Goal: Information Seeking & Learning: Learn about a topic

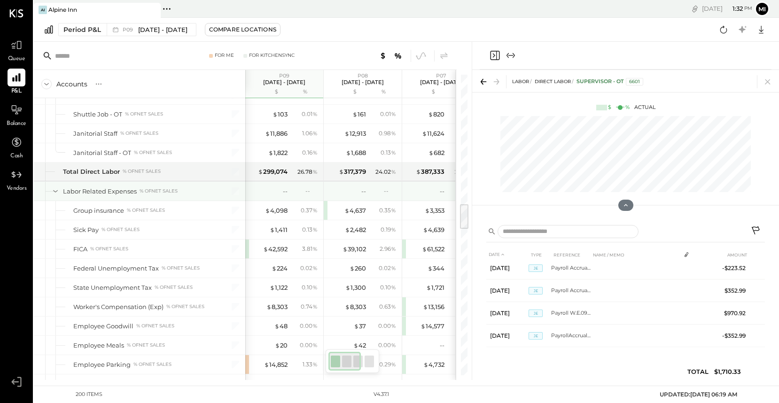
scroll to position [1498, 0]
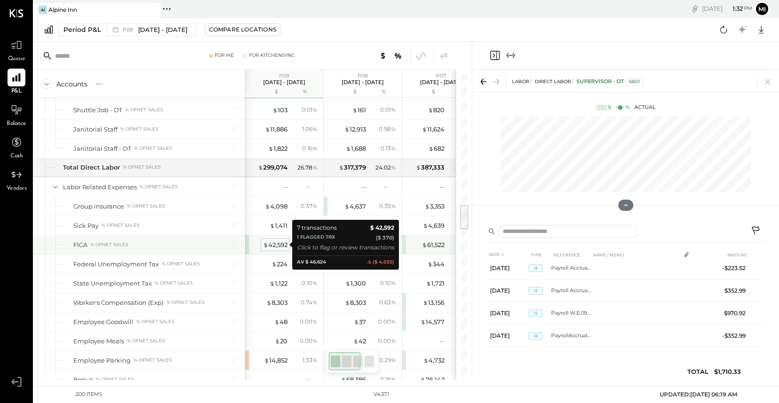
click at [271, 244] on div "$ 42,592" at bounding box center [275, 244] width 24 height 9
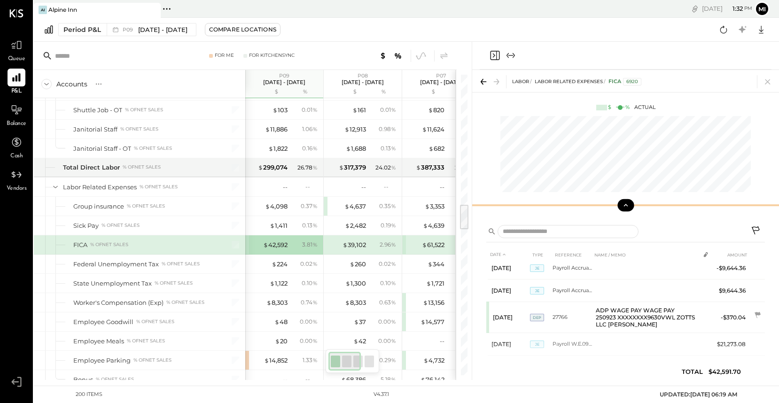
scroll to position [46, 0]
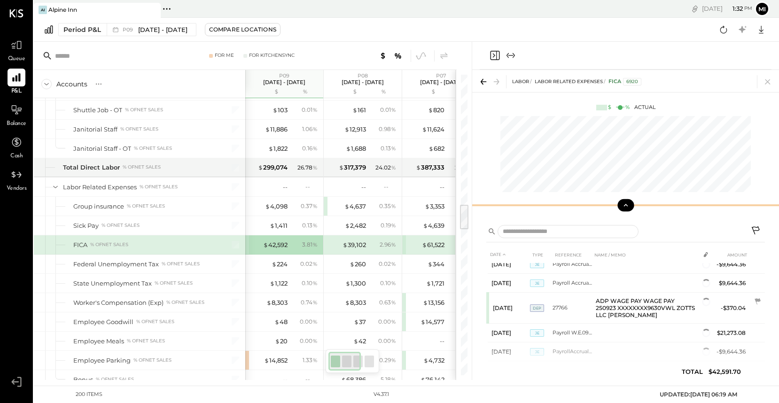
click at [626, 207] on icon at bounding box center [625, 205] width 8 height 8
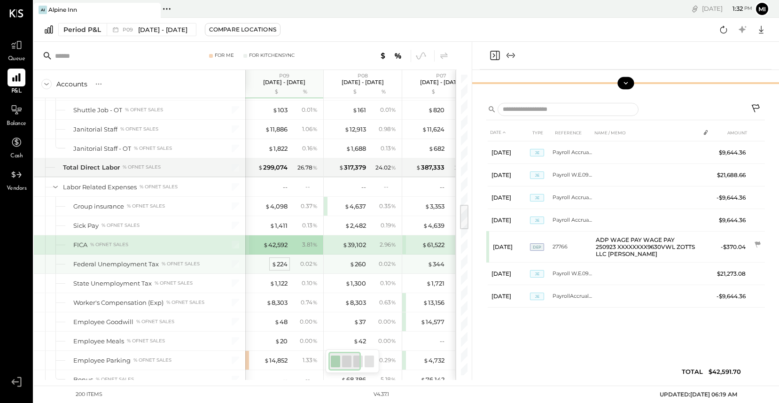
click at [278, 264] on div "$ 224" at bounding box center [279, 264] width 16 height 9
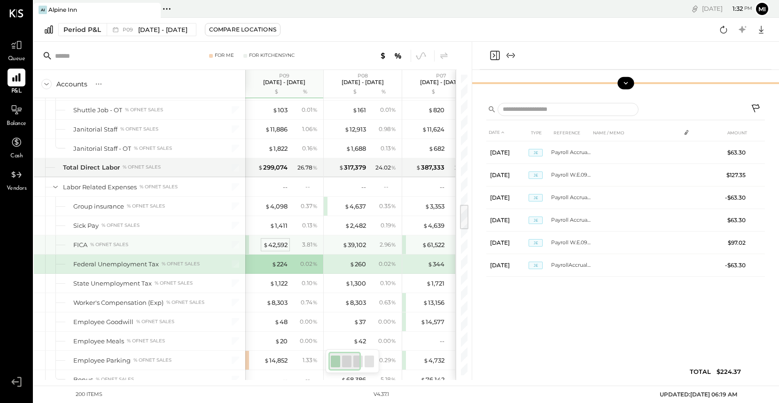
click at [277, 243] on div "$ 42,592" at bounding box center [275, 244] width 24 height 9
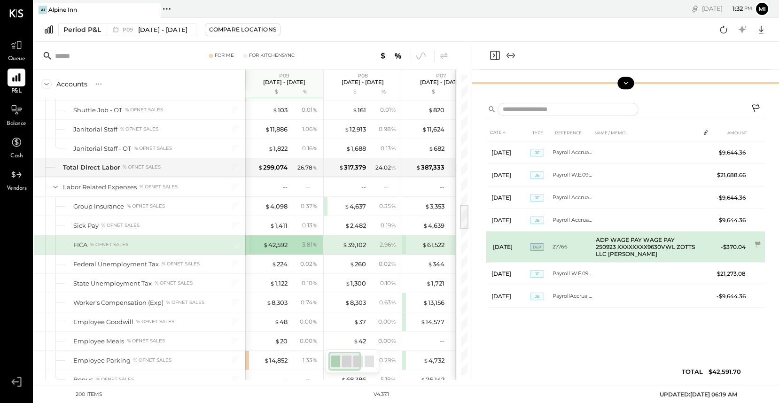
click at [583, 245] on td "27766" at bounding box center [571, 247] width 39 height 31
click at [755, 244] on icon at bounding box center [757, 244] width 6 height 6
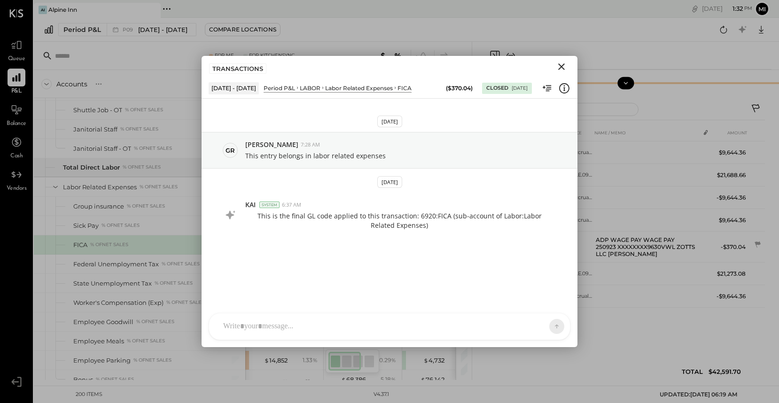
click at [560, 69] on icon "Close" at bounding box center [561, 66] width 11 height 11
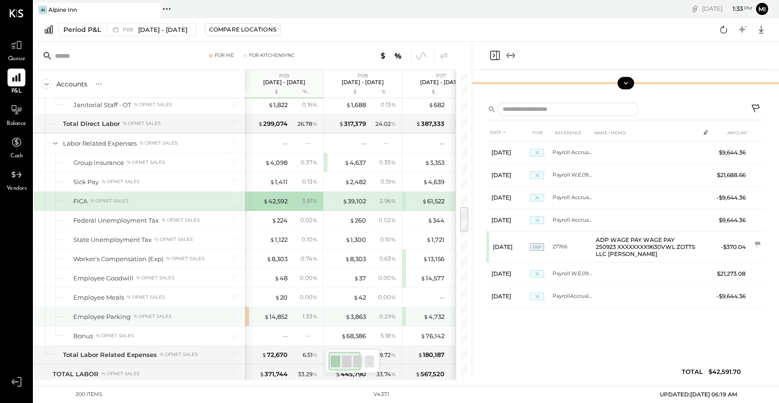
scroll to position [1547, 0]
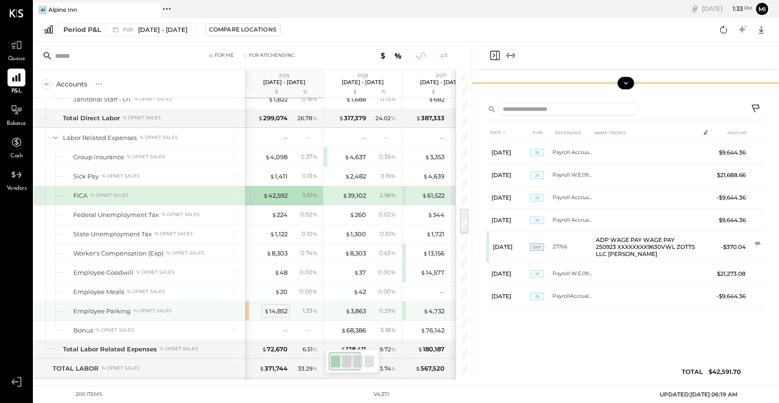
click at [271, 309] on div "$ 14,852" at bounding box center [275, 311] width 23 height 9
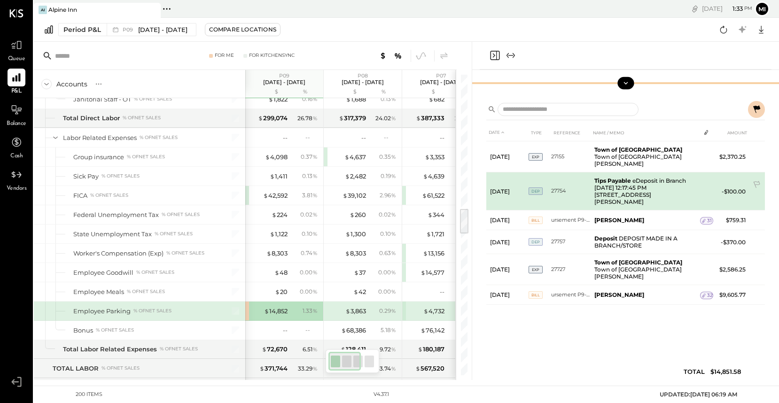
click at [626, 185] on td "Tips Payable eDeposit in Branch [DATE] 12:17:45 PM [STREET_ADDRESS][PERSON_NAME…" at bounding box center [644, 191] width 109 height 38
click at [756, 185] on icon at bounding box center [756, 185] width 9 height 9
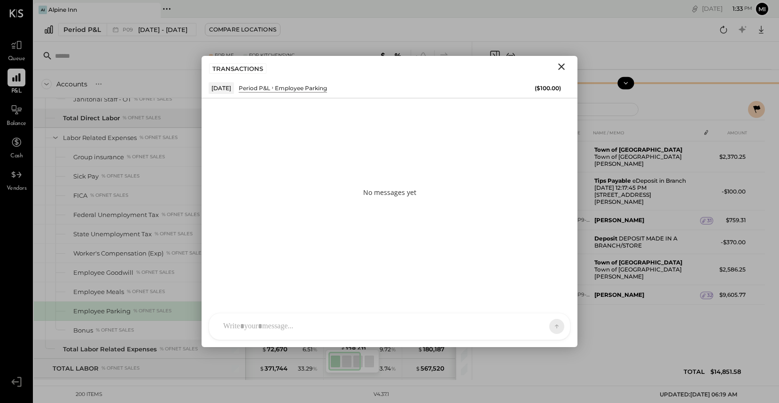
click at [304, 328] on div "NS [PERSON_NAME] B [PERSON_NAME] D [PERSON_NAME] CR [PERSON_NAME] R [PERSON_NAM…" at bounding box center [390, 326] width 362 height 27
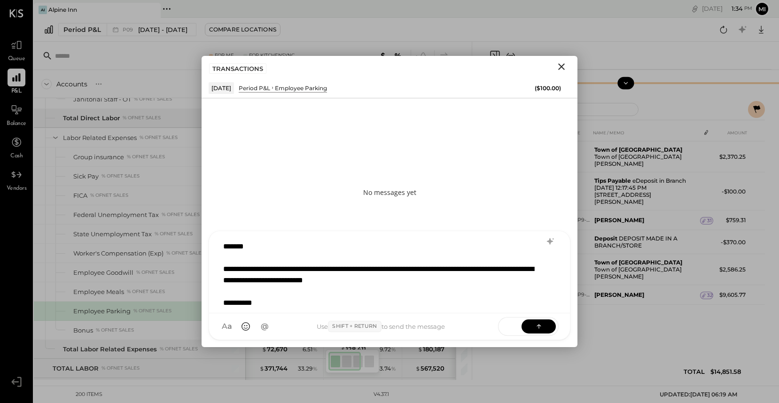
scroll to position [12, 0]
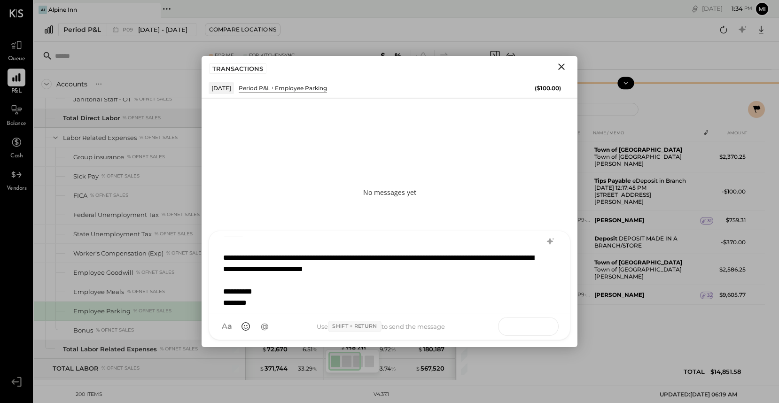
click at [546, 325] on button at bounding box center [538, 326] width 34 height 14
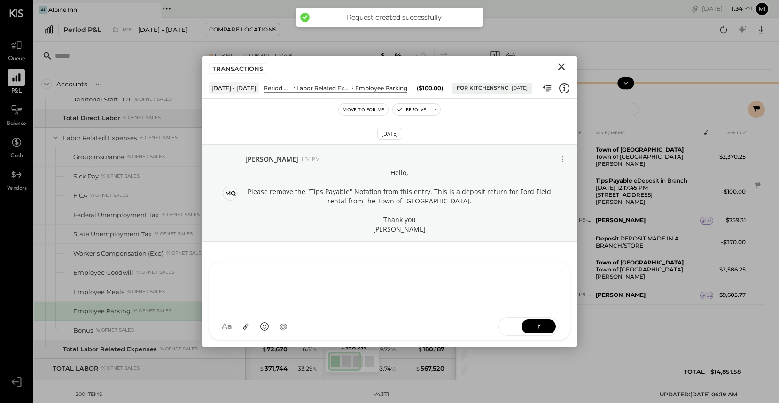
click at [560, 66] on icon "Close" at bounding box center [561, 66] width 7 height 7
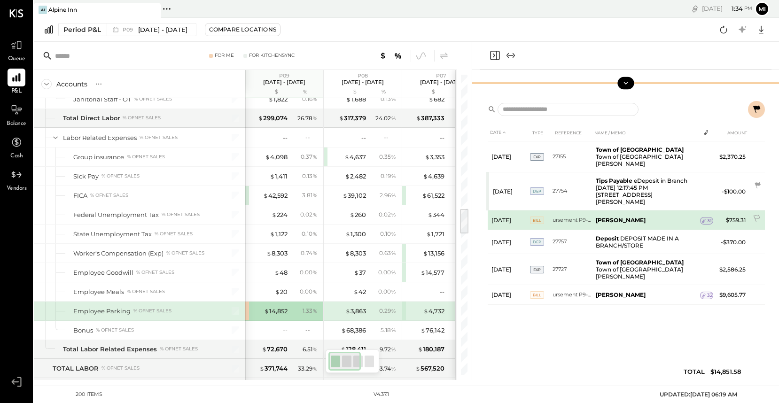
click at [619, 217] on b "[PERSON_NAME]" at bounding box center [621, 220] width 50 height 7
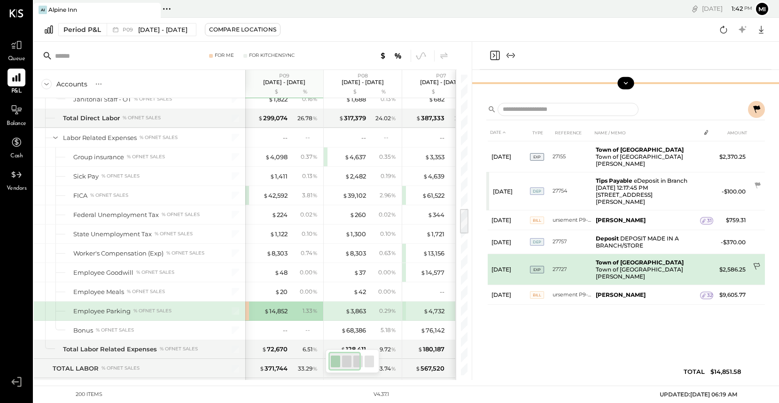
click at [758, 263] on icon at bounding box center [756, 267] width 9 height 9
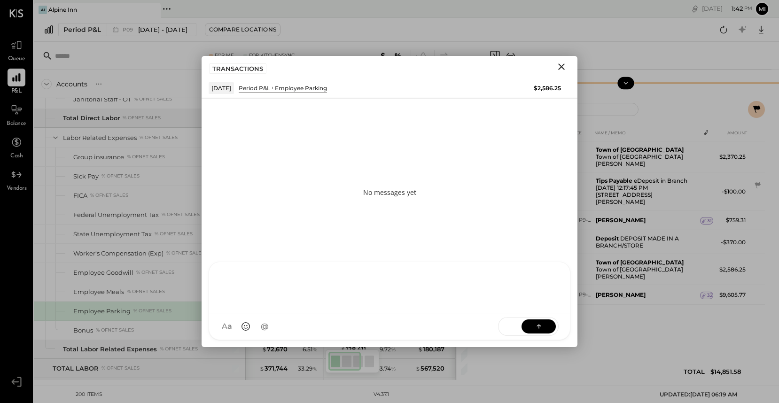
click at [385, 305] on div at bounding box center [389, 287] width 342 height 38
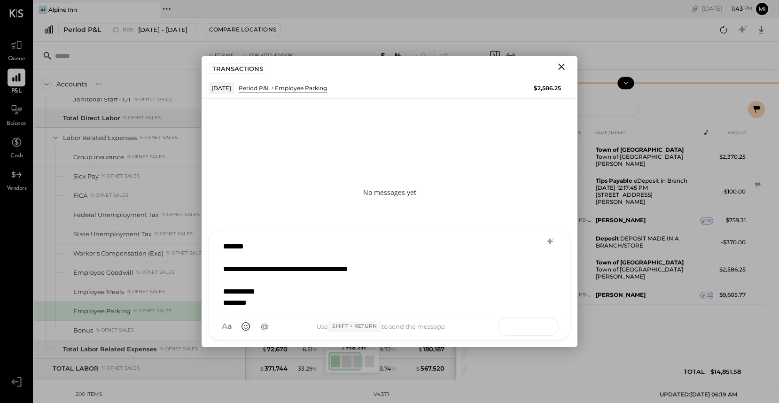
click at [532, 328] on button at bounding box center [538, 326] width 34 height 14
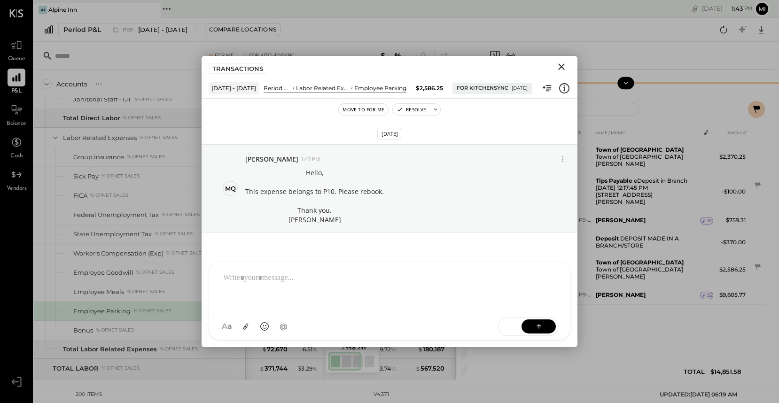
click at [562, 67] on icon "Close" at bounding box center [561, 66] width 7 height 7
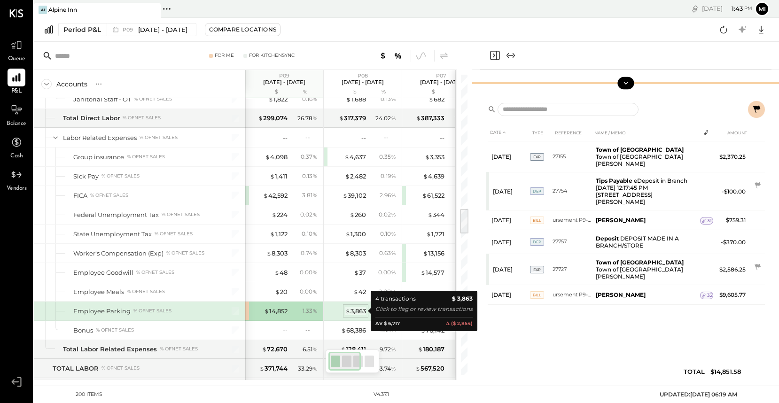
click at [357, 309] on div "$ 3,863" at bounding box center [355, 311] width 21 height 9
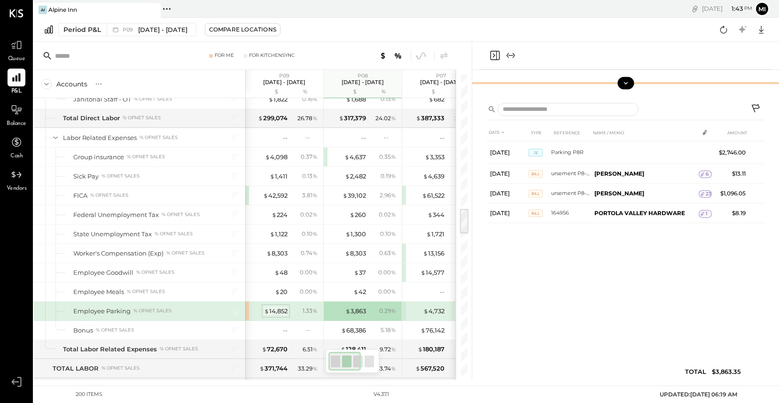
click at [277, 311] on div "$ 14,852" at bounding box center [275, 311] width 23 height 9
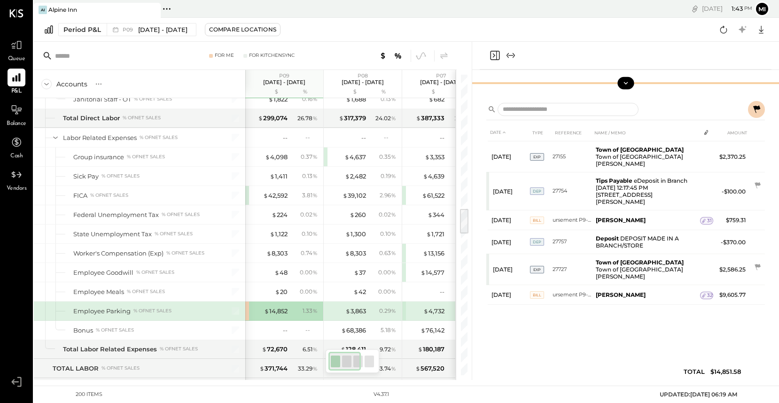
click at [754, 107] on icon at bounding box center [756, 109] width 7 height 8
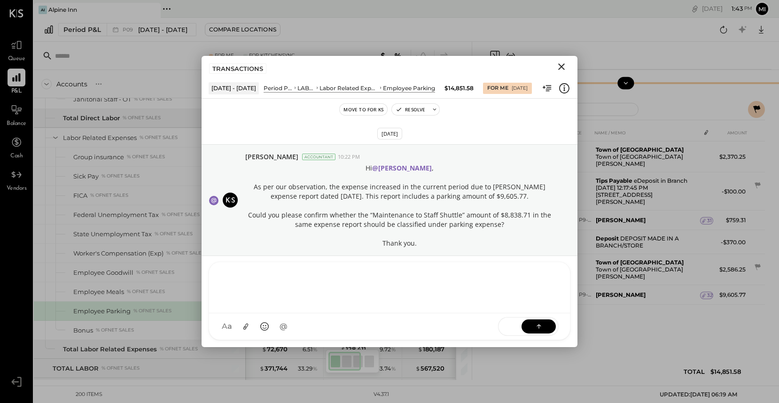
click at [283, 325] on div "NS [PERSON_NAME] B [PERSON_NAME] D [PERSON_NAME] [PERSON_NAME] R [PERSON_NAME] …" at bounding box center [390, 301] width 362 height 78
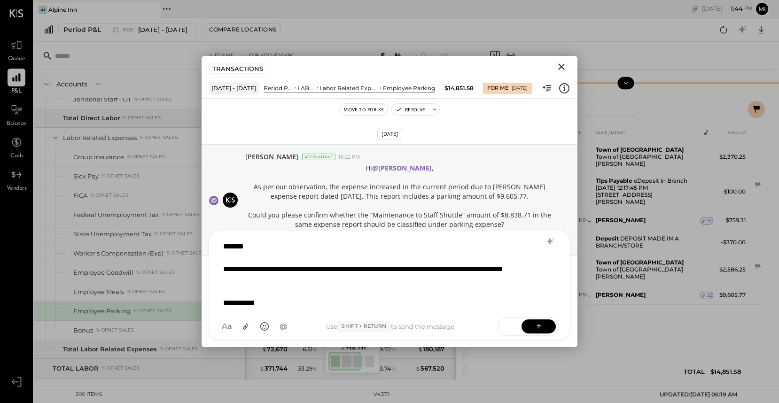
scroll to position [12, 0]
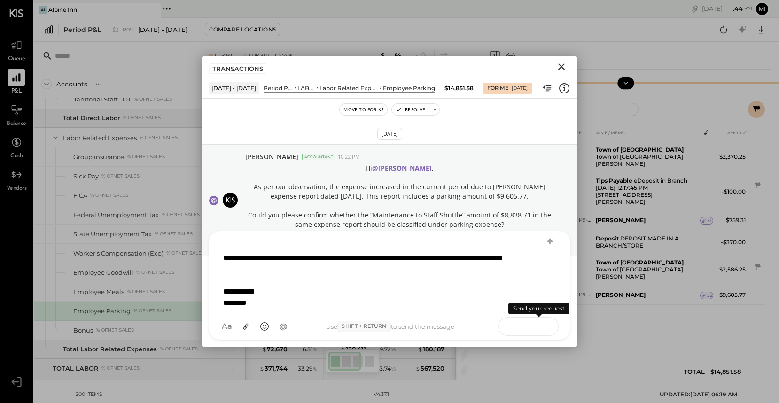
click at [539, 327] on icon at bounding box center [538, 325] width 9 height 9
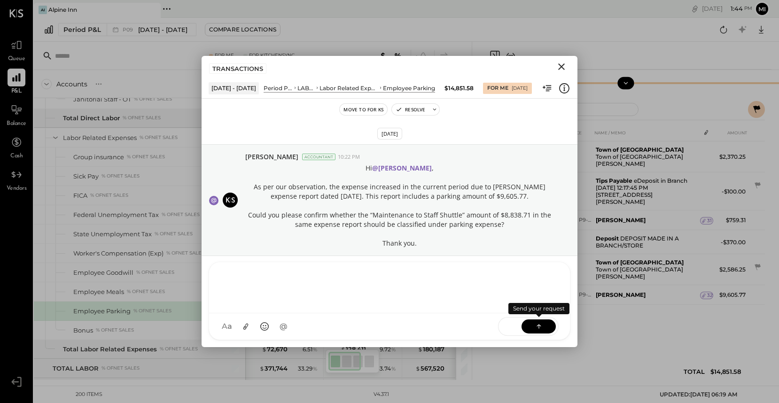
scroll to position [83, 0]
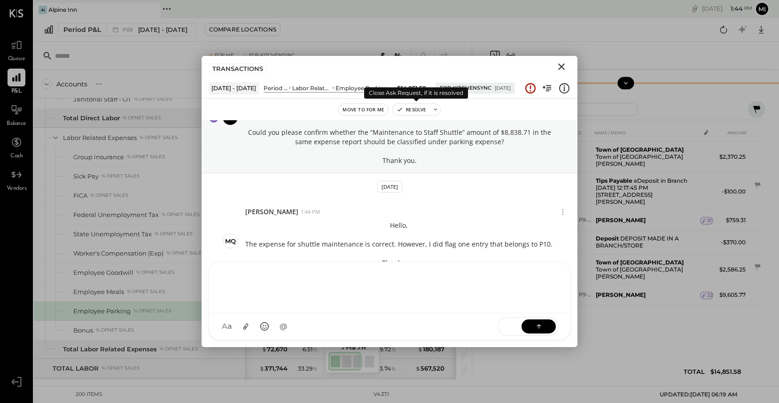
click at [430, 109] on div at bounding box center [430, 109] width 0 height 11
click at [410, 111] on button "Resolve" at bounding box center [411, 109] width 37 height 11
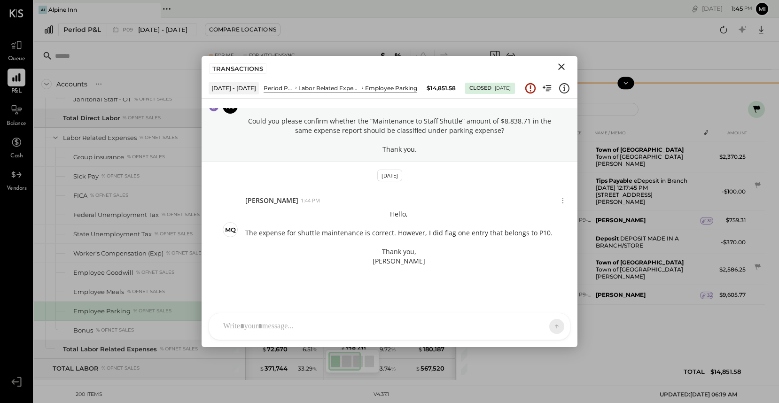
scroll to position [80, 0]
click at [561, 66] on icon "Close" at bounding box center [561, 66] width 7 height 7
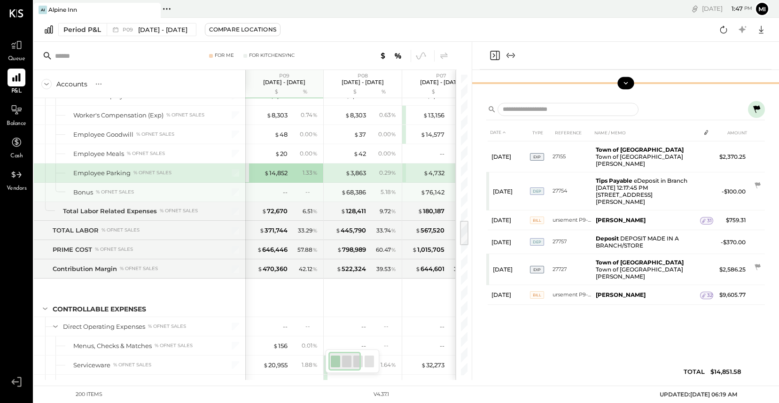
scroll to position [1684, 0]
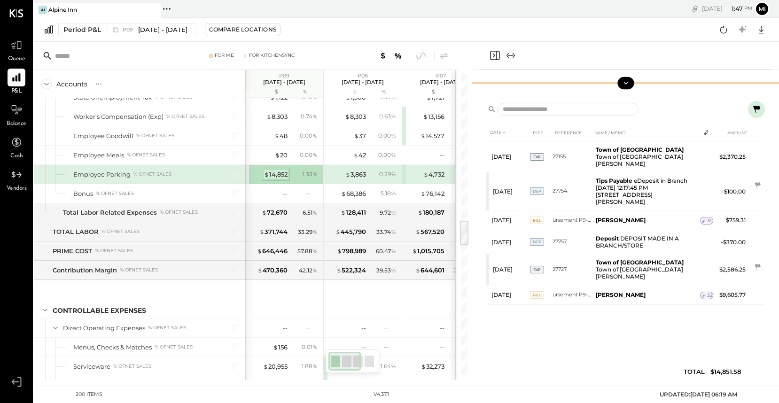
click at [278, 171] on div "$ 14,852" at bounding box center [275, 174] width 23 height 9
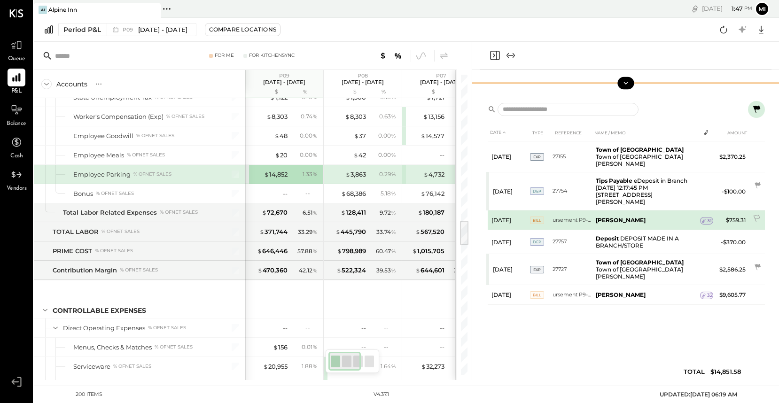
click at [707, 217] on span "31" at bounding box center [709, 220] width 5 height 7
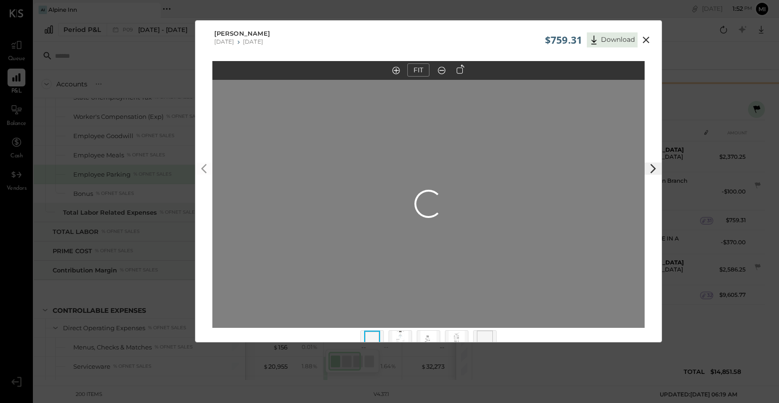
click at [643, 38] on icon at bounding box center [645, 40] width 7 height 7
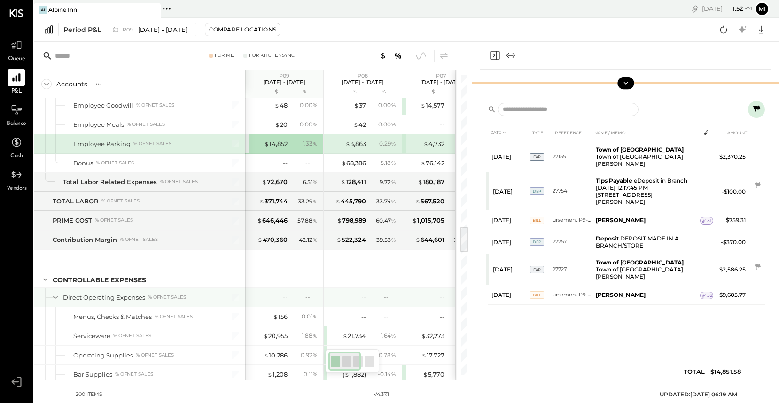
scroll to position [1817, 0]
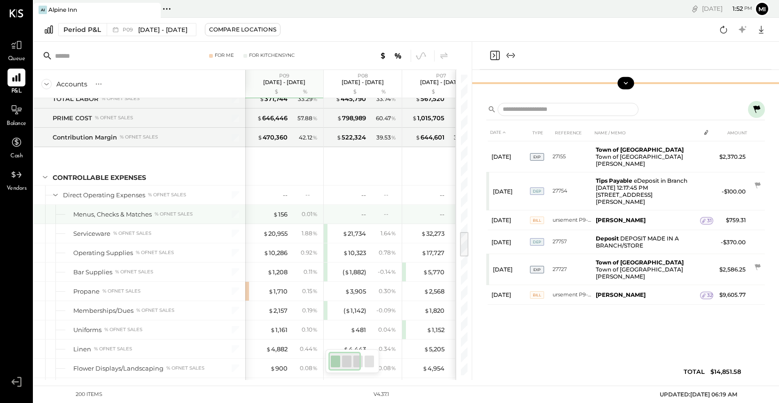
click at [286, 209] on div "$ 156 0.01 %" at bounding box center [285, 214] width 70 height 19
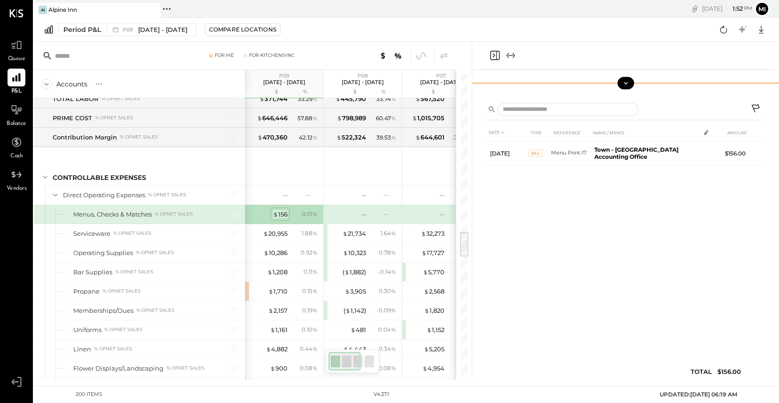
click at [282, 216] on div "$ 156" at bounding box center [280, 214] width 15 height 9
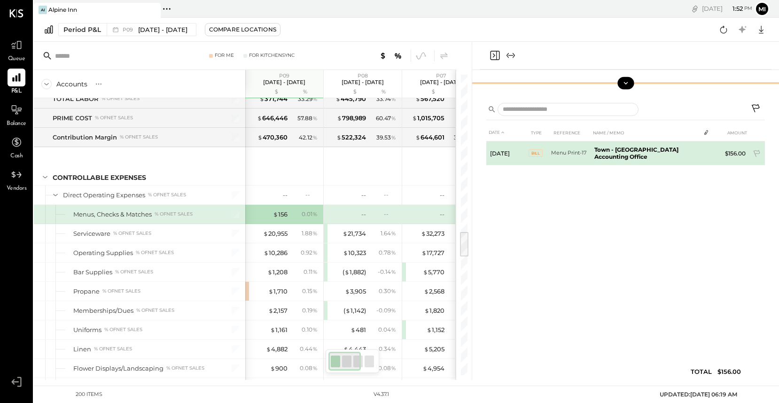
click at [609, 152] on b "Town - [GEOGRAPHIC_DATA] Accounting Office" at bounding box center [636, 153] width 84 height 14
click at [707, 150] on span "1" at bounding box center [708, 151] width 2 height 7
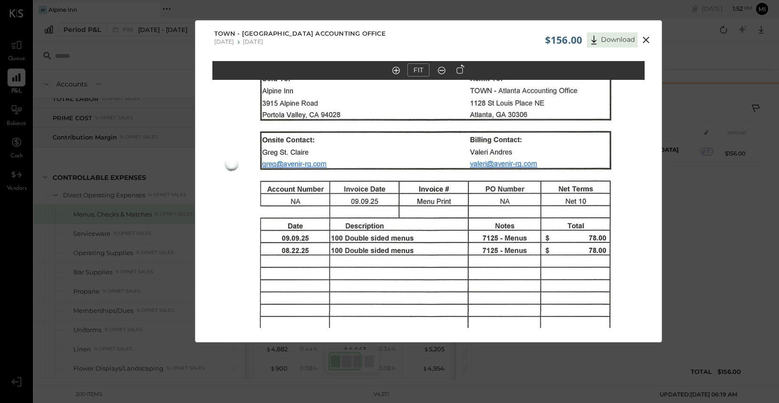
click at [647, 39] on icon at bounding box center [645, 39] width 11 height 11
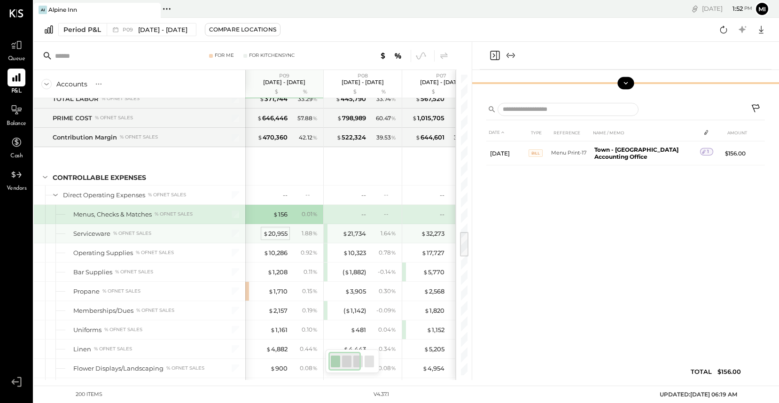
click at [274, 234] on div "$ 20,955" at bounding box center [275, 233] width 24 height 9
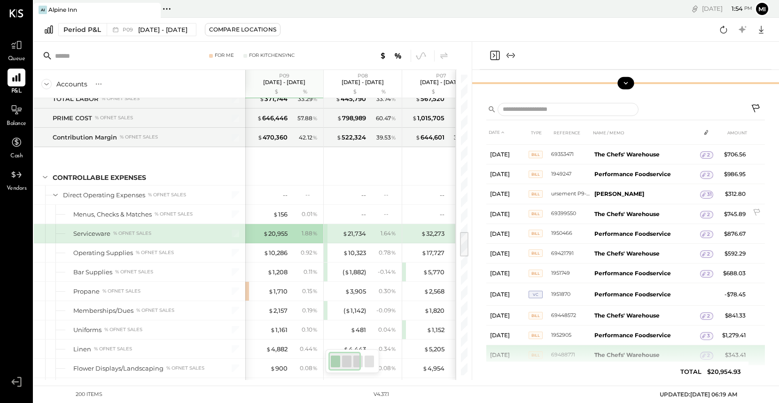
scroll to position [182, 0]
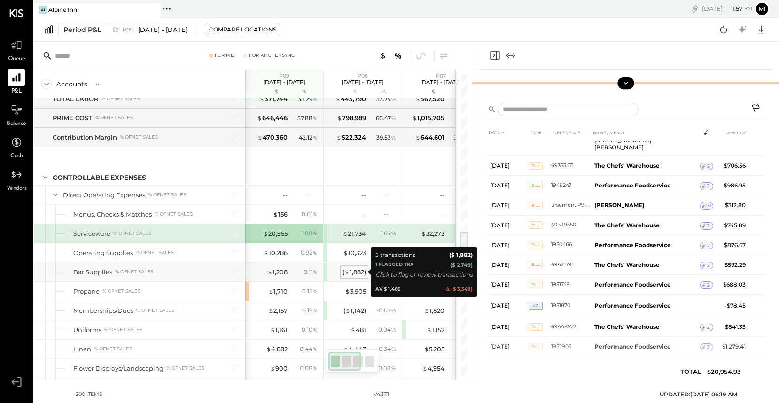
click at [354, 271] on div "( $ 1,882 )" at bounding box center [353, 272] width 23 height 9
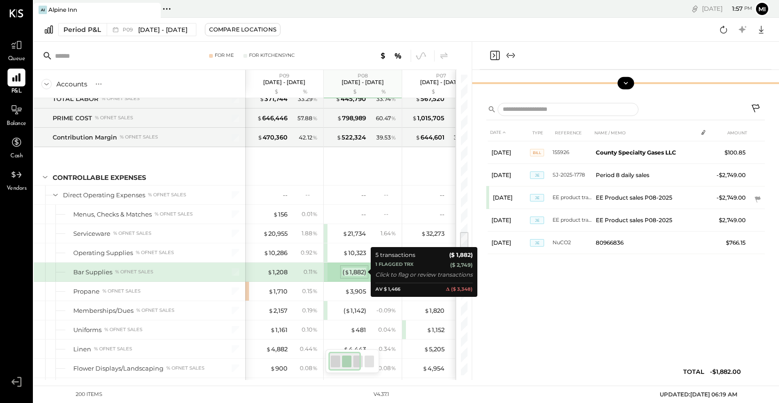
scroll to position [0, 0]
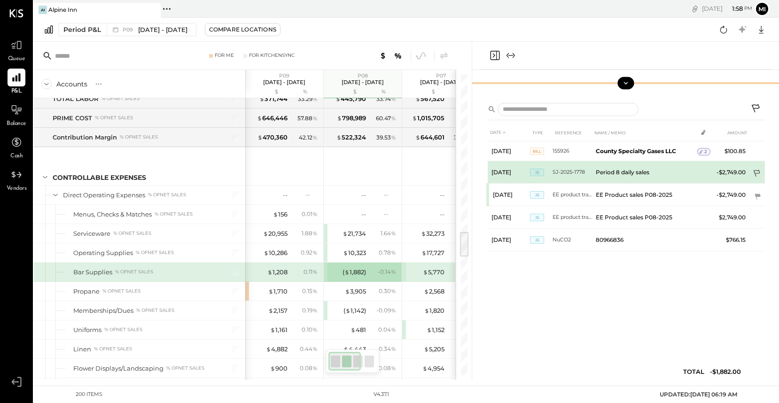
click at [757, 170] on icon at bounding box center [756, 174] width 9 height 9
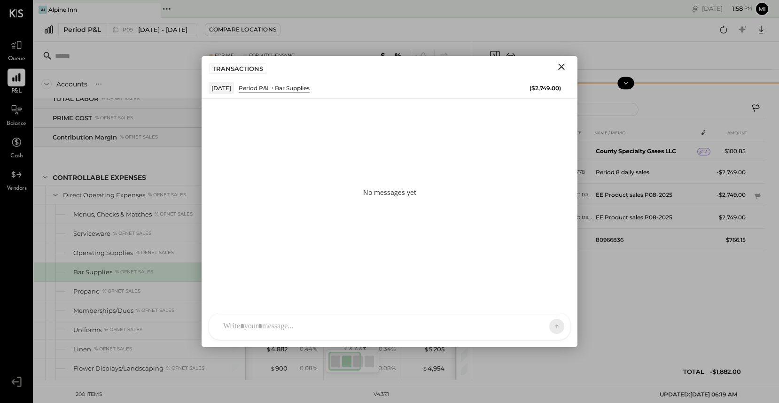
click at [281, 319] on div at bounding box center [389, 326] width 361 height 26
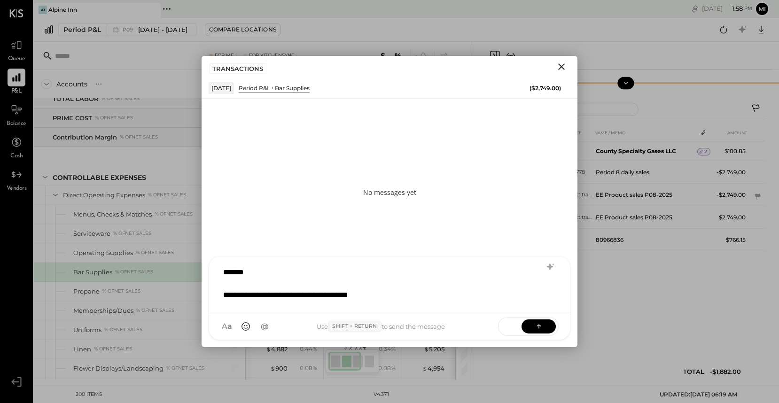
click at [397, 299] on div "**********" at bounding box center [377, 294] width 309 height 11
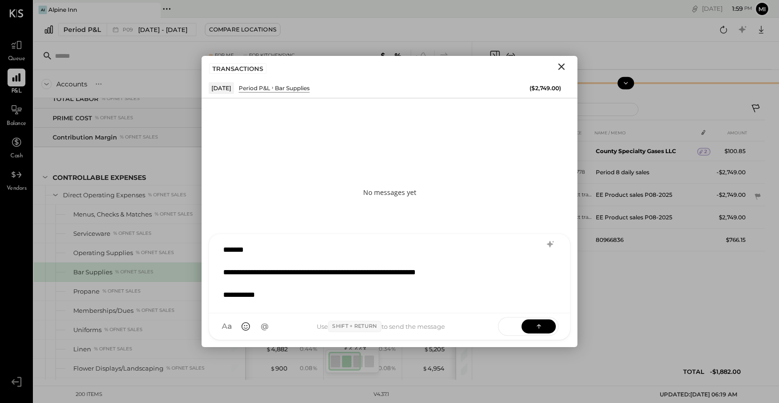
scroll to position [0, 0]
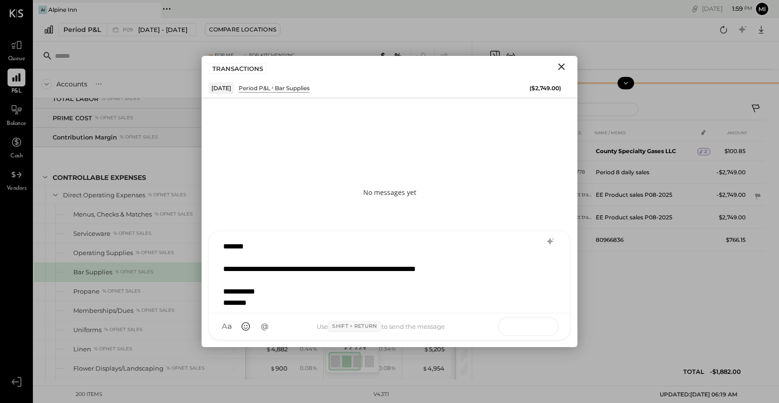
click at [534, 326] on icon at bounding box center [538, 325] width 9 height 9
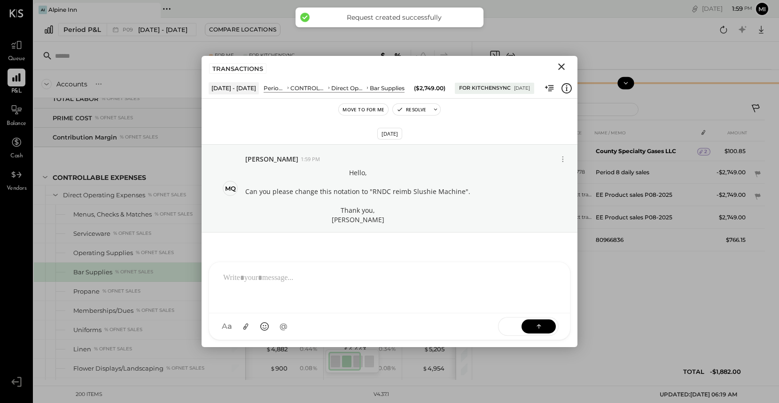
click at [559, 66] on icon "Close" at bounding box center [561, 66] width 11 height 11
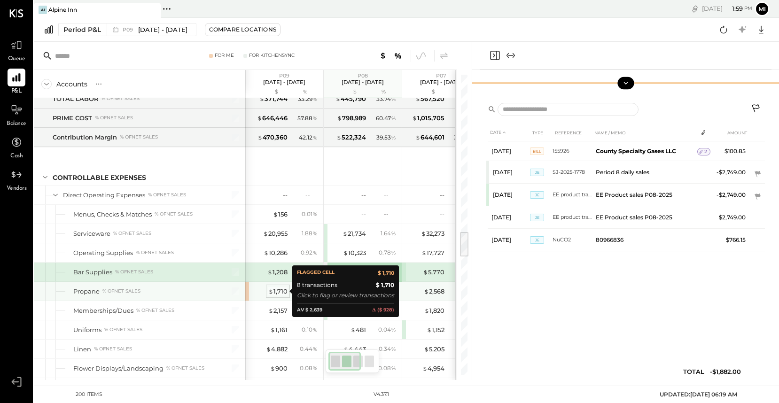
click at [280, 293] on div "$ 1,710" at bounding box center [277, 291] width 19 height 9
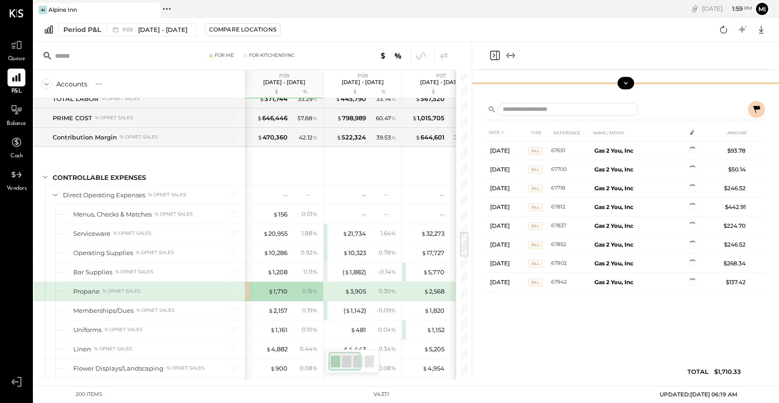
click at [753, 109] on icon at bounding box center [756, 109] width 11 height 11
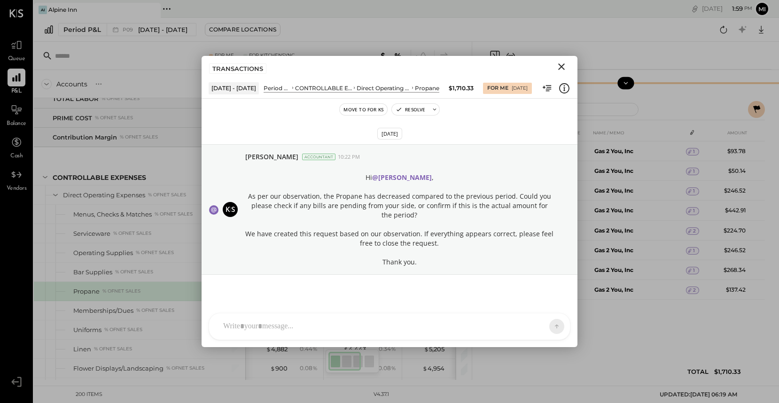
click at [563, 66] on icon "Close" at bounding box center [561, 66] width 11 height 11
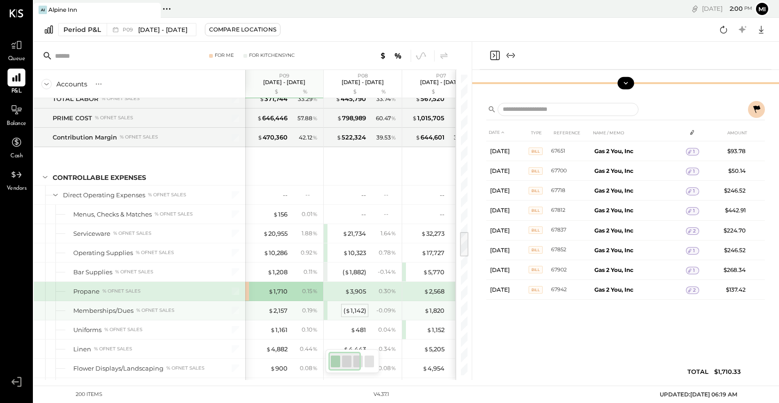
click at [359, 309] on div "( $ 1,142 )" at bounding box center [354, 310] width 23 height 9
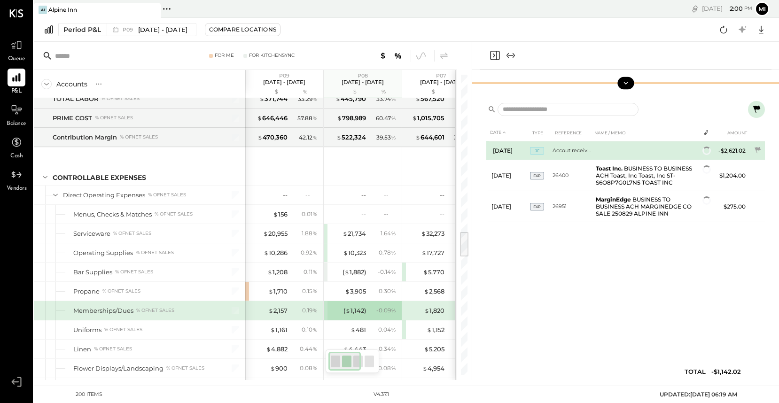
click at [565, 155] on td "Accout receivable Adj" at bounding box center [571, 150] width 39 height 19
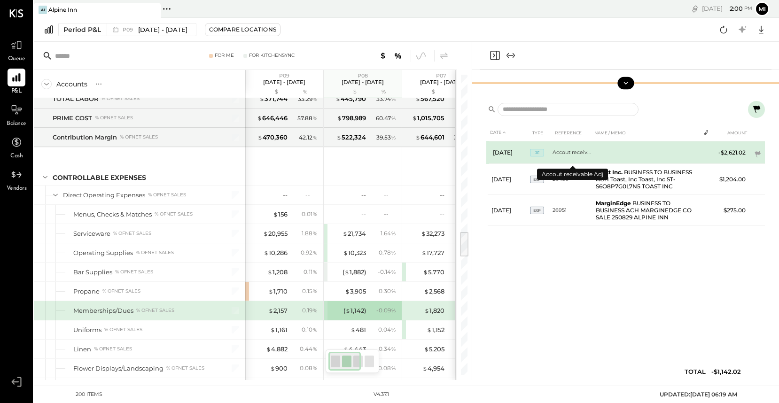
click at [566, 153] on td "Accout receivable Adj" at bounding box center [571, 152] width 39 height 23
click at [533, 155] on span "JE" at bounding box center [537, 153] width 14 height 8
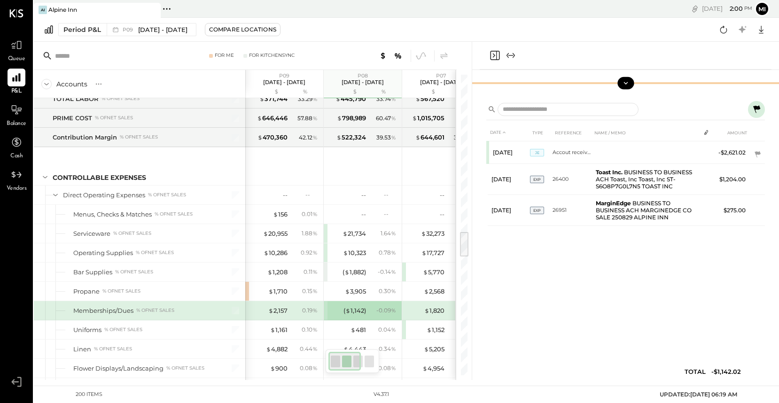
click at [765, 152] on div "DATE TYPE REFERENCE NAME / MEMO AMOUNT [DATE] JE Accout receivable Adj -$2,621.…" at bounding box center [625, 238] width 307 height 284
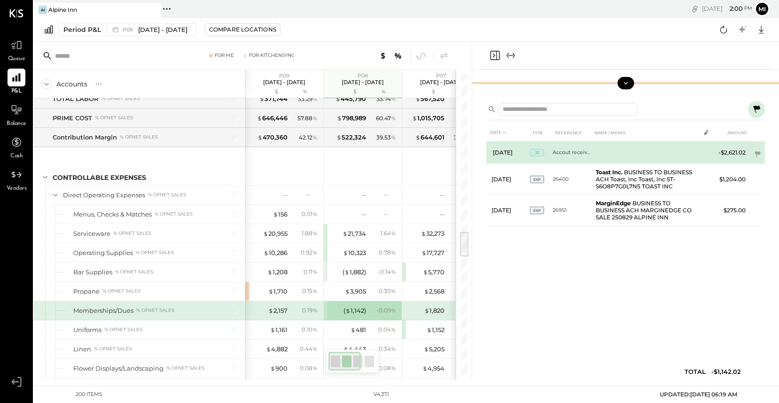
click at [682, 155] on td at bounding box center [646, 152] width 108 height 23
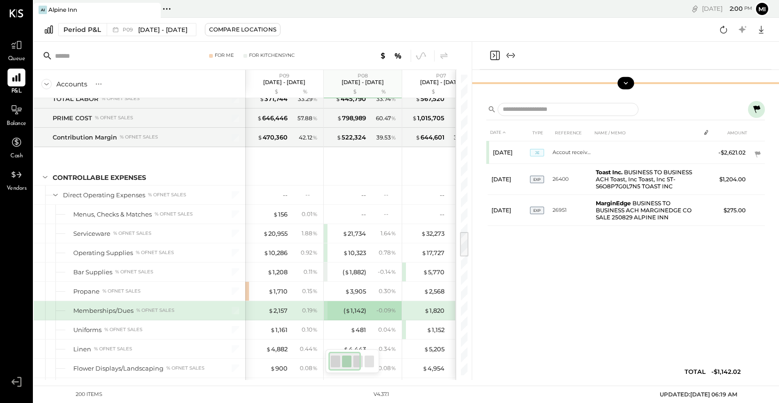
click at [758, 108] on icon at bounding box center [756, 109] width 7 height 8
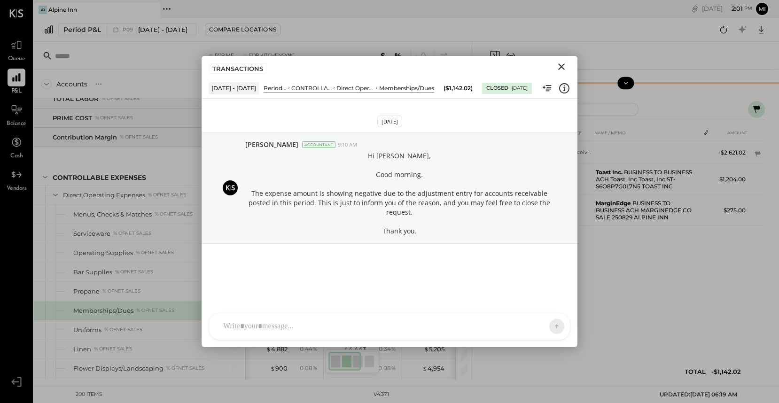
click at [237, 324] on div at bounding box center [380, 326] width 325 height 21
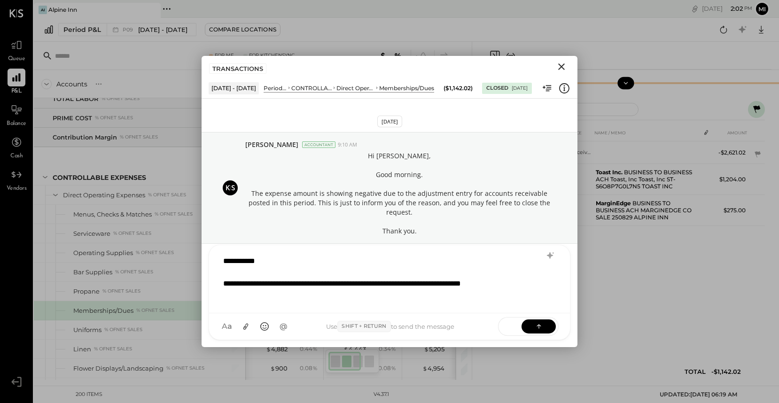
click at [310, 285] on div "**********" at bounding box center [377, 289] width 309 height 23
click at [283, 299] on div "**********" at bounding box center [377, 289] width 309 height 23
click at [539, 329] on icon at bounding box center [538, 325] width 9 height 9
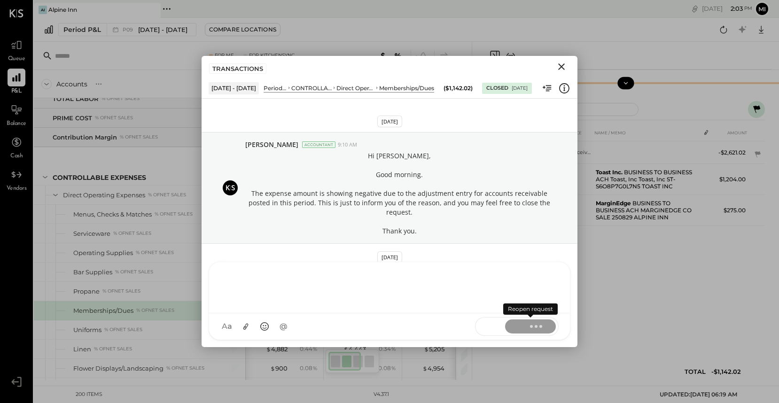
scroll to position [64, 0]
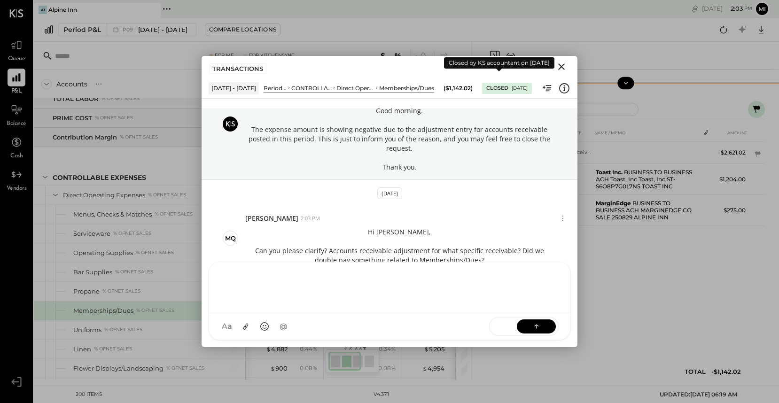
click at [491, 86] on div "Closed" at bounding box center [497, 89] width 22 height 8
click at [499, 90] on div "Closed [DATE]" at bounding box center [507, 88] width 50 height 11
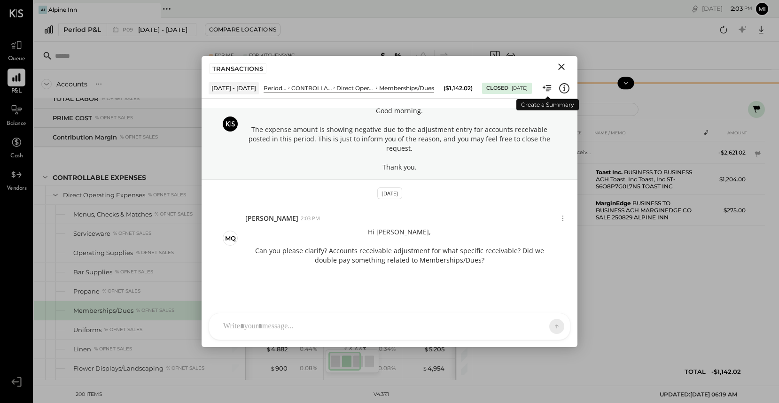
click at [547, 91] on icon at bounding box center [549, 88] width 6 height 6
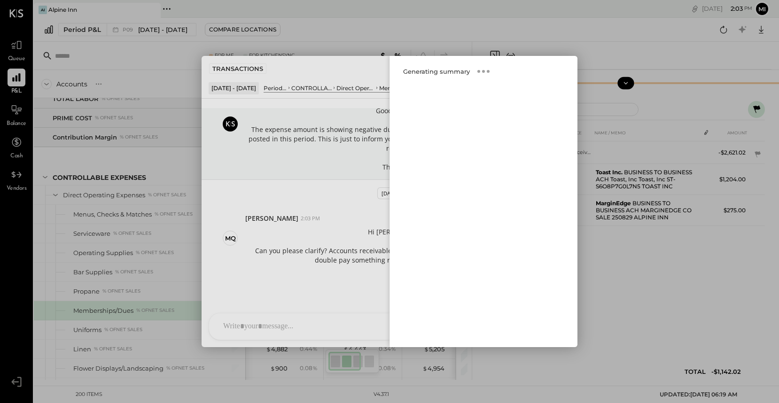
click at [369, 65] on div "Close panel" at bounding box center [389, 201] width 376 height 291
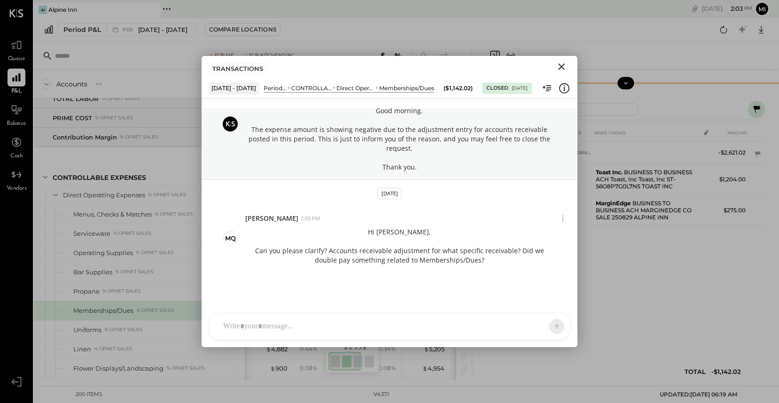
click at [559, 66] on icon "Close" at bounding box center [561, 66] width 11 height 11
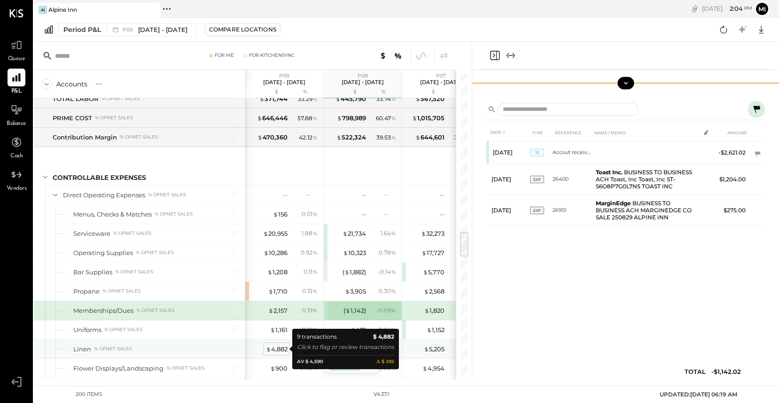
click at [274, 349] on div "$ 4,882" at bounding box center [277, 349] width 22 height 9
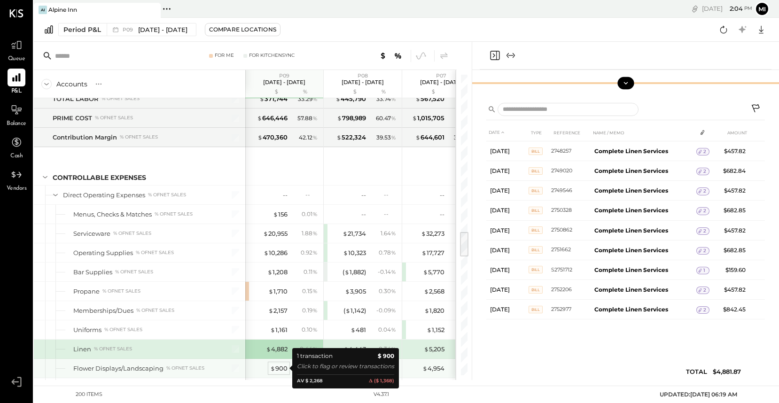
click at [276, 368] on div "$ 900" at bounding box center [278, 368] width 17 height 9
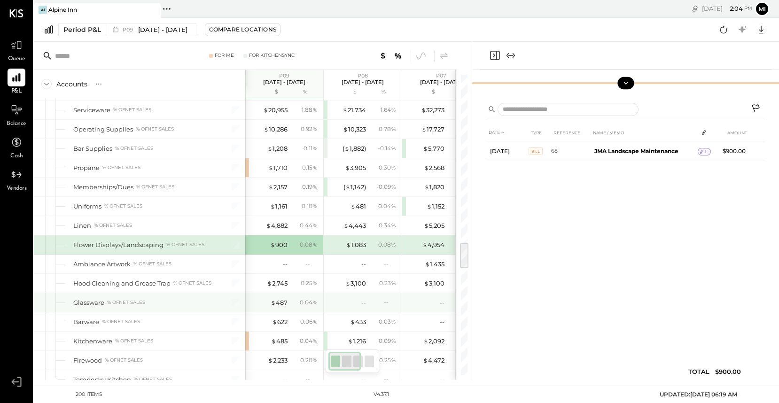
scroll to position [1945, 0]
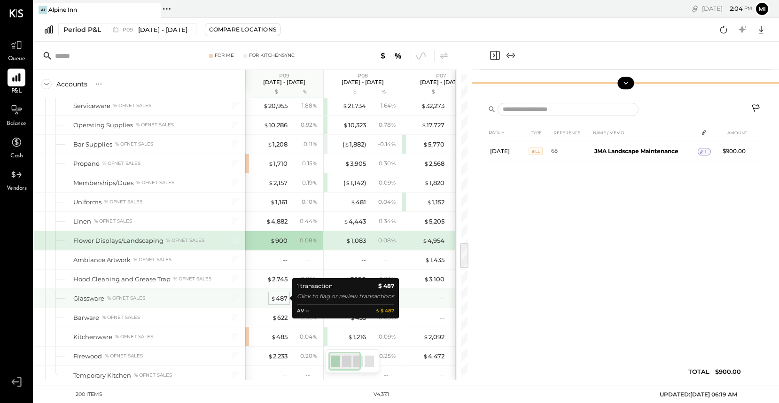
click at [283, 297] on div "$ 487" at bounding box center [279, 298] width 17 height 9
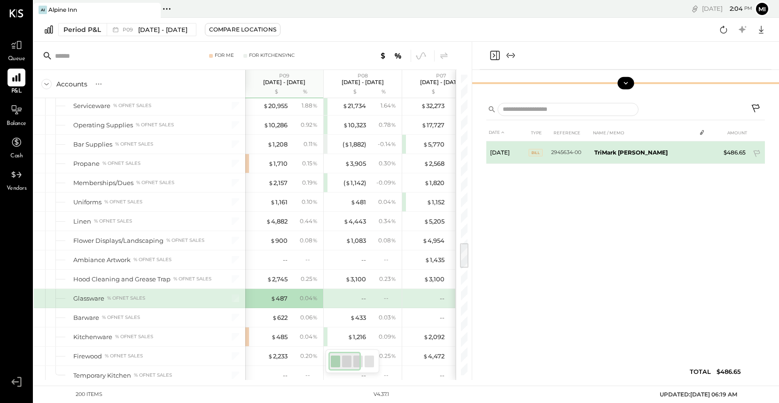
click at [632, 155] on td "TriMark [PERSON_NAME]" at bounding box center [642, 152] width 105 height 23
click at [698, 152] on icon at bounding box center [699, 151] width 7 height 7
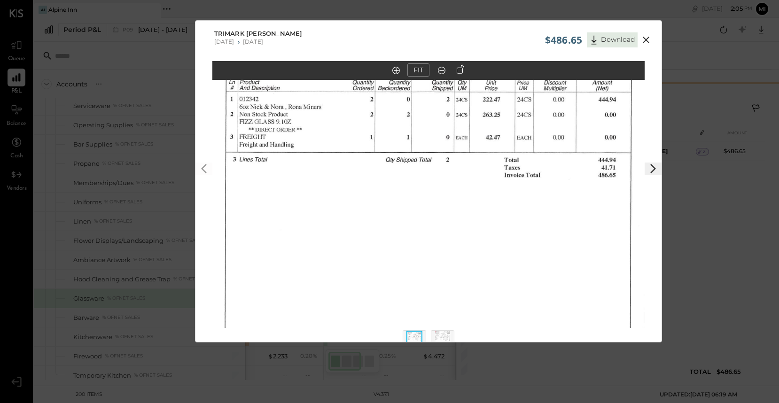
click at [644, 39] on icon at bounding box center [645, 40] width 7 height 7
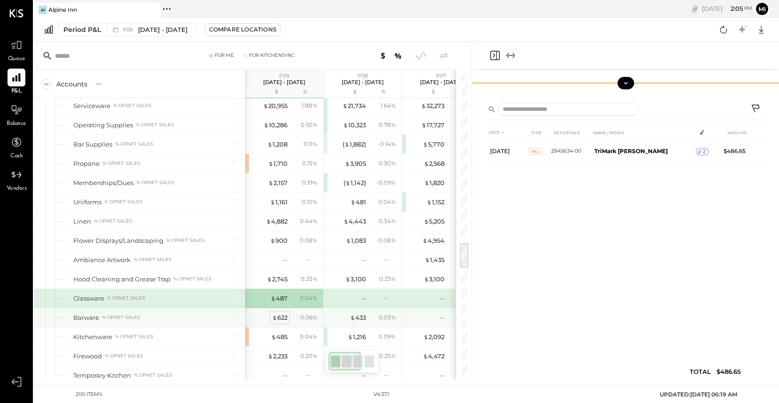
click at [279, 317] on div "$ 622" at bounding box center [279, 317] width 15 height 9
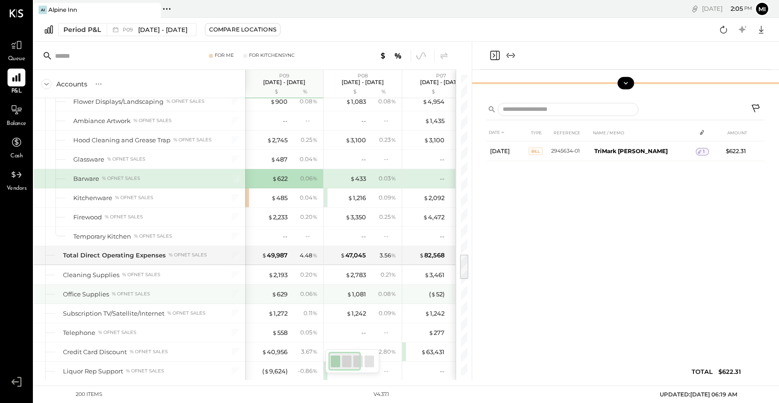
scroll to position [2088, 0]
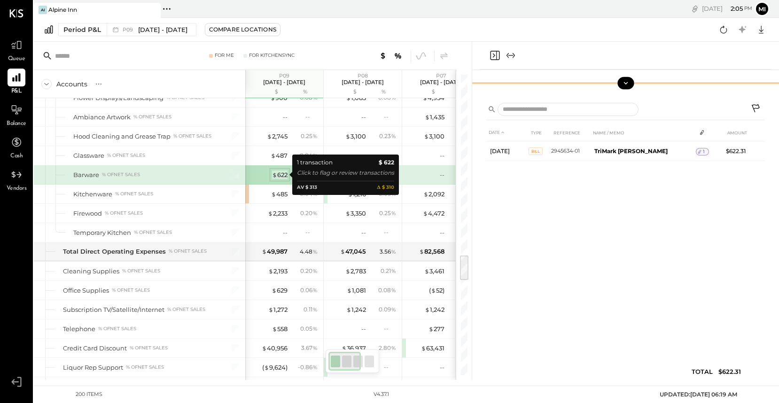
click at [281, 176] on div "$ 622" at bounding box center [279, 174] width 15 height 9
click at [282, 175] on div "$ 622" at bounding box center [279, 174] width 15 height 9
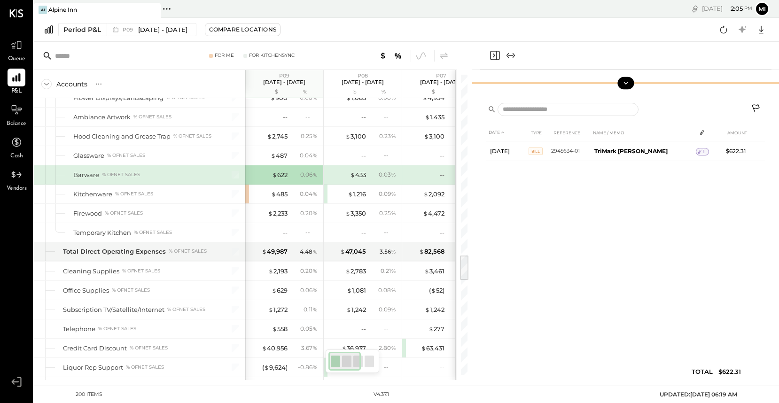
click at [624, 82] on icon at bounding box center [625, 83] width 4 height 2
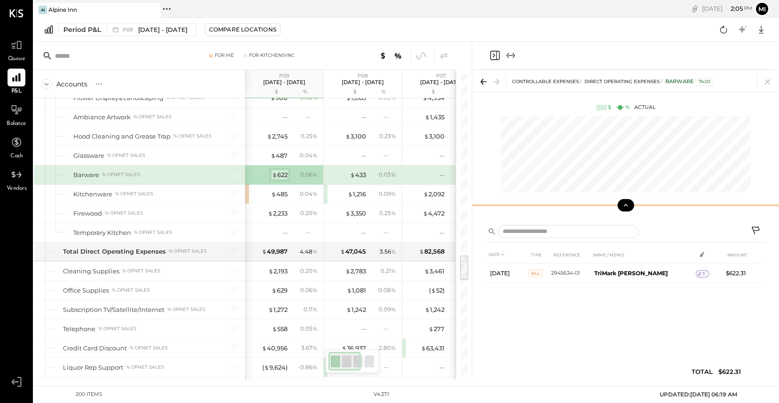
click at [279, 175] on div "$ 622" at bounding box center [279, 174] width 15 height 9
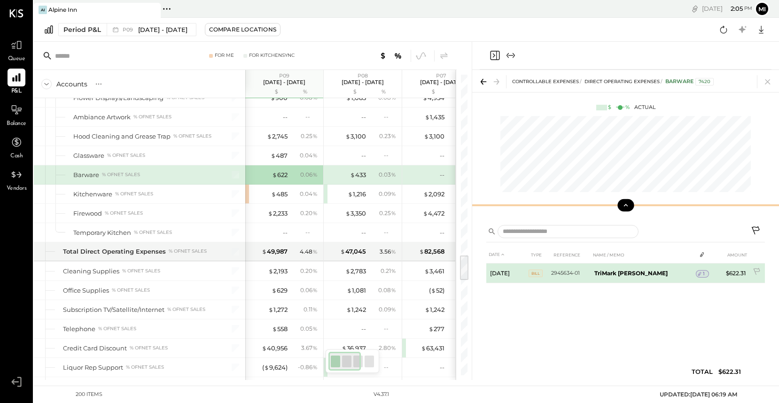
click at [696, 272] on icon at bounding box center [699, 274] width 7 height 7
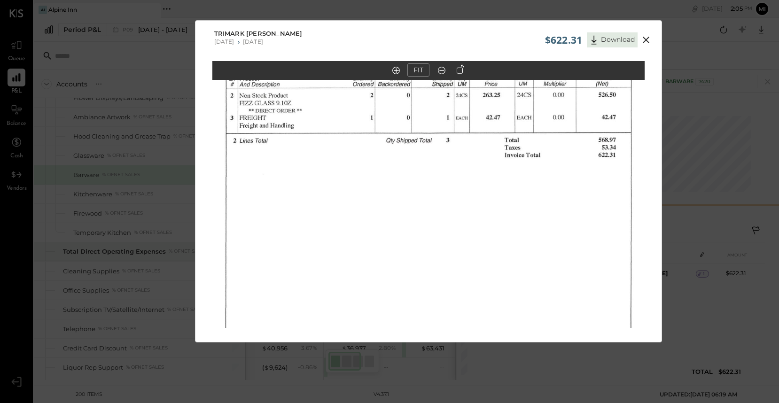
click at [648, 42] on icon at bounding box center [645, 39] width 11 height 11
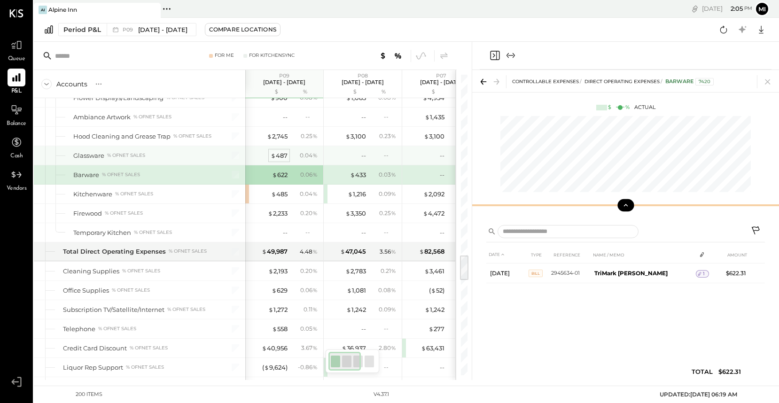
click at [283, 156] on div "$ 487" at bounding box center [279, 155] width 17 height 9
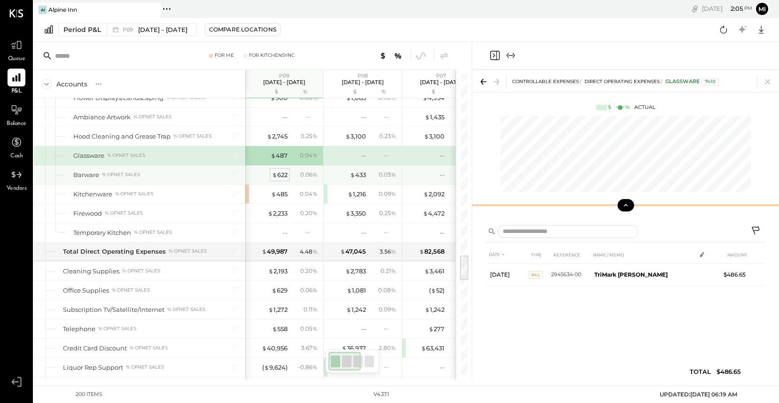
click at [282, 178] on div "$ 622" at bounding box center [279, 174] width 15 height 9
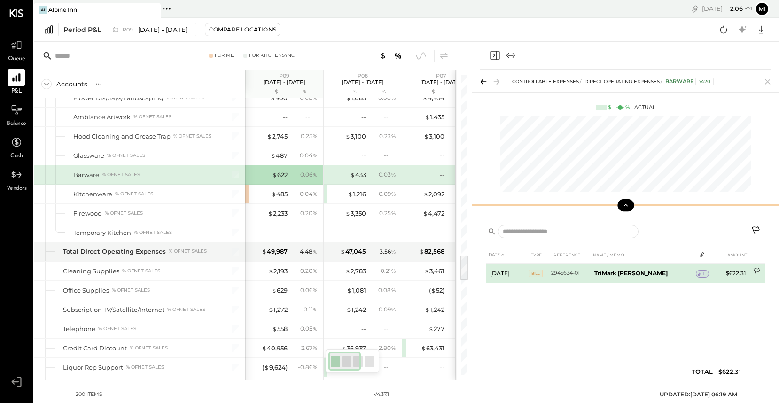
click at [758, 271] on icon at bounding box center [756, 272] width 9 height 9
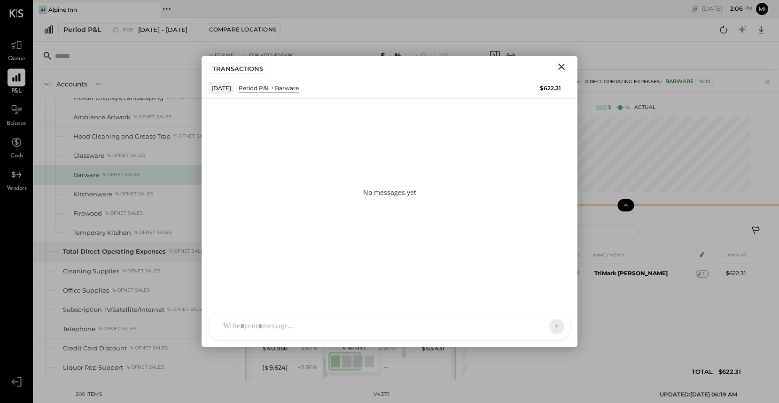
click at [559, 69] on icon "Close" at bounding box center [561, 66] width 11 height 11
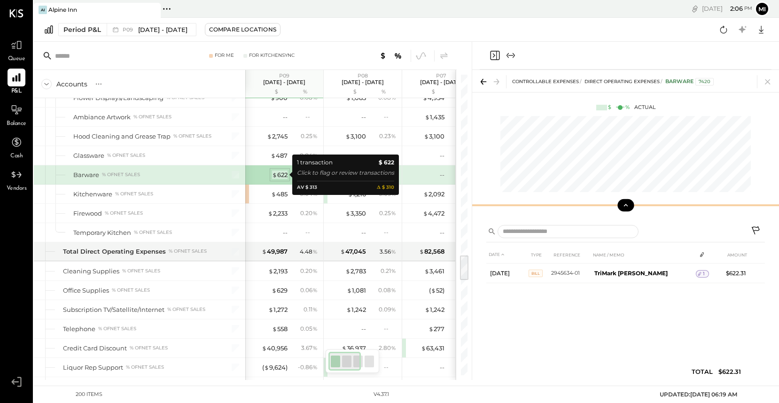
click at [280, 175] on div "$ 622" at bounding box center [279, 174] width 15 height 9
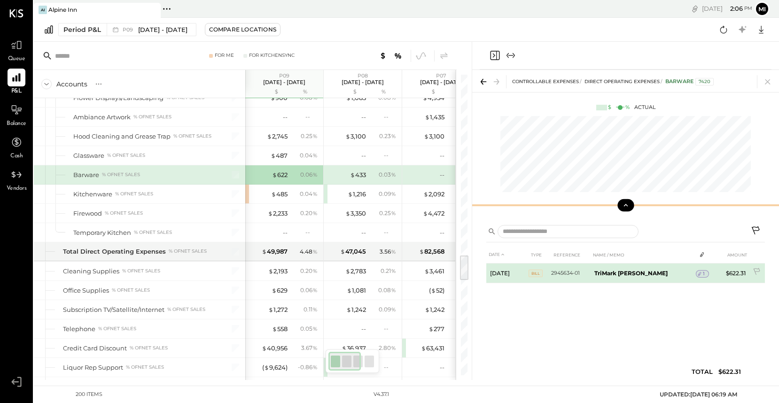
click at [696, 276] on icon at bounding box center [699, 274] width 7 height 7
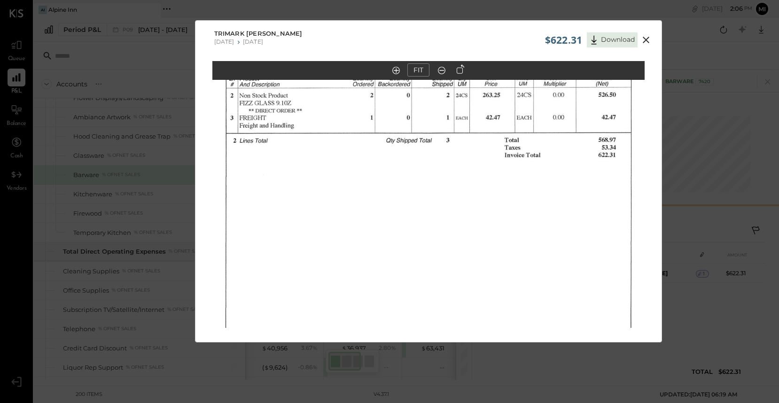
click at [441, 70] on out at bounding box center [442, 71] width 8 height 8
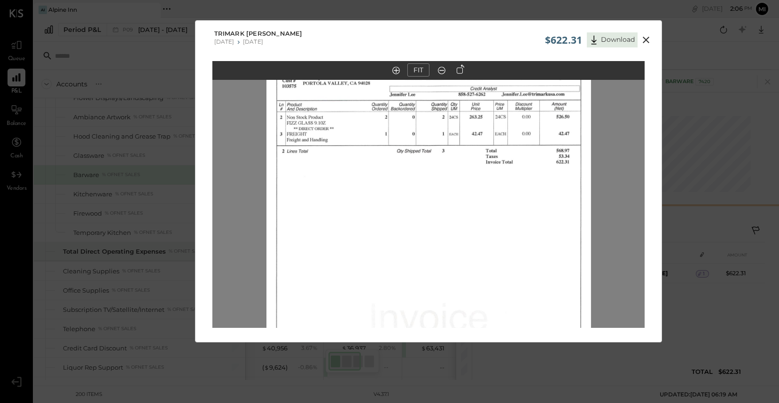
click at [441, 71] on icon at bounding box center [441, 70] width 9 height 12
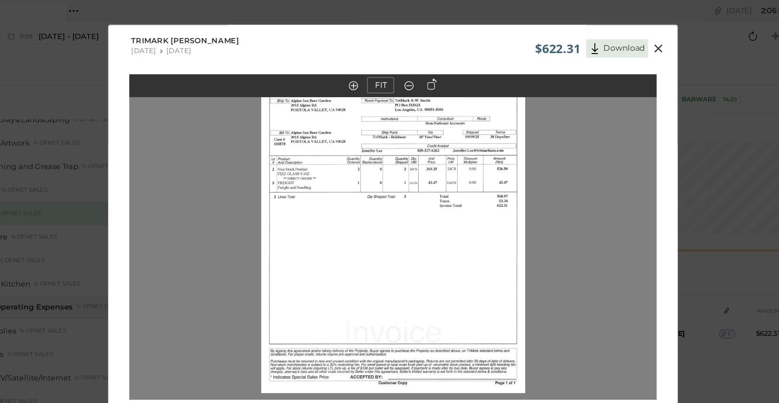
click at [646, 41] on icon at bounding box center [645, 40] width 7 height 7
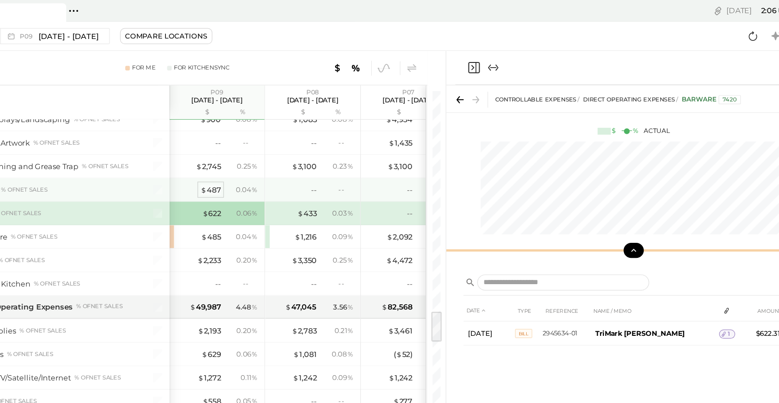
click at [280, 155] on div "$ 487" at bounding box center [279, 155] width 17 height 9
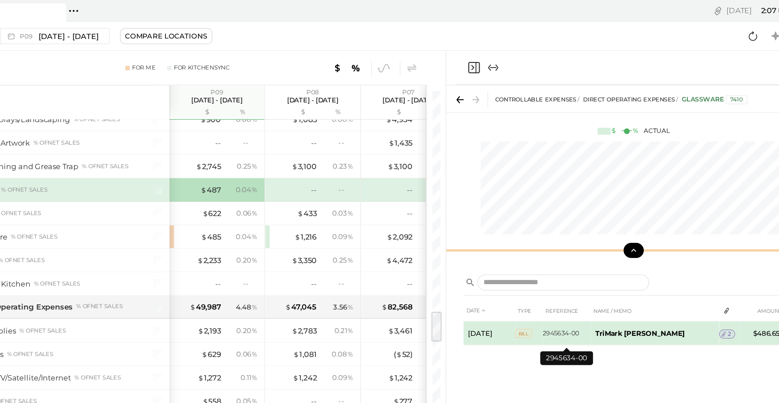
click at [582, 277] on td "2945634-00" at bounding box center [570, 273] width 39 height 20
click at [697, 277] on icon at bounding box center [699, 274] width 7 height 7
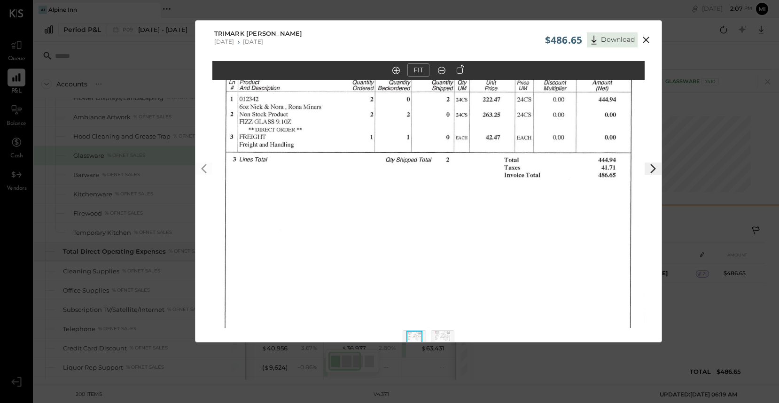
click at [442, 71] on icon at bounding box center [441, 70] width 9 height 12
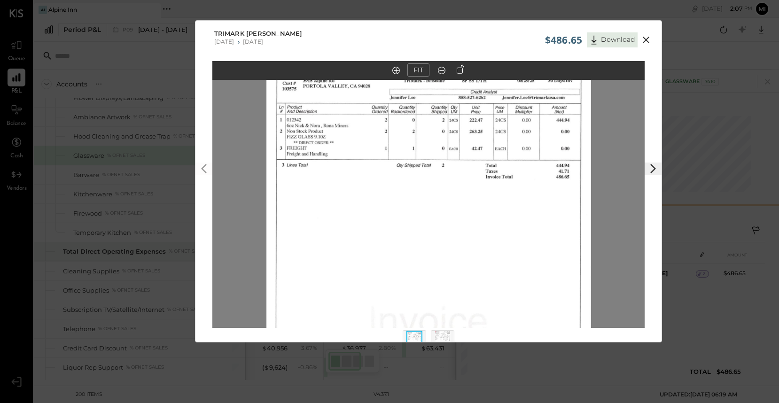
click at [442, 71] on icon at bounding box center [441, 70] width 9 height 12
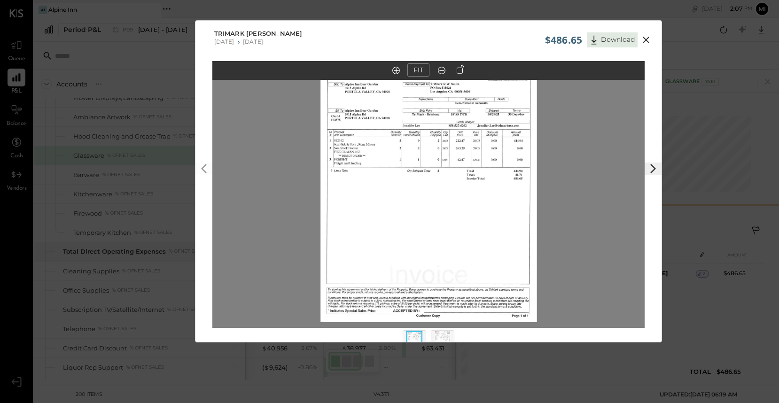
click at [649, 39] on icon at bounding box center [645, 39] width 11 height 11
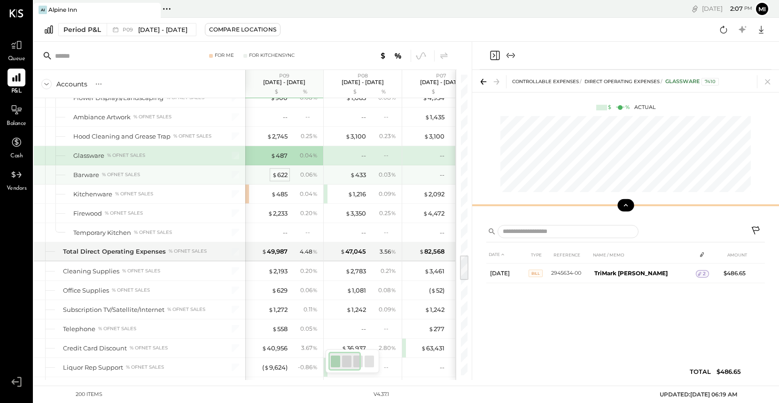
click at [286, 171] on div "$ 622" at bounding box center [279, 174] width 15 height 9
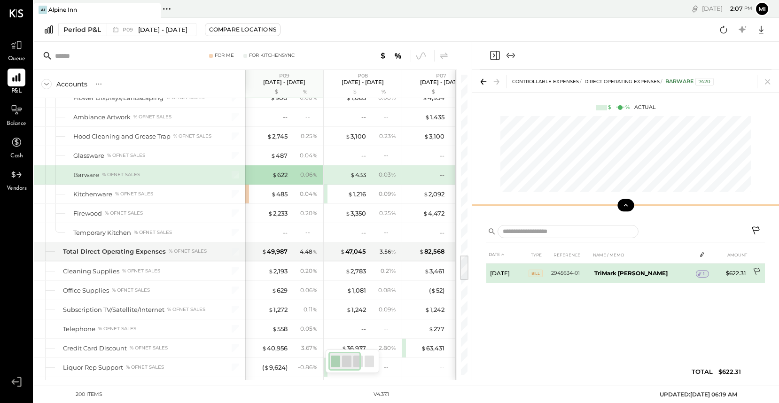
click at [755, 271] on icon at bounding box center [756, 272] width 9 height 9
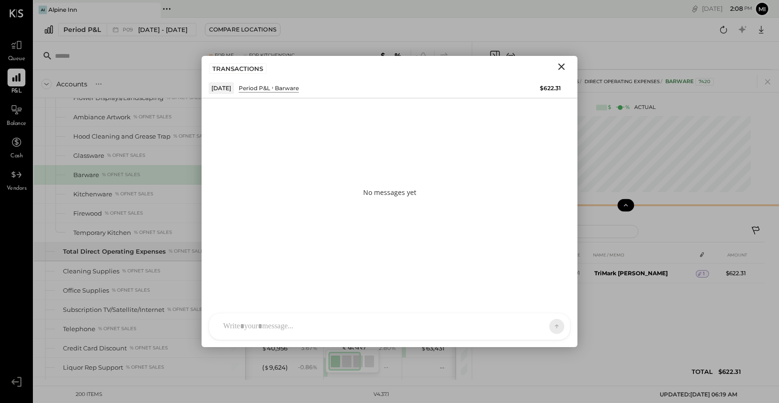
click at [259, 320] on div at bounding box center [389, 326] width 361 height 26
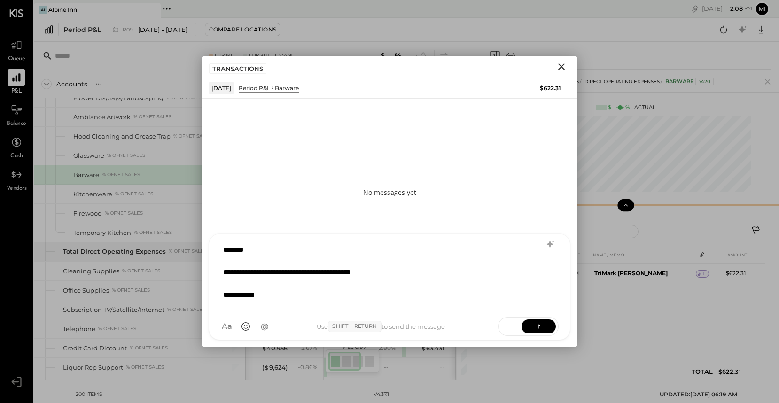
scroll to position [0, 0]
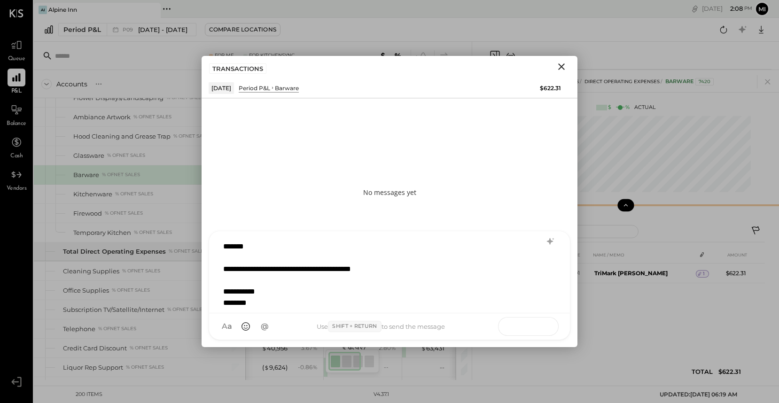
click at [536, 328] on icon at bounding box center [538, 325] width 9 height 9
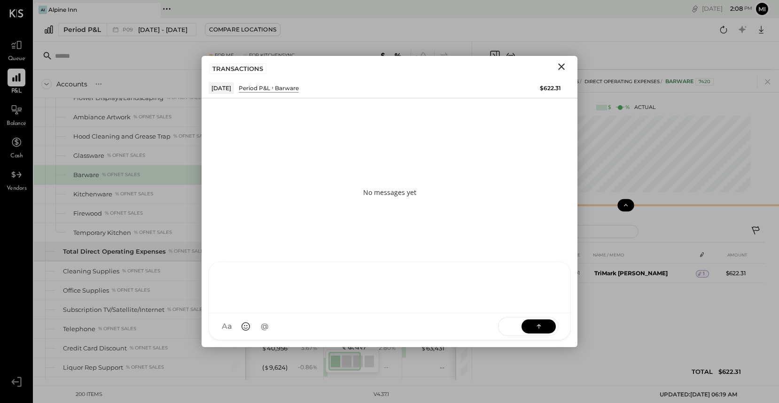
scroll to position [0, 0]
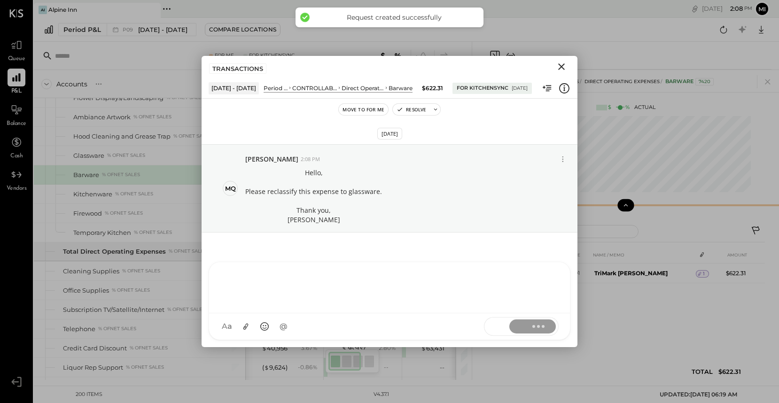
click at [561, 68] on icon "Close" at bounding box center [561, 66] width 11 height 11
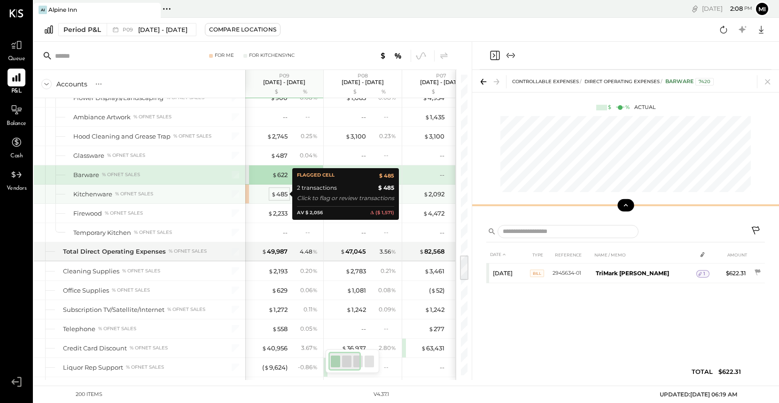
click at [282, 194] on div "$ 485" at bounding box center [279, 194] width 16 height 9
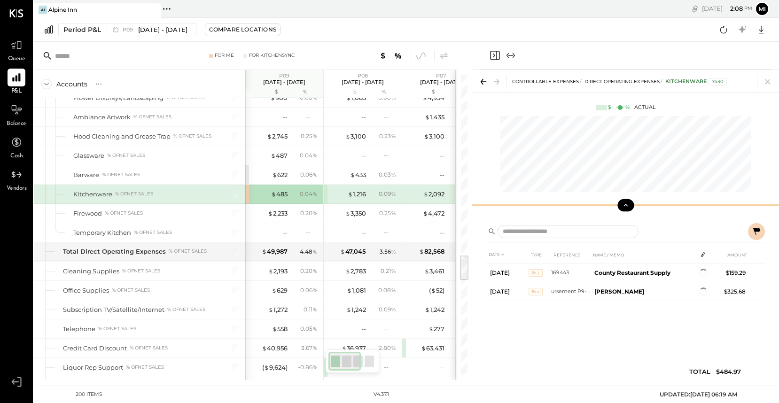
click at [762, 231] on button at bounding box center [756, 231] width 17 height 17
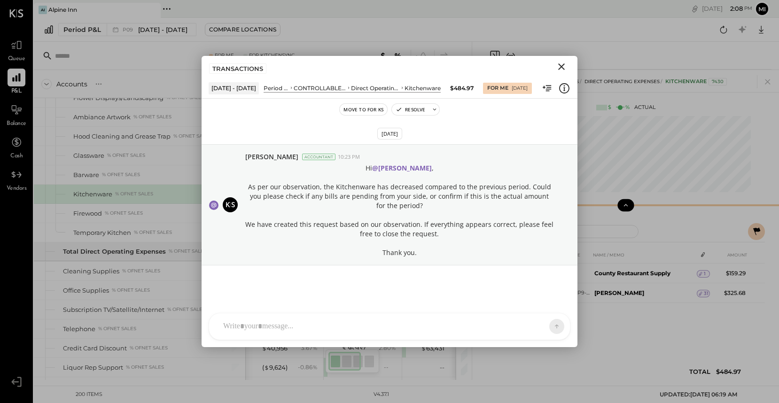
click at [560, 70] on icon "Close" at bounding box center [561, 66] width 11 height 11
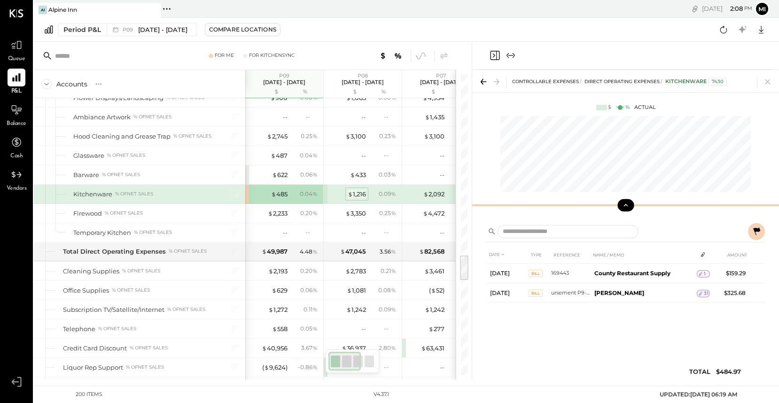
click at [356, 196] on div "$ 1,216" at bounding box center [357, 194] width 18 height 9
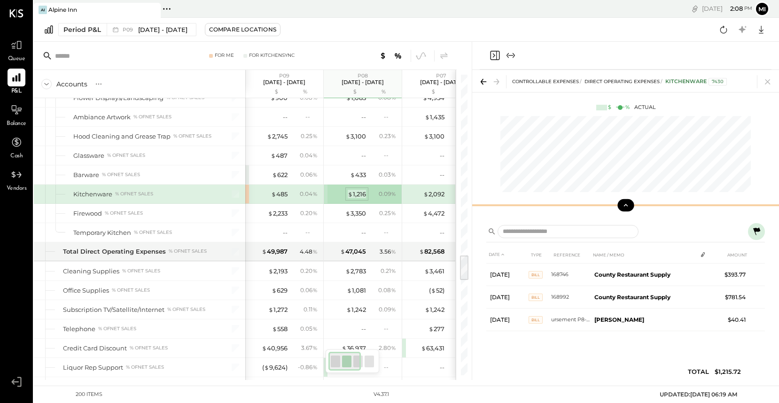
click at [359, 193] on div "$ 1,216" at bounding box center [357, 194] width 18 height 9
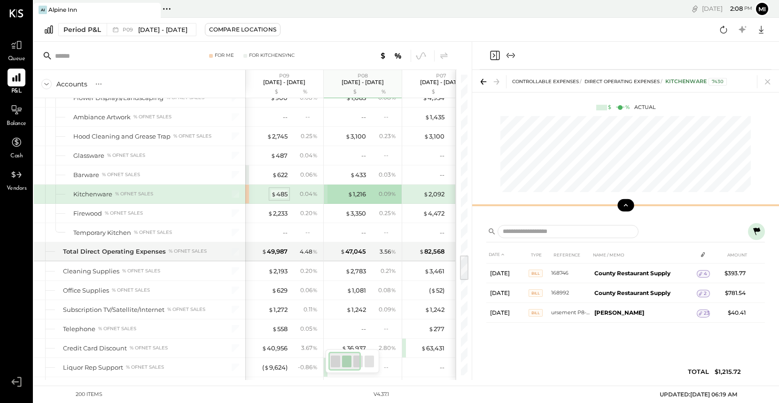
click at [275, 192] on span "$" at bounding box center [273, 194] width 5 height 8
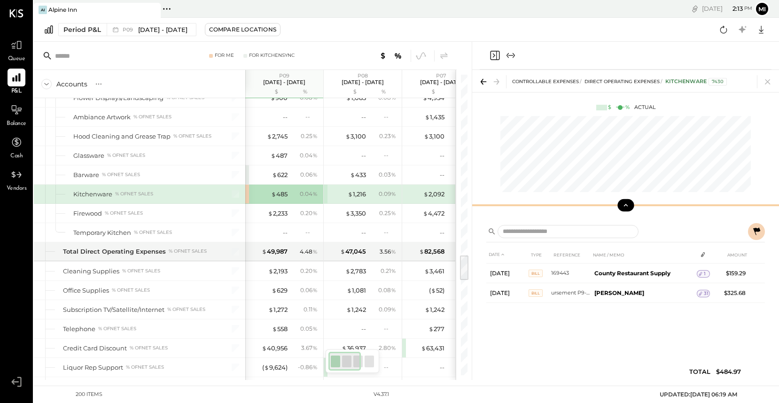
click at [755, 232] on icon at bounding box center [756, 231] width 7 height 8
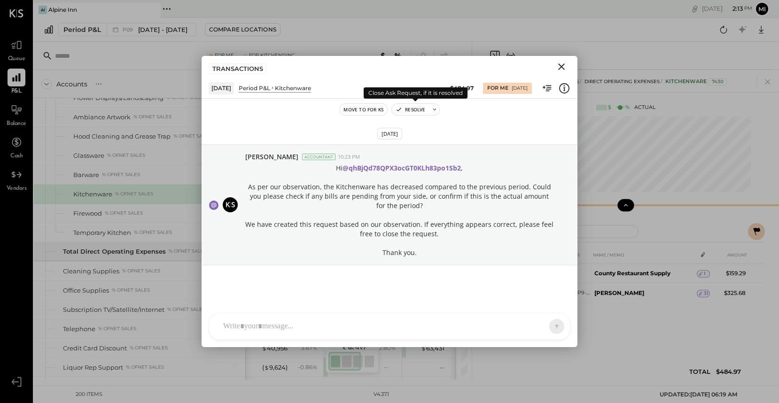
click at [415, 106] on button "Resolve" at bounding box center [410, 109] width 37 height 11
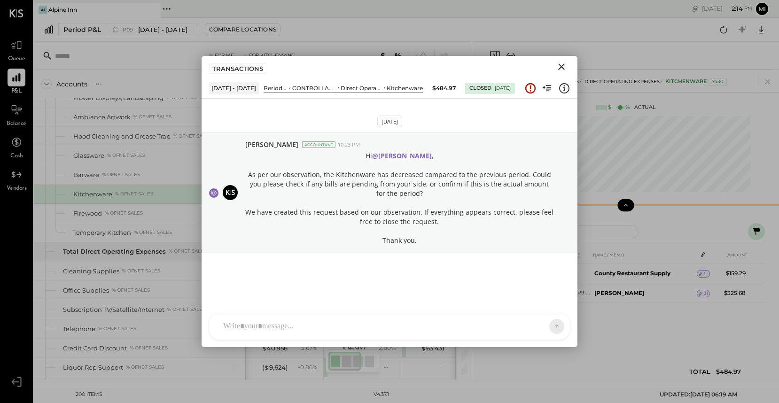
click at [558, 69] on icon "Close" at bounding box center [561, 66] width 7 height 7
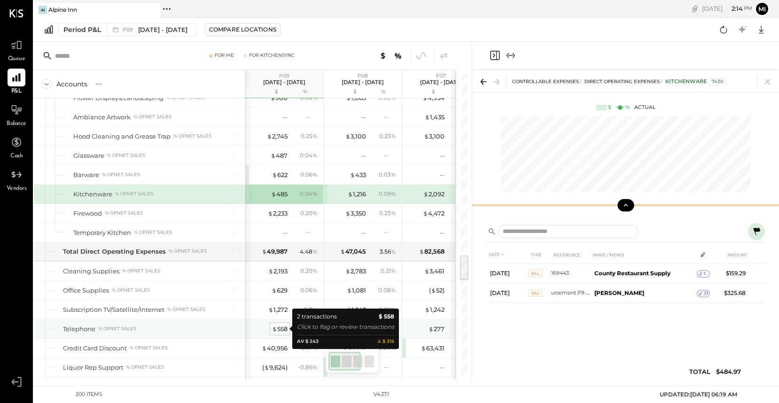
click at [281, 330] on div "$ 558" at bounding box center [279, 329] width 15 height 9
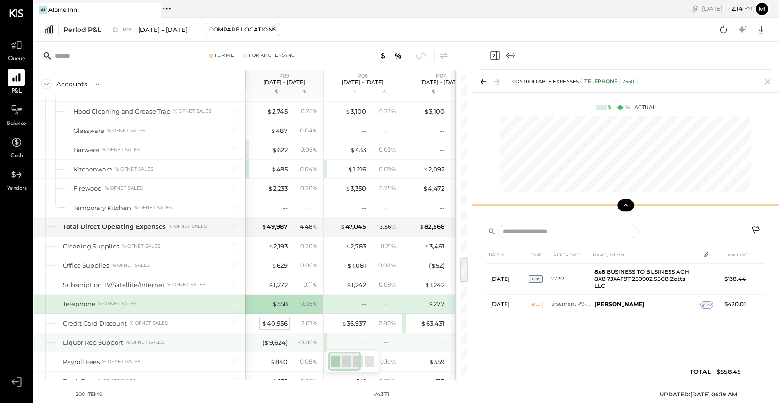
scroll to position [2113, 0]
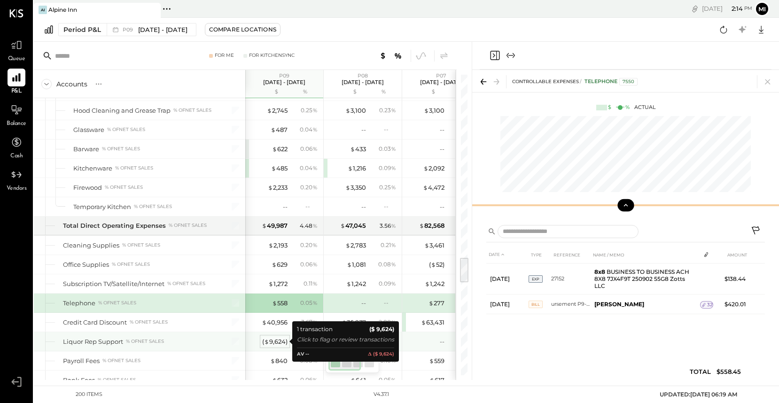
click at [276, 341] on div "( $ 9,624 )" at bounding box center [274, 341] width 25 height 9
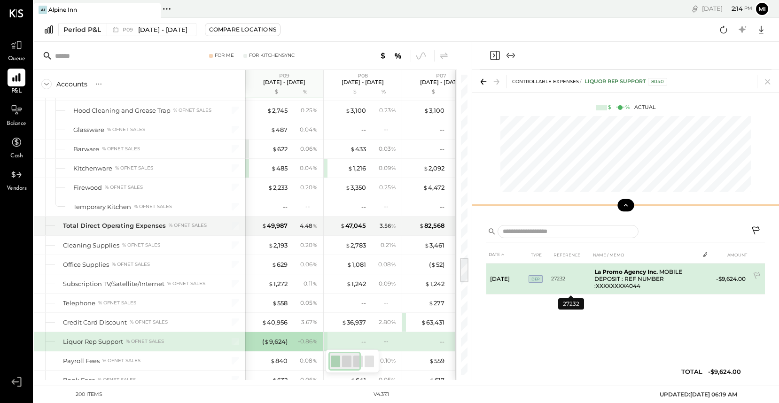
click at [572, 280] on td "27232" at bounding box center [570, 278] width 39 height 31
click at [533, 279] on span "DEP" at bounding box center [535, 279] width 14 height 8
click at [661, 282] on td "La Promo Agency Inc. MOBILE DEPOSIT : REF NUMBER :XXXXXXXX4044" at bounding box center [644, 278] width 108 height 31
click at [758, 273] on icon at bounding box center [756, 276] width 9 height 9
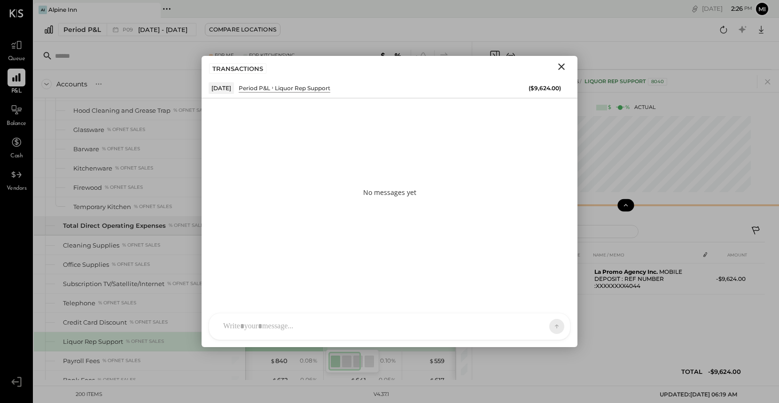
click at [302, 332] on div at bounding box center [389, 326] width 361 height 26
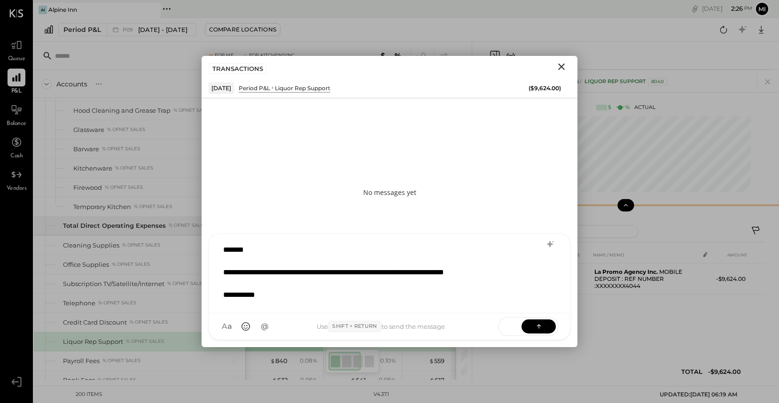
scroll to position [0, 0]
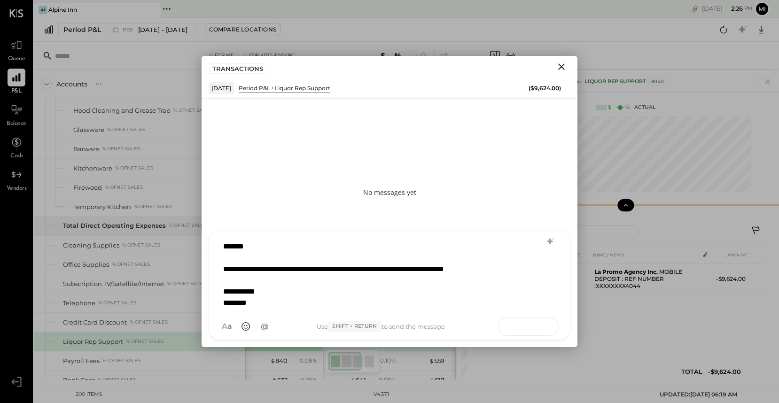
click at [536, 321] on icon at bounding box center [538, 325] width 9 height 9
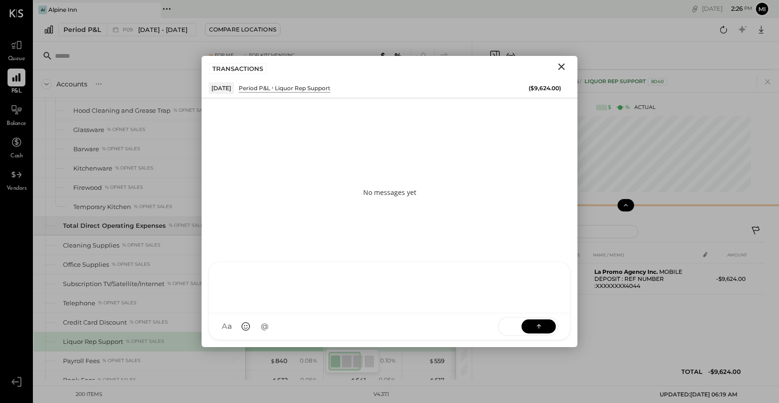
scroll to position [0, 0]
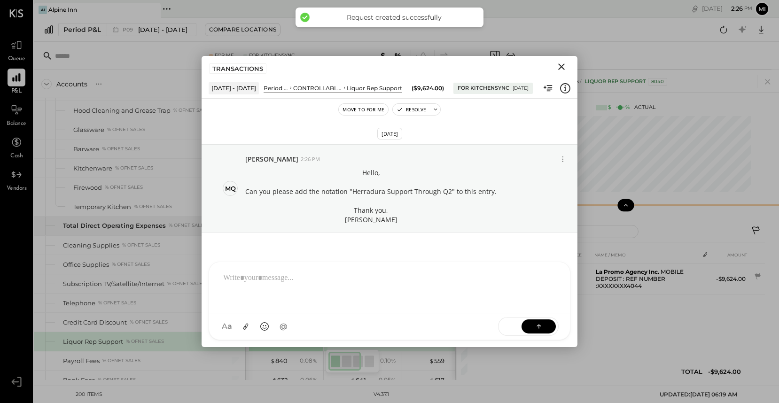
click at [559, 69] on icon "Close" at bounding box center [561, 66] width 7 height 7
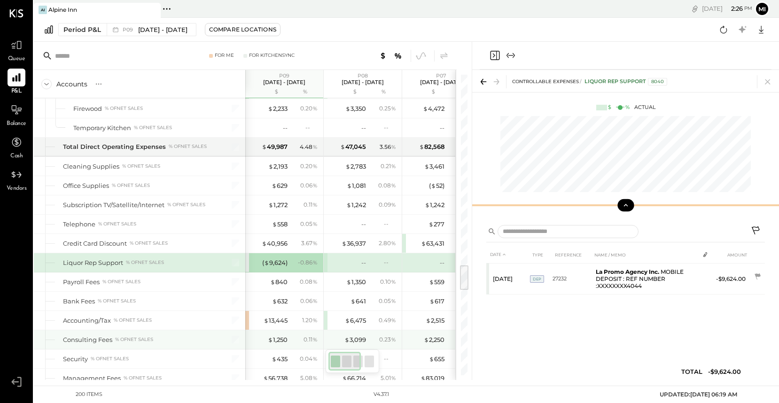
scroll to position [2206, 0]
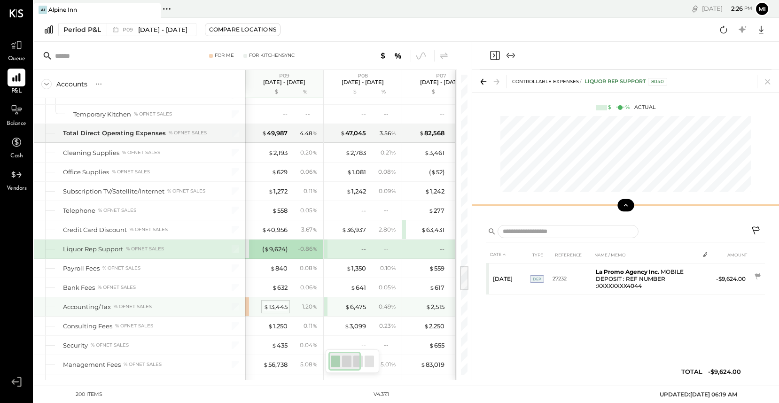
click at [278, 308] on div "$ 13,445" at bounding box center [275, 306] width 24 height 9
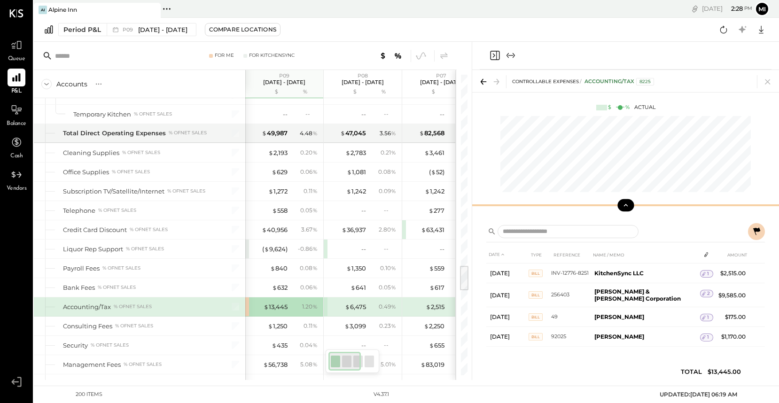
click at [9, 120] on span "Balance" at bounding box center [17, 124] width 20 height 8
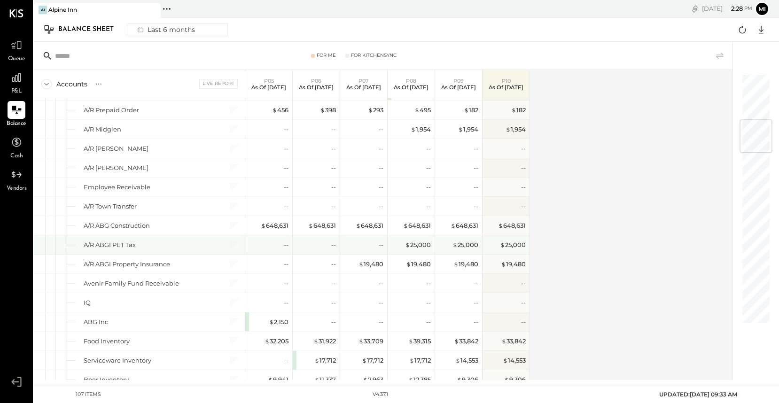
scroll to position [405, 0]
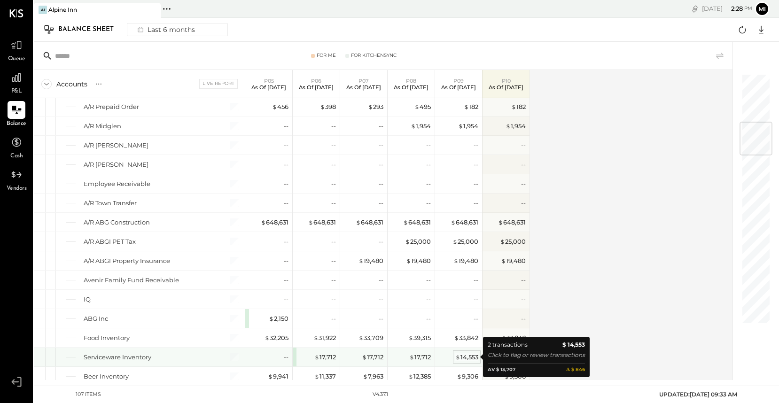
click at [461, 358] on div "$ 14,553" at bounding box center [466, 357] width 23 height 9
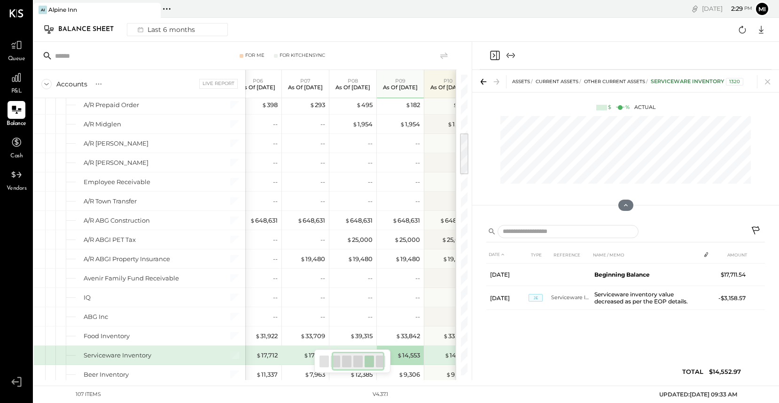
scroll to position [0, 74]
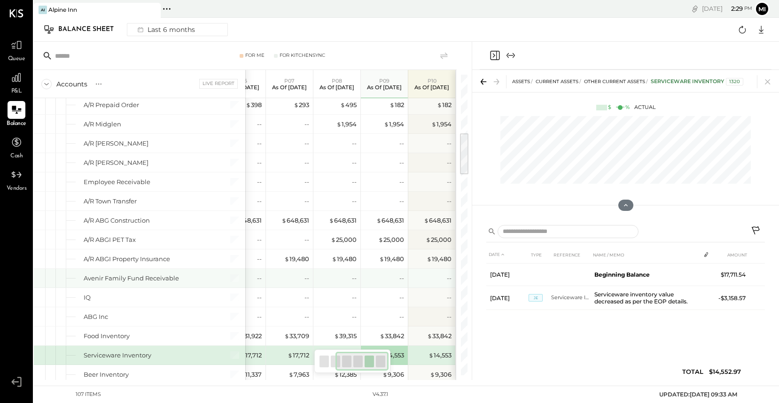
click at [207, 285] on div "Avenir Family Fund Receivable" at bounding box center [139, 278] width 211 height 19
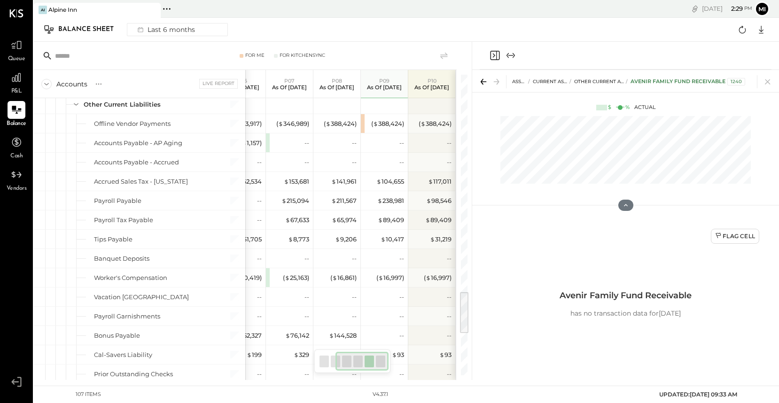
scroll to position [1600, 0]
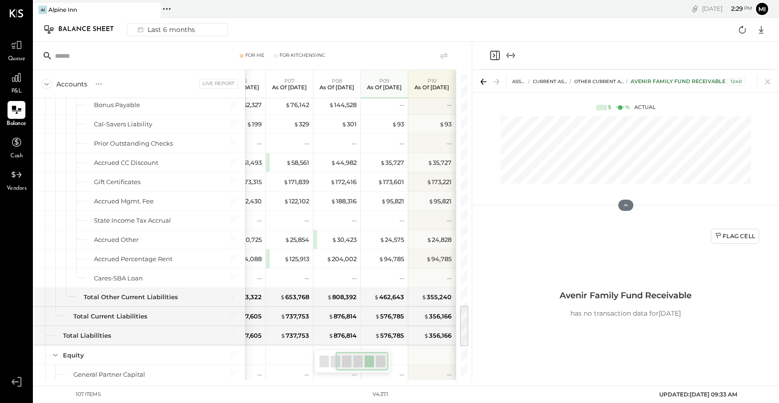
click at [487, 77] on icon at bounding box center [483, 81] width 13 height 13
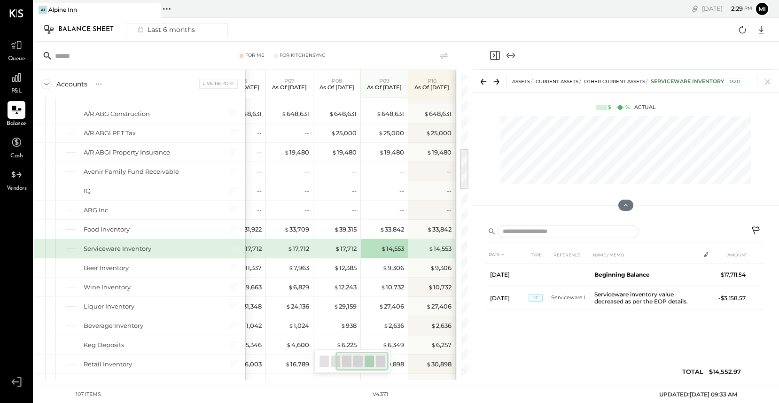
click at [493, 56] on icon "Close panel" at bounding box center [494, 56] width 2 height 4
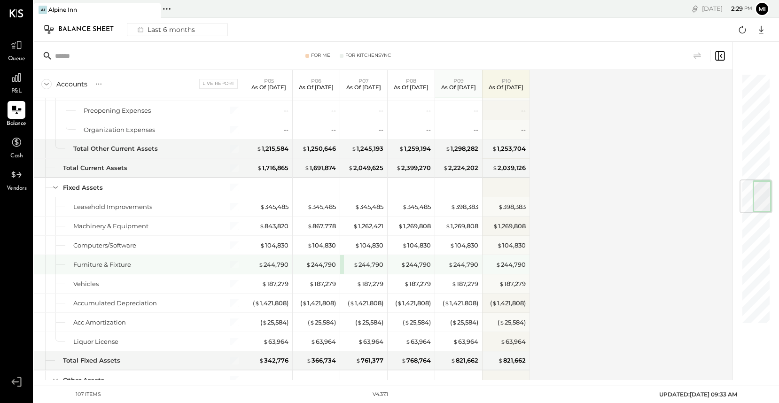
scroll to position [889, 0]
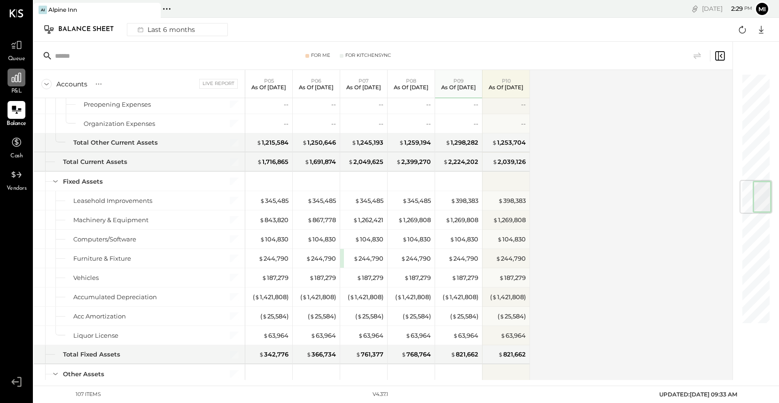
click at [15, 78] on icon at bounding box center [16, 77] width 9 height 9
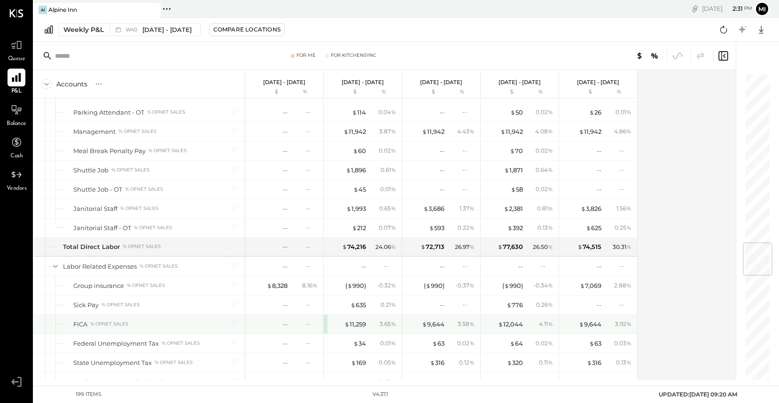
scroll to position [1427, 0]
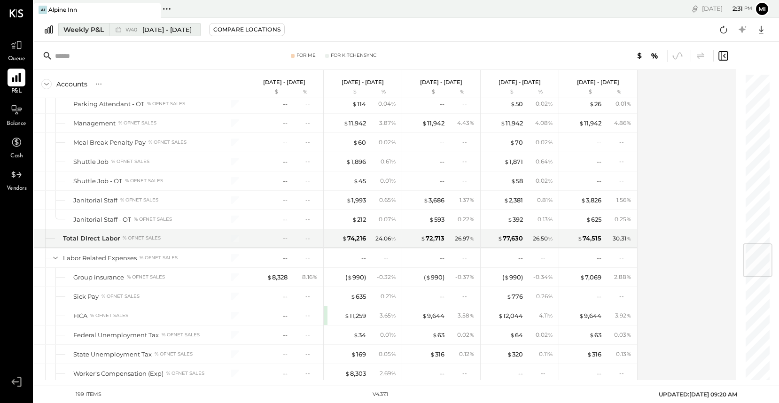
click at [77, 35] on button "Weekly P&L W40 [DATE] - [DATE]" at bounding box center [129, 29] width 142 height 13
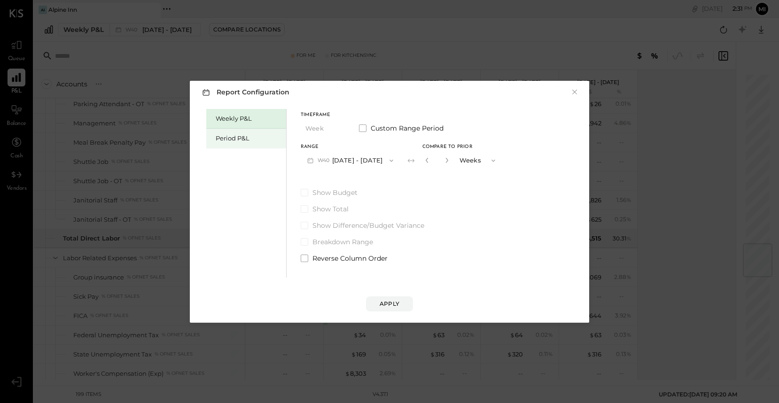
click at [232, 137] on div "Period P&L" at bounding box center [249, 138] width 66 height 9
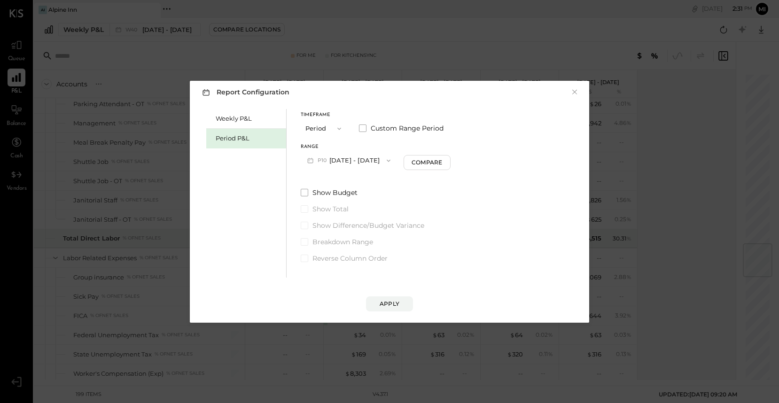
click at [340, 128] on icon "button" at bounding box center [339, 129] width 8 height 8
click at [339, 126] on div "Period" at bounding box center [324, 128] width 46 height 17
click at [327, 162] on span "P10" at bounding box center [323, 161] width 12 height 8
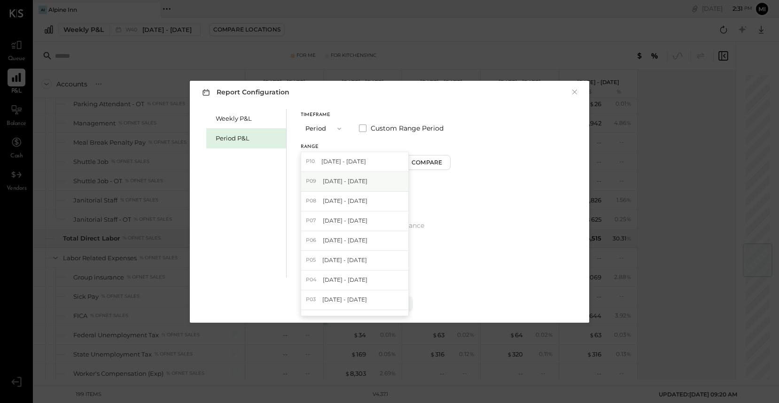
click at [327, 180] on span "[DATE] - [DATE]" at bounding box center [345, 181] width 45 height 8
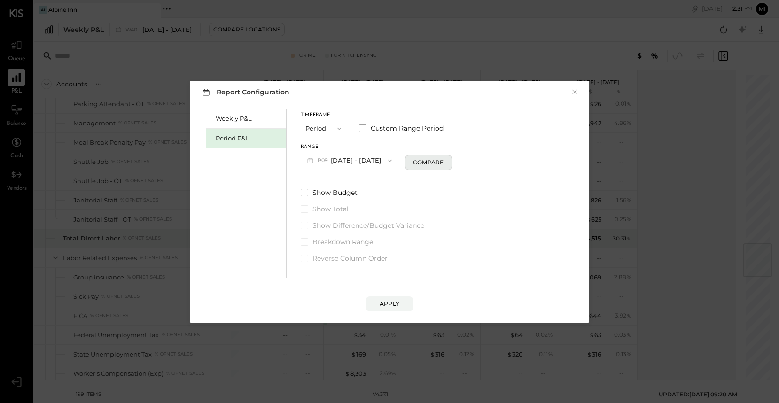
click at [413, 162] on div "Compare" at bounding box center [428, 162] width 31 height 8
click at [442, 160] on icon "button" at bounding box center [445, 160] width 6 height 6
type input "*"
click at [383, 302] on div "Apply" at bounding box center [389, 304] width 20 height 8
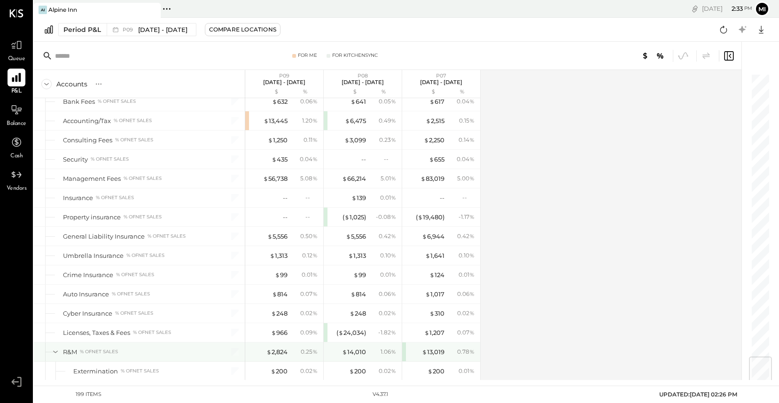
scroll to position [2374, 0]
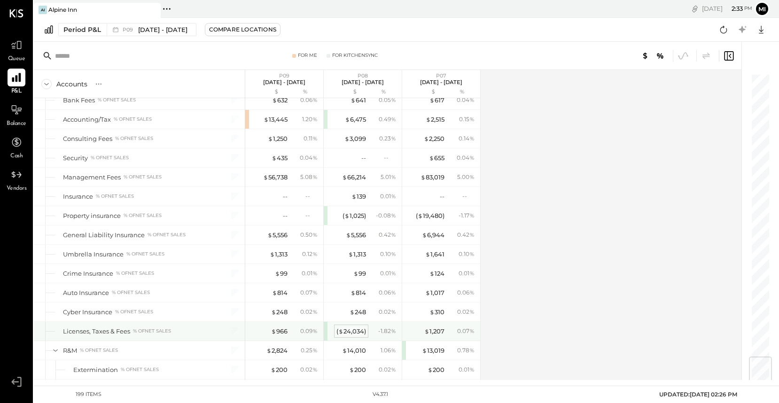
click at [356, 328] on div "( $ 24,034 )" at bounding box center [351, 331] width 30 height 9
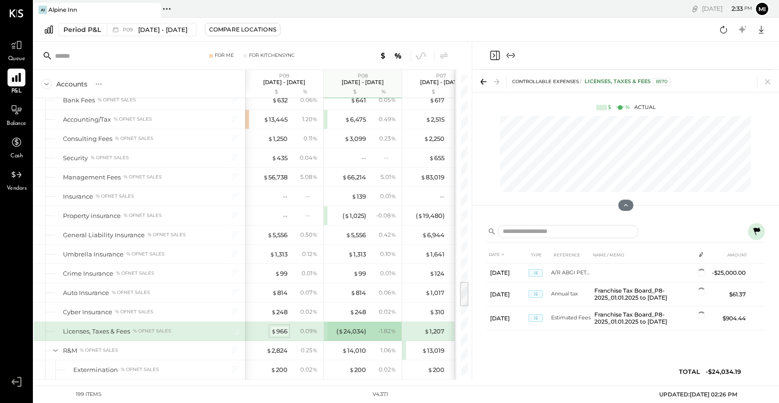
click at [276, 330] on div "$ 966" at bounding box center [279, 331] width 16 height 9
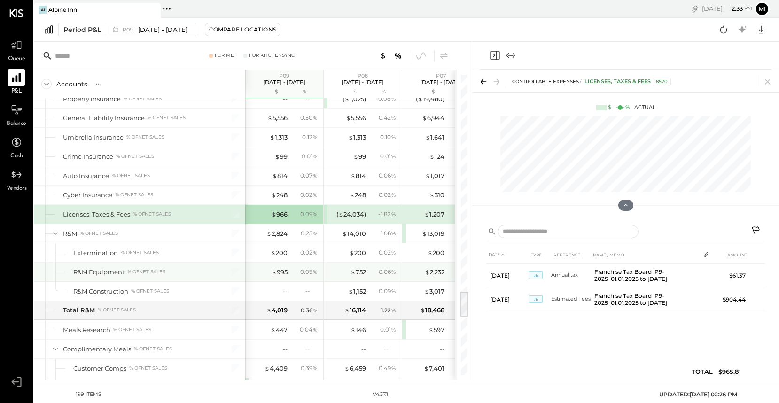
scroll to position [2491, 0]
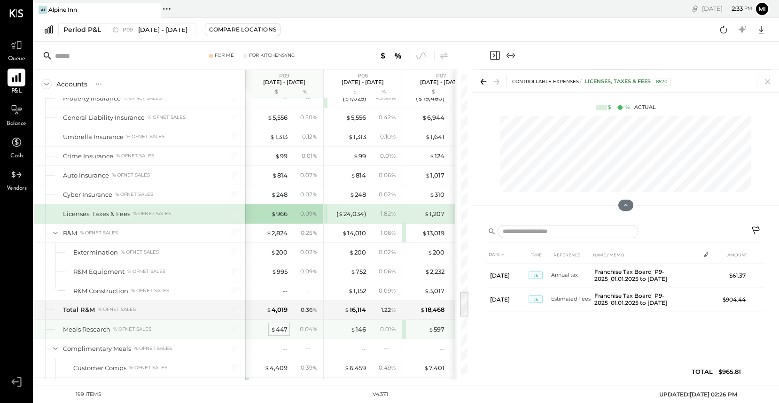
click at [281, 331] on div "$ 447" at bounding box center [279, 329] width 17 height 9
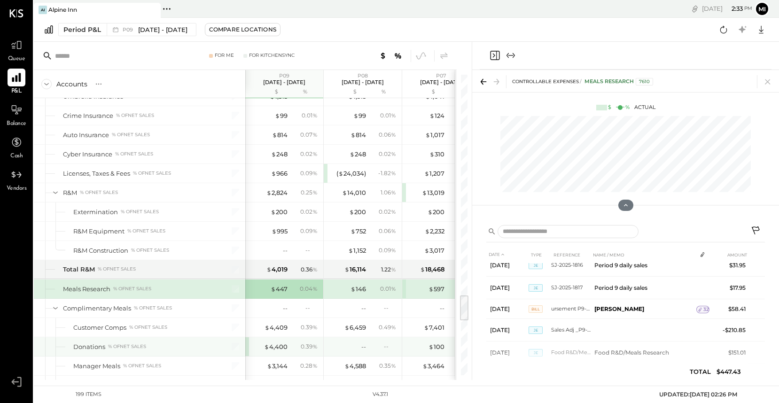
scroll to position [2534, 0]
click at [277, 345] on div "$ 4,400" at bounding box center [275, 344] width 23 height 9
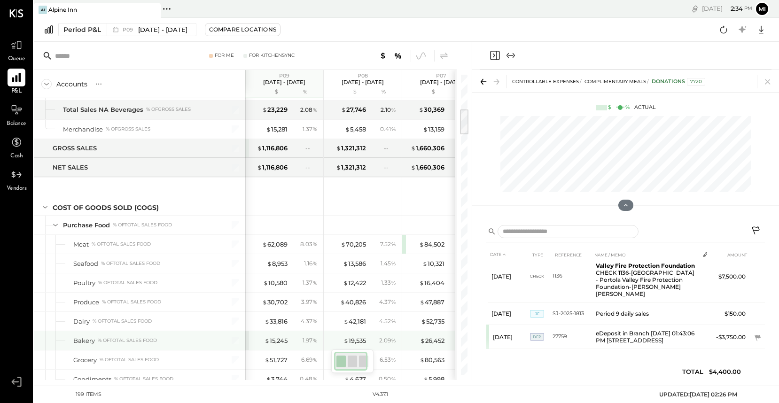
scroll to position [403, 0]
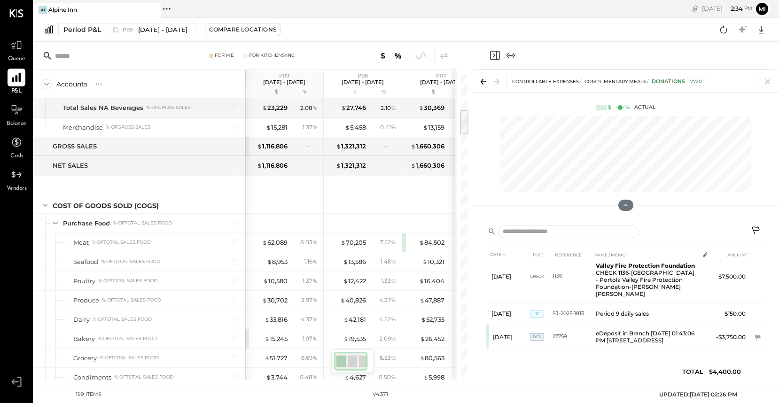
click at [493, 55] on icon "Close panel" at bounding box center [494, 55] width 11 height 11
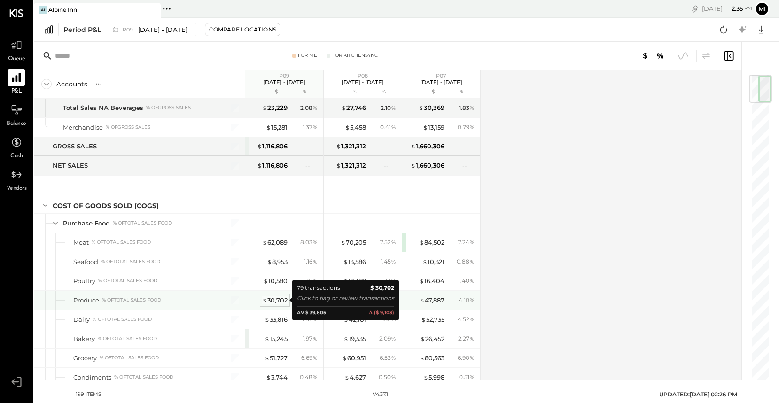
click at [276, 301] on div "$ 30,702" at bounding box center [274, 300] width 25 height 9
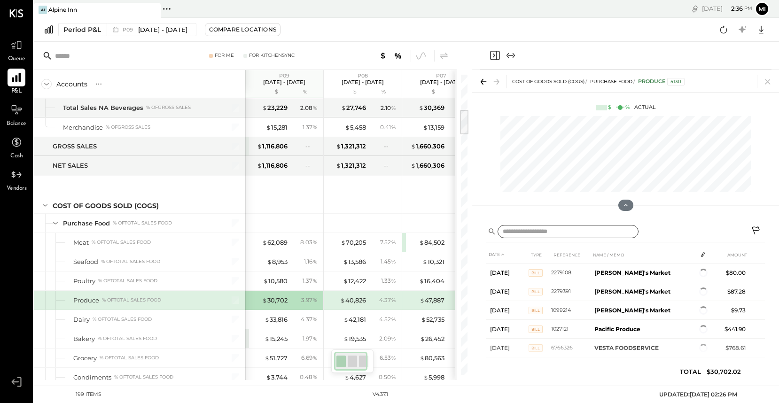
click at [526, 233] on input "text" at bounding box center [567, 232] width 141 height 14
type input "*"
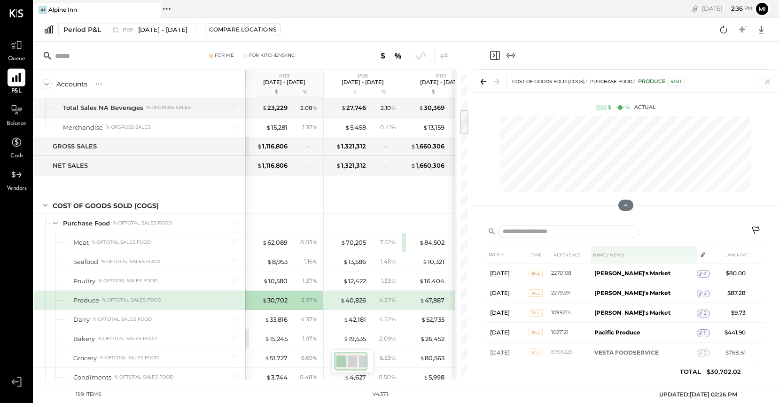
click at [614, 253] on th "NAME / MEMO" at bounding box center [643, 254] width 106 height 17
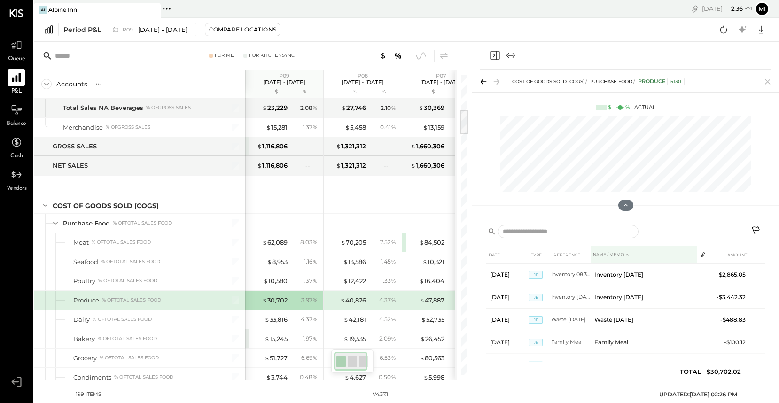
click at [614, 253] on th "NAME / MEMO" at bounding box center [643, 254] width 106 height 17
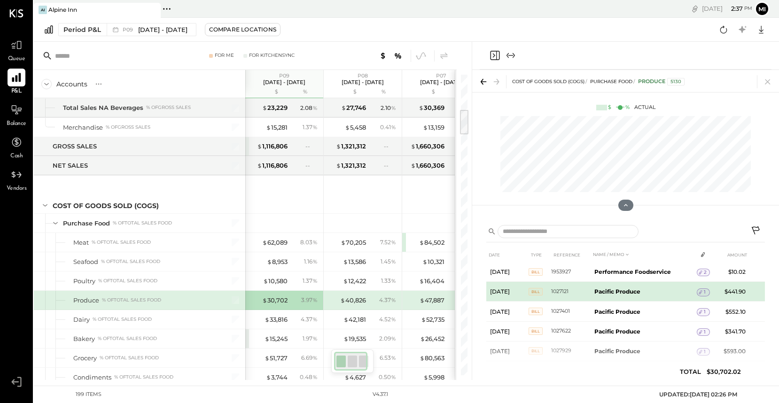
scroll to position [853, 0]
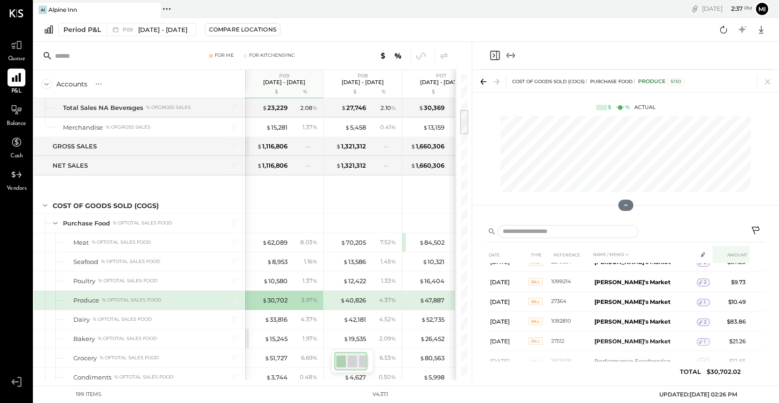
click at [739, 253] on th "AMOUNT" at bounding box center [730, 254] width 37 height 17
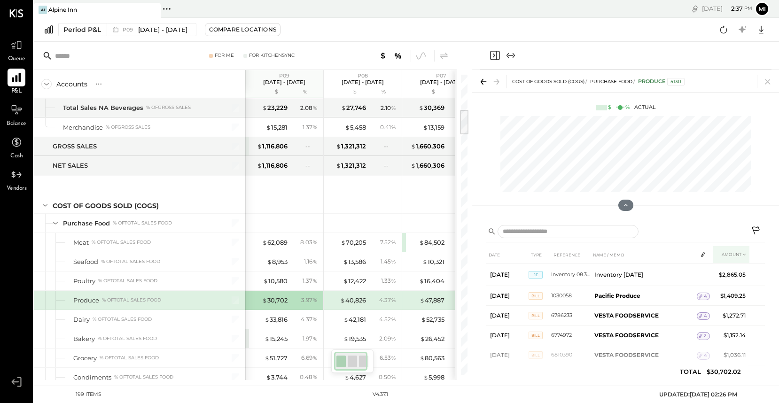
click at [727, 255] on th "AMOUNT" at bounding box center [730, 254] width 37 height 17
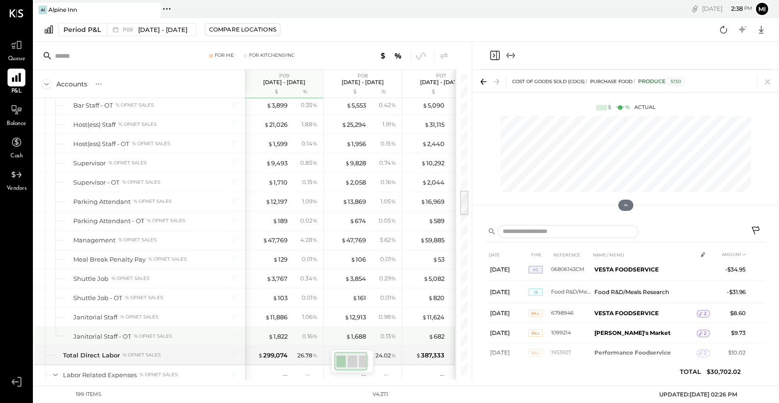
scroll to position [1339, 0]
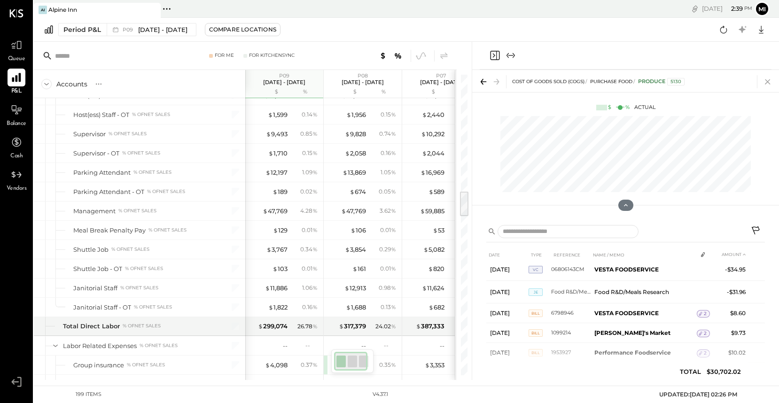
click at [767, 81] on icon at bounding box center [767, 81] width 13 height 13
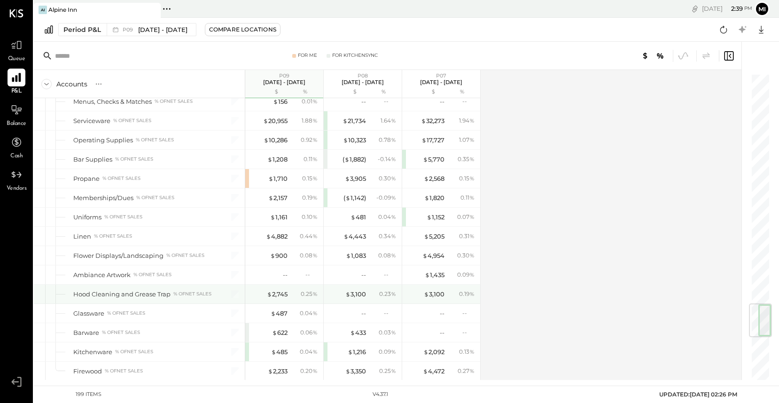
scroll to position [1931, 0]
click at [16, 48] on icon at bounding box center [16, 45] width 12 height 12
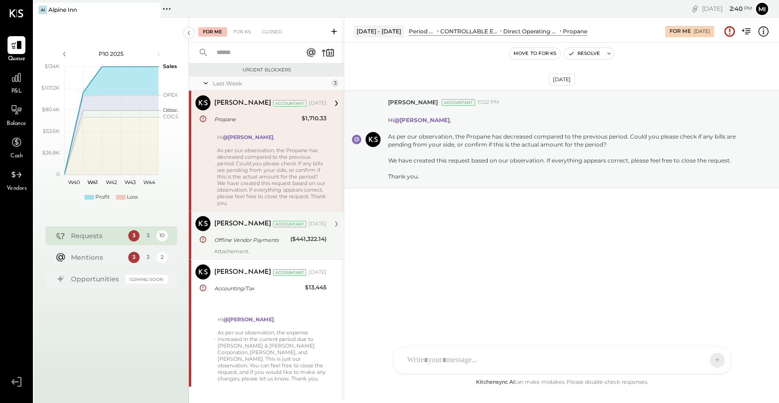
click at [251, 241] on div "Offline Vendor Payments" at bounding box center [250, 239] width 73 height 9
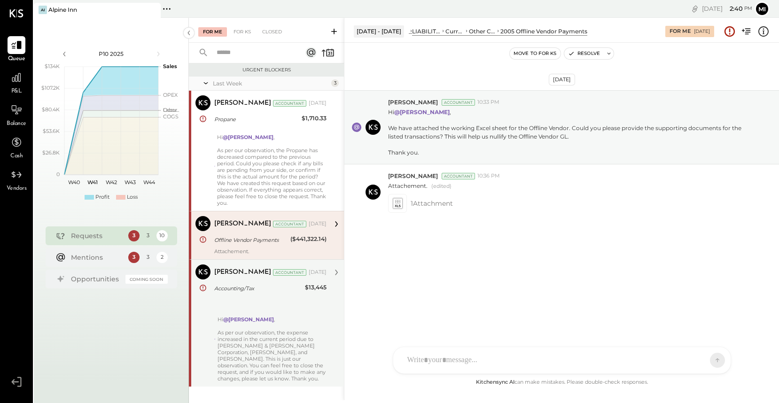
click at [244, 345] on div "Hi @[PERSON_NAME] , As per our observation, the expense increased in the curren…" at bounding box center [271, 338] width 109 height 85
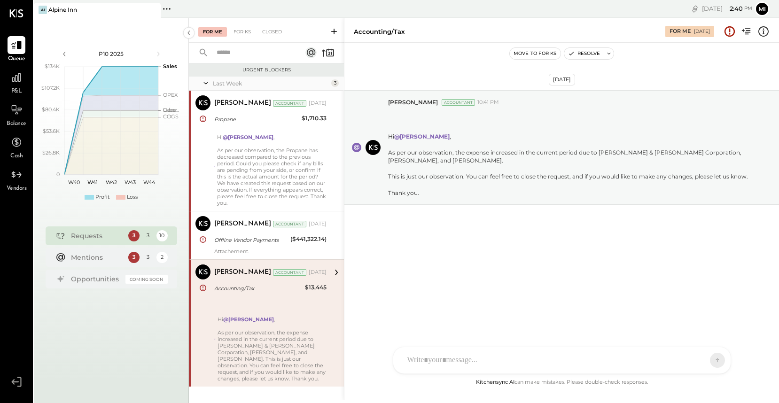
scroll to position [12, 0]
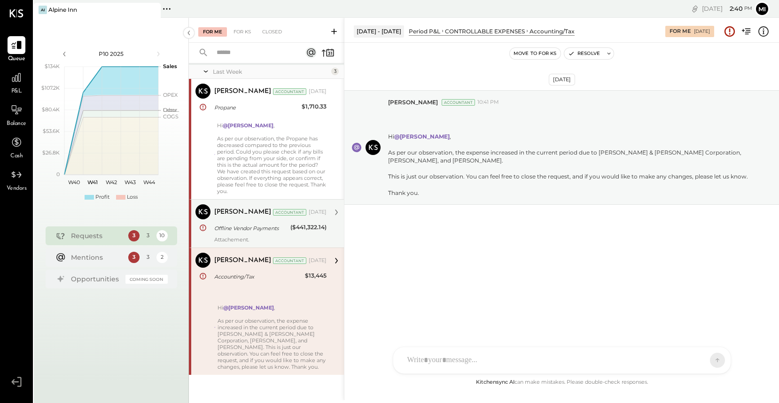
click at [243, 232] on div "Offline Vendor Payments" at bounding box center [250, 228] width 73 height 9
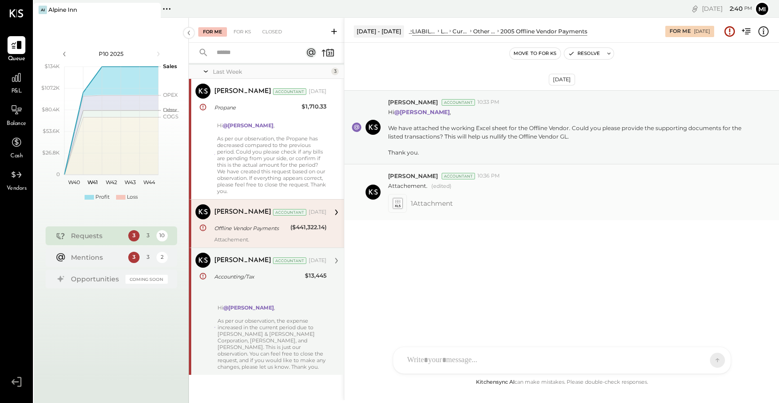
click at [397, 201] on icon at bounding box center [397, 203] width 10 height 11
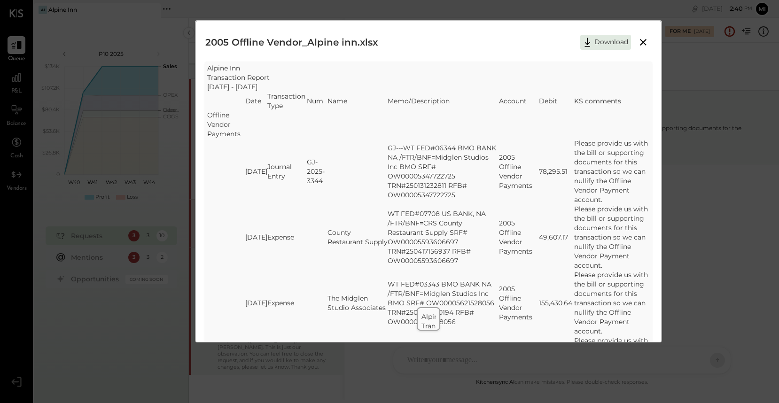
click at [642, 41] on icon at bounding box center [643, 42] width 7 height 7
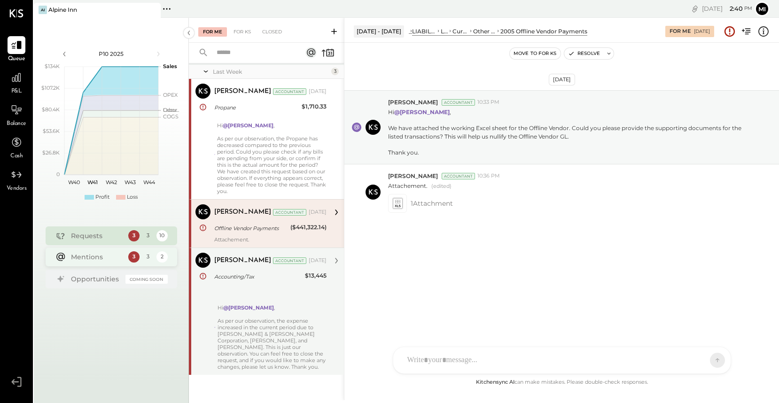
click at [108, 257] on div "Mentions" at bounding box center [97, 256] width 53 height 9
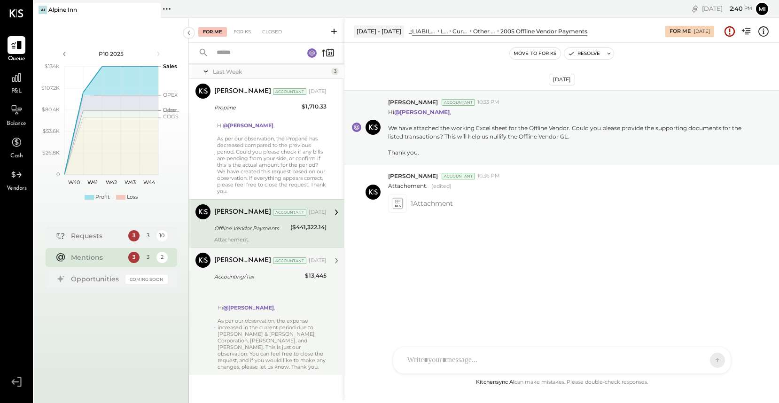
scroll to position [1, 0]
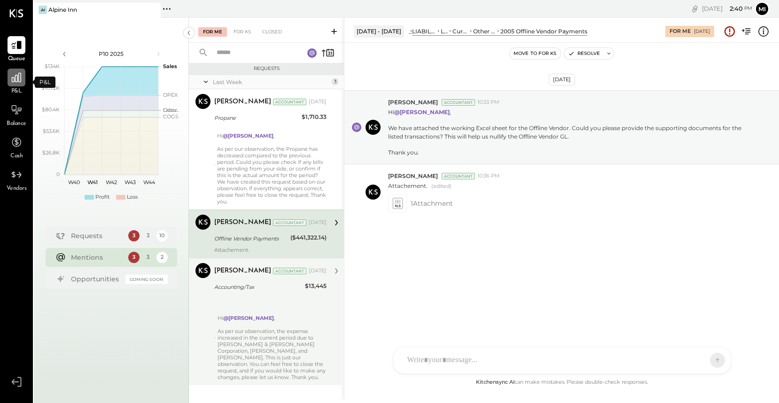
click at [14, 82] on icon at bounding box center [16, 77] width 12 height 12
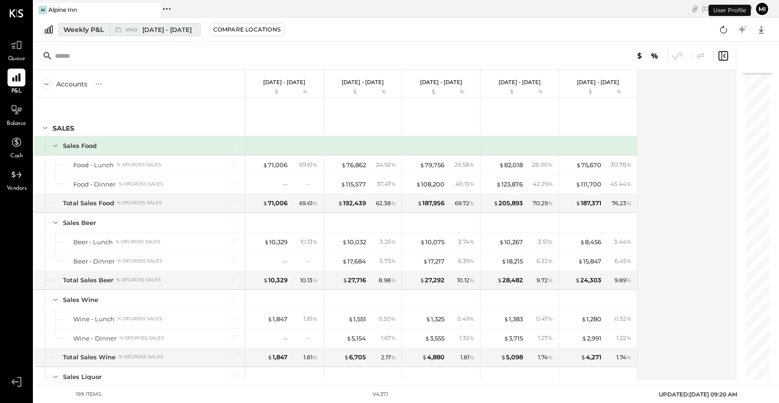
click at [99, 30] on div "Weekly P&L" at bounding box center [83, 29] width 40 height 9
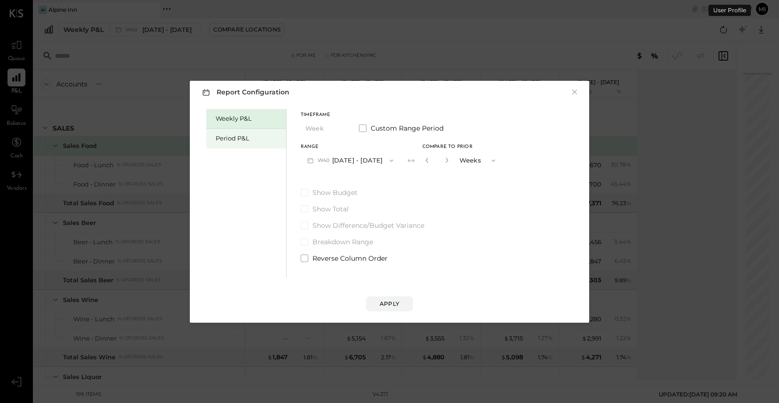
click at [232, 139] on div "Period P&L" at bounding box center [249, 138] width 66 height 9
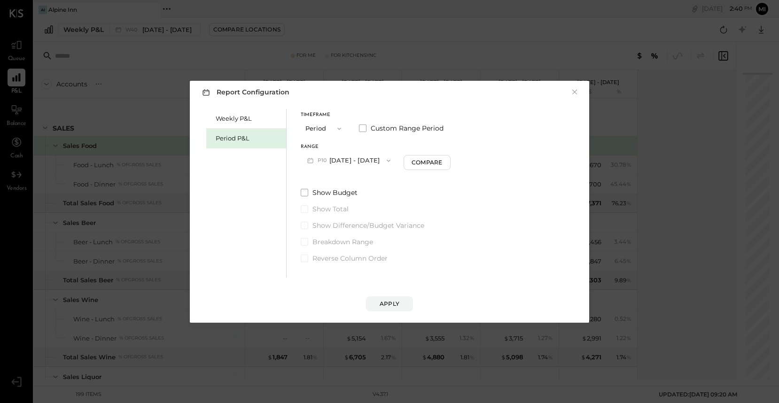
click at [392, 160] on icon "button" at bounding box center [389, 161] width 8 height 8
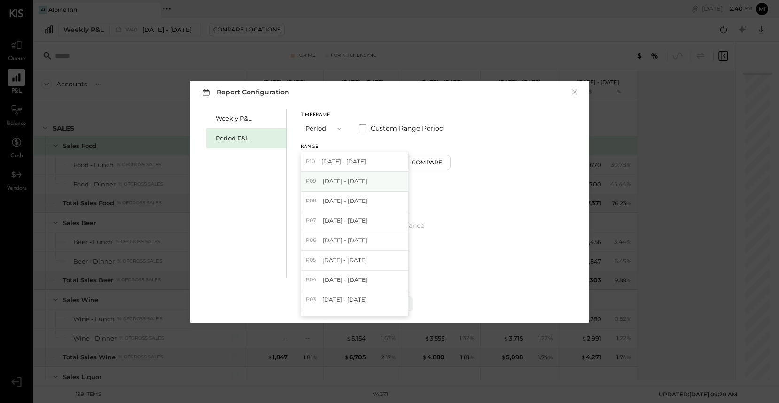
click at [365, 182] on div "P09 [DATE] - [DATE]" at bounding box center [354, 182] width 107 height 20
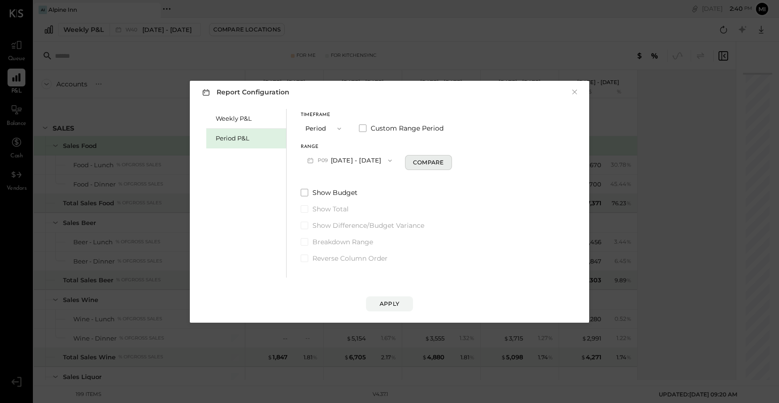
click at [424, 166] on div "Compare" at bounding box center [428, 162] width 31 height 8
click at [445, 164] on button "button" at bounding box center [445, 160] width 8 height 10
type input "*"
click at [385, 306] on div "Apply" at bounding box center [389, 304] width 20 height 8
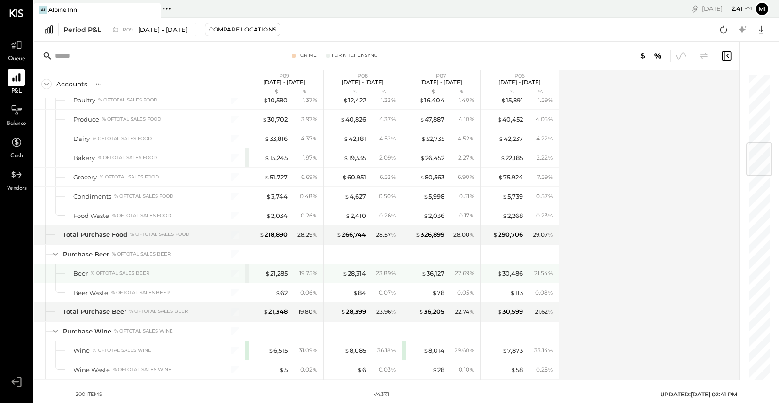
scroll to position [585, 0]
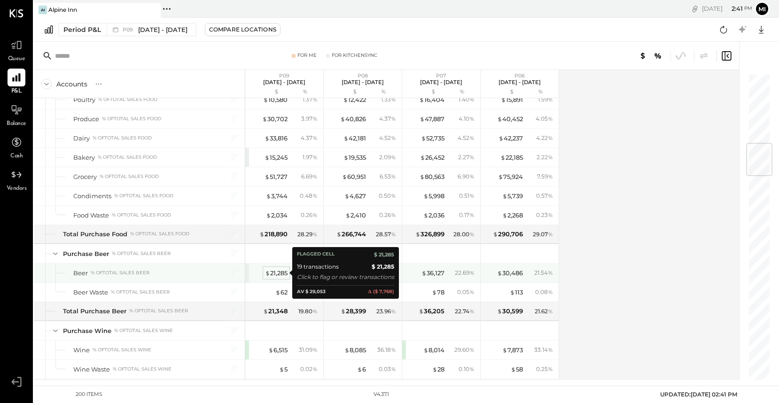
click at [274, 273] on div "$ 21,285" at bounding box center [276, 273] width 23 height 9
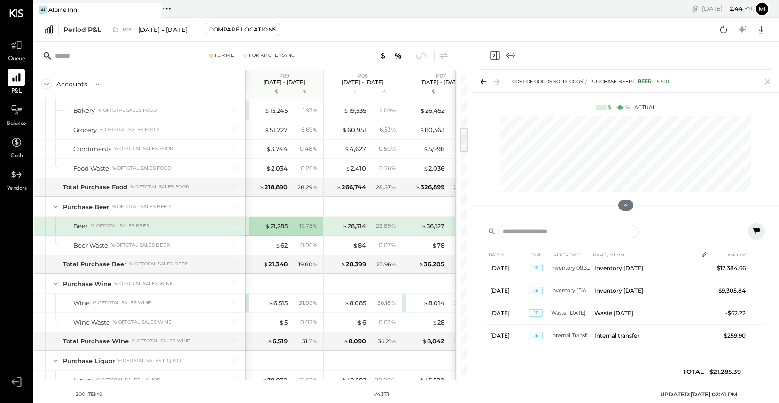
scroll to position [611, 0]
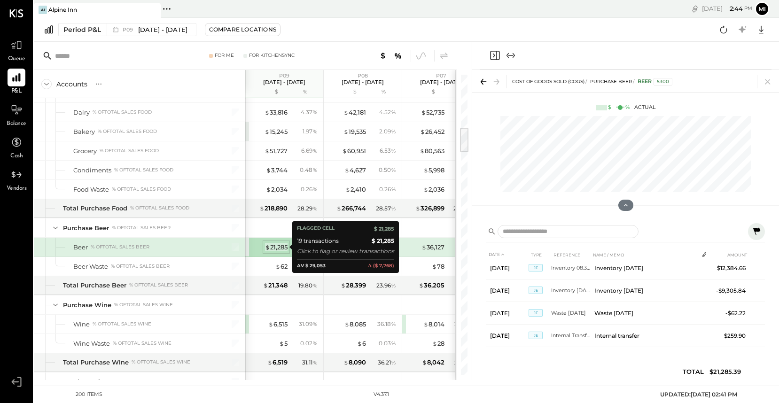
click at [275, 247] on div "$ 21,285" at bounding box center [276, 247] width 23 height 9
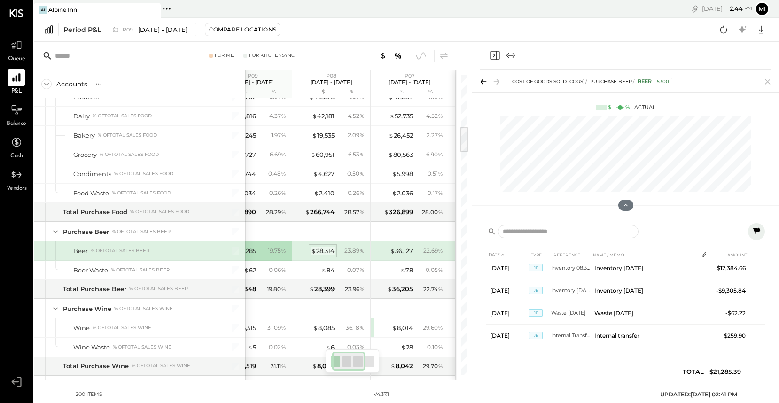
scroll to position [606, 0]
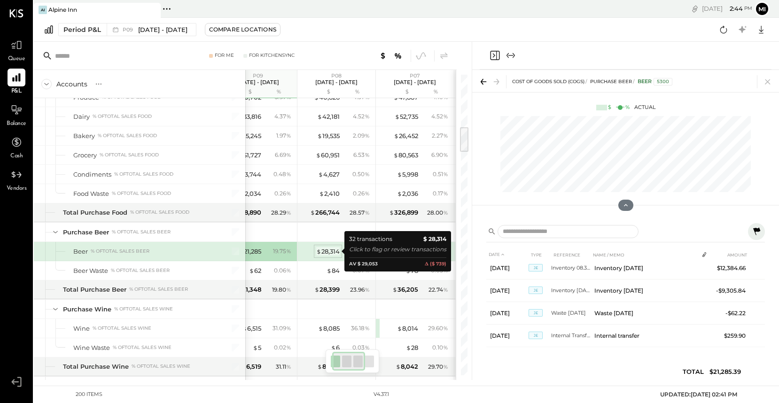
click at [328, 250] on div "$ 28,314" at bounding box center [327, 251] width 23 height 9
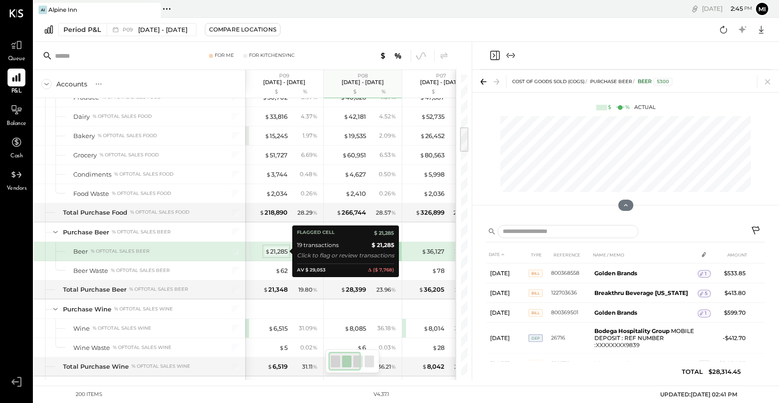
click at [280, 253] on div "$ 21,285" at bounding box center [276, 251] width 23 height 9
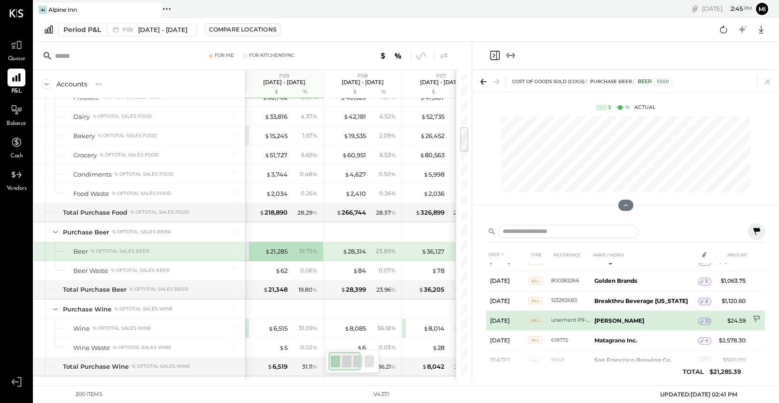
click at [754, 318] on icon at bounding box center [756, 318] width 7 height 7
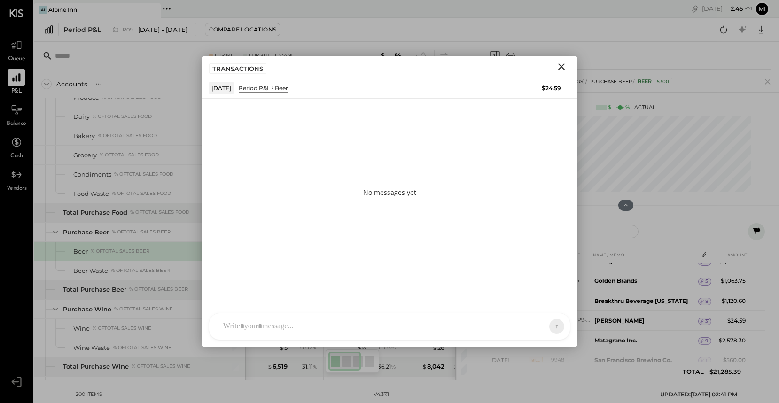
click at [304, 328] on div at bounding box center [389, 326] width 361 height 26
click at [533, 325] on button at bounding box center [538, 326] width 34 height 14
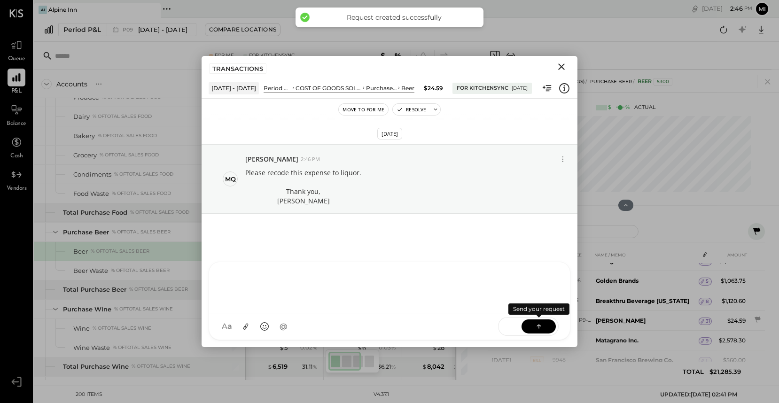
click at [559, 68] on icon "Close" at bounding box center [561, 66] width 7 height 7
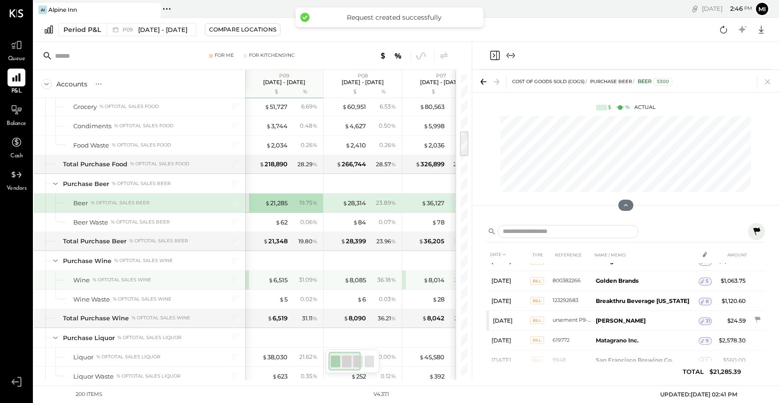
scroll to position [669, 0]
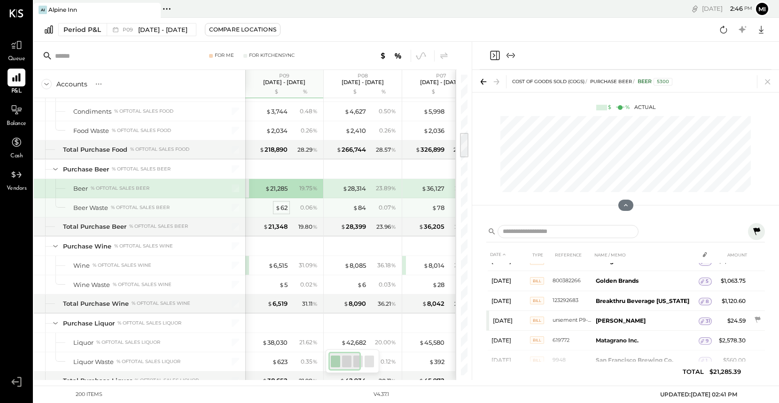
click at [281, 207] on div "$ 62" at bounding box center [281, 207] width 12 height 9
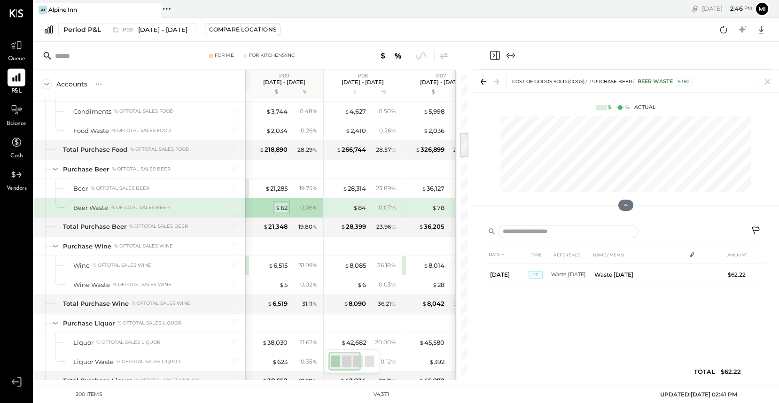
scroll to position [0, 0]
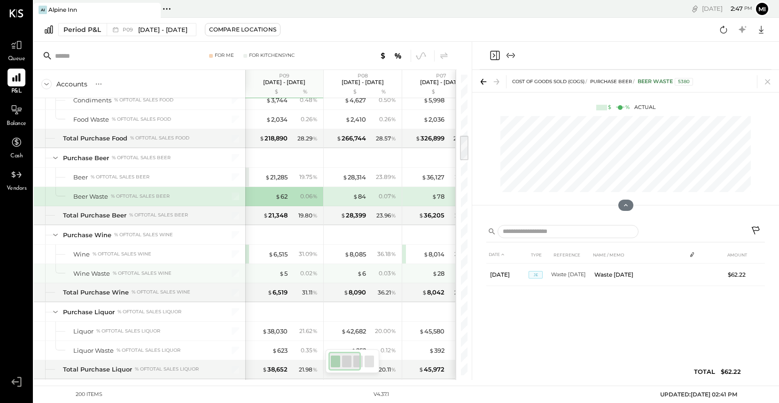
scroll to position [706, 0]
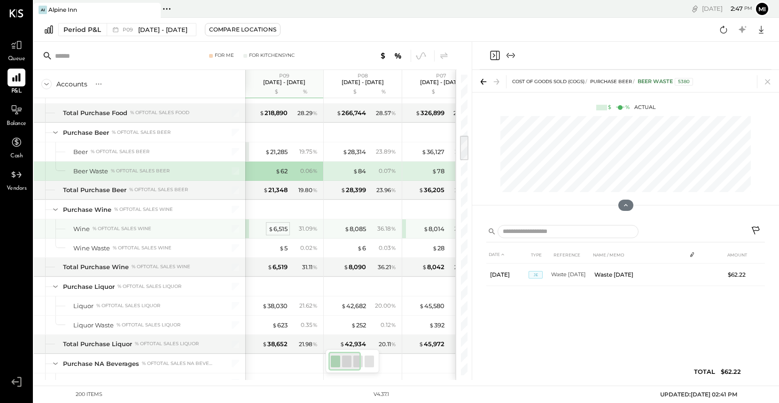
click at [279, 228] on div "$ 6,515" at bounding box center [277, 228] width 19 height 9
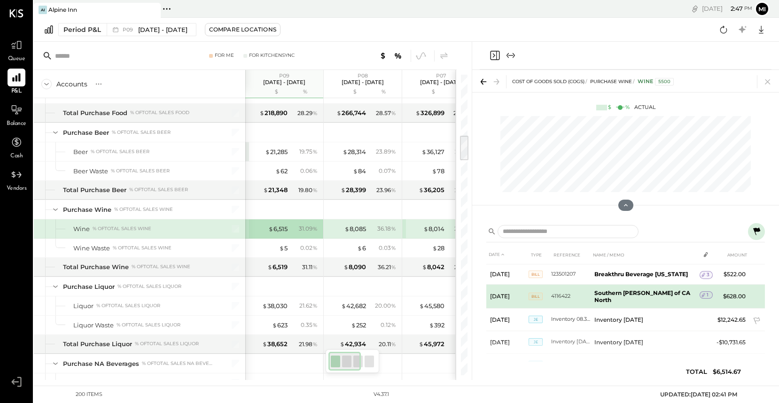
scroll to position [136, 0]
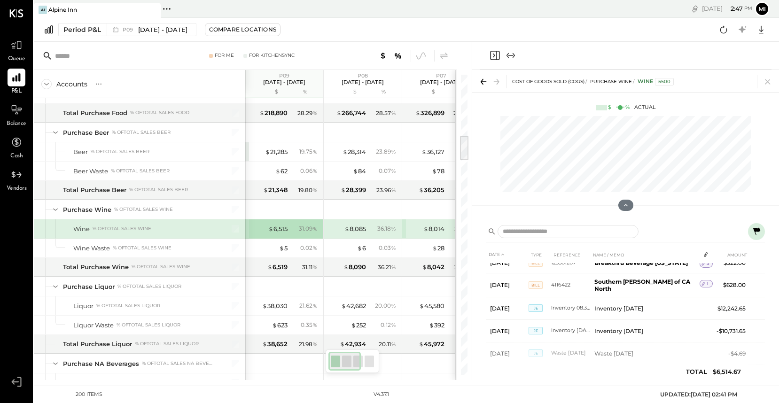
click at [754, 229] on icon at bounding box center [756, 231] width 7 height 8
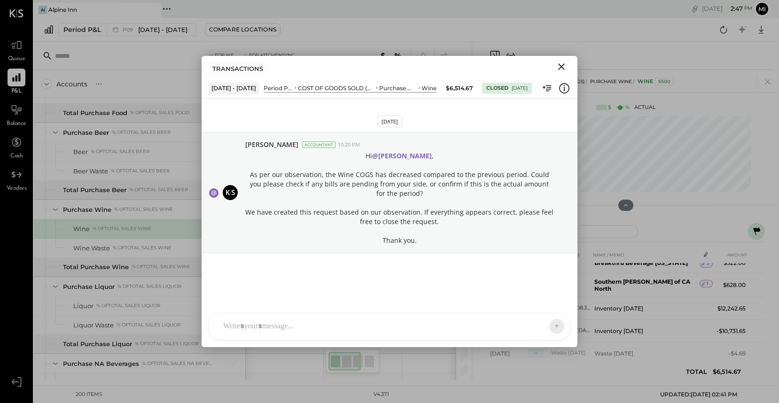
click at [562, 66] on icon "Close" at bounding box center [561, 66] width 7 height 7
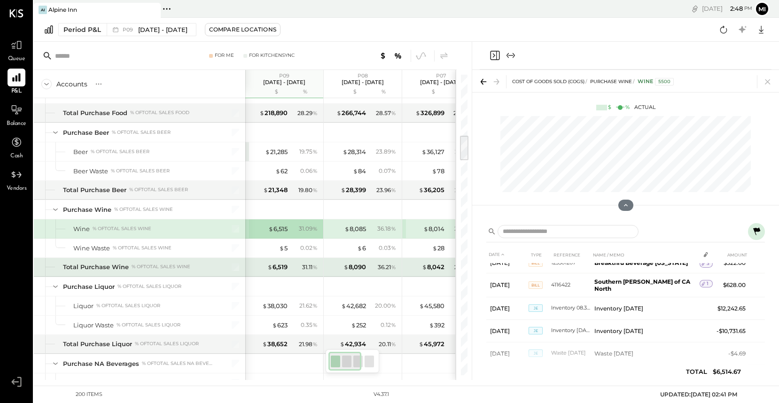
scroll to position [0, 1]
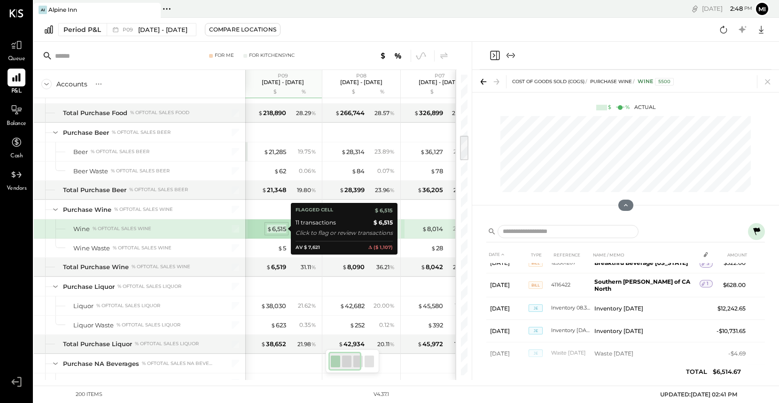
click at [277, 228] on div "$ 6,515" at bounding box center [276, 228] width 19 height 9
click at [276, 228] on div "$ 6,515" at bounding box center [276, 228] width 19 height 9
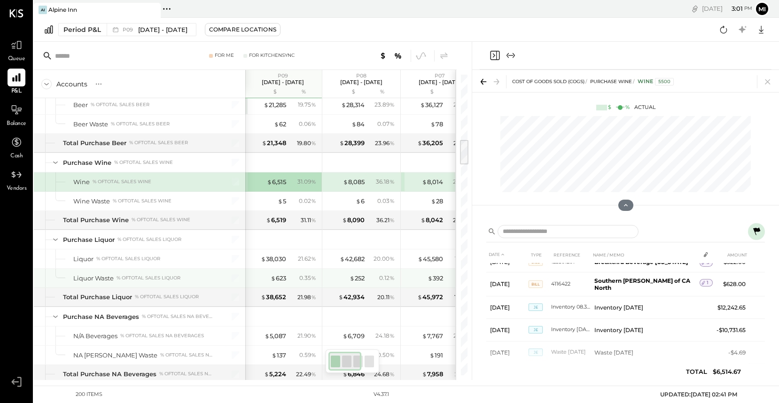
scroll to position [758, 0]
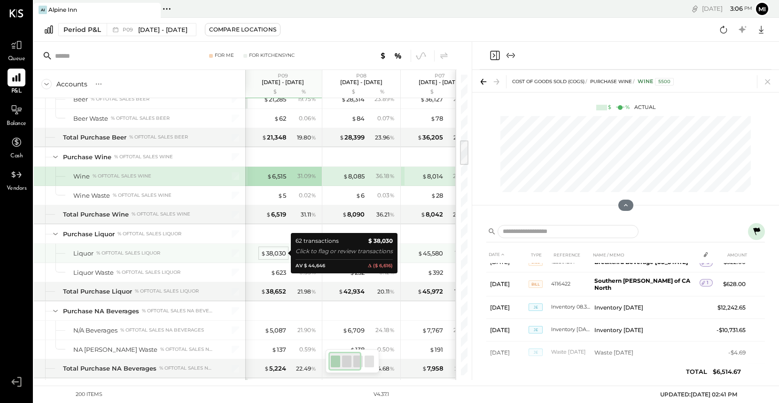
click at [274, 254] on div "$ 38,030" at bounding box center [273, 253] width 25 height 9
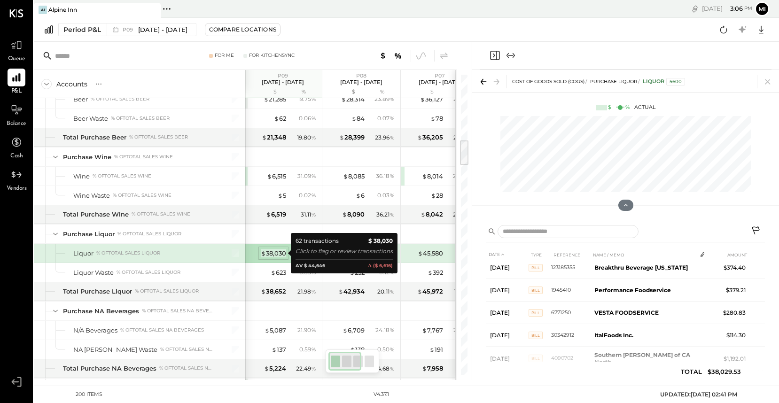
scroll to position [160, 0]
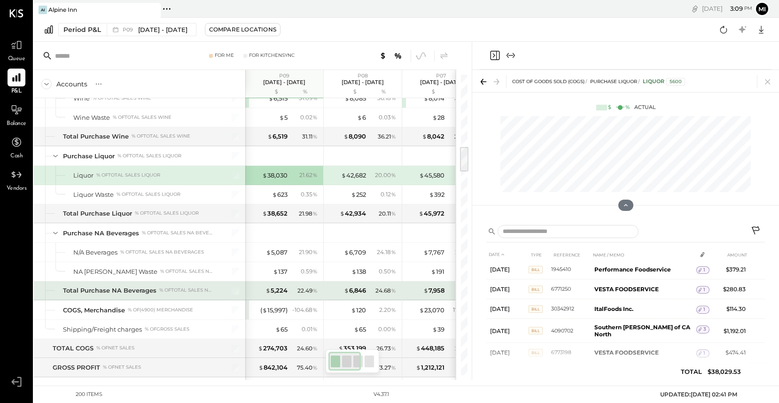
scroll to position [836, 0]
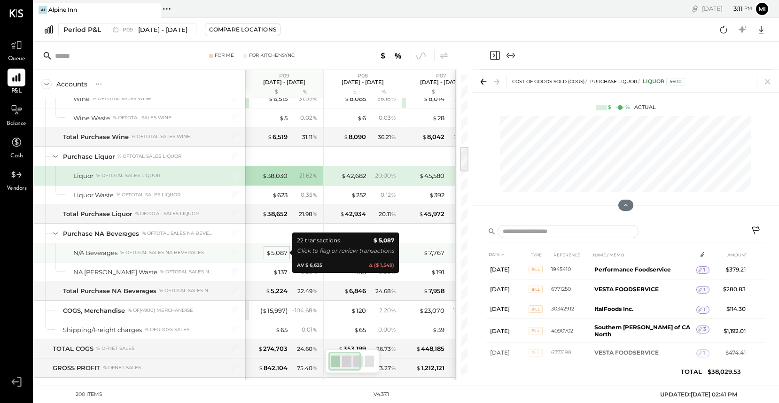
click at [278, 254] on div "$ 5,087" at bounding box center [277, 252] width 22 height 9
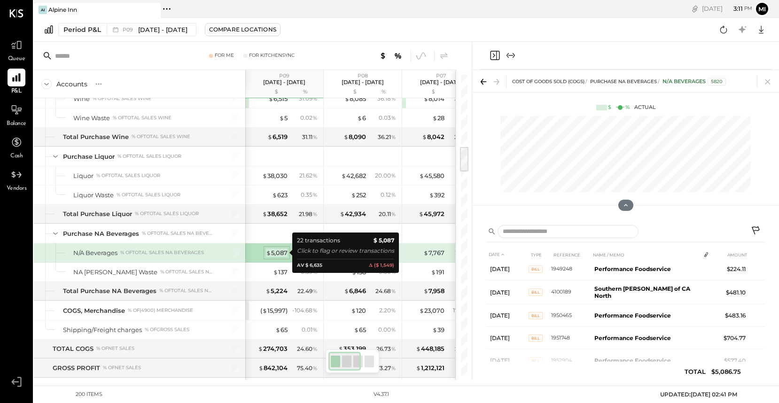
scroll to position [160, 0]
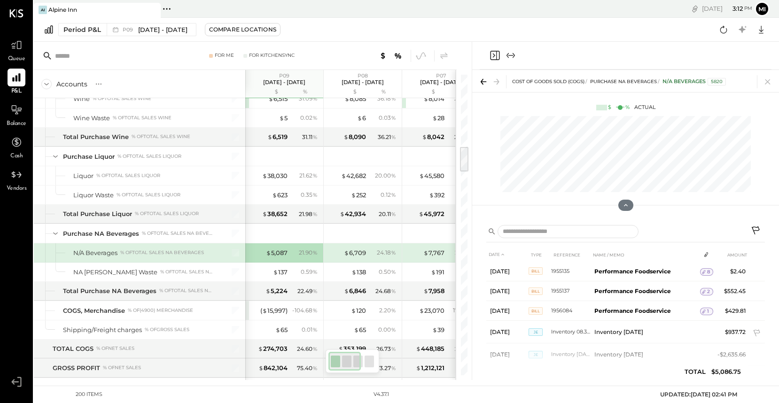
scroll to position [332, 0]
click at [611, 255] on th "NAME / MEMO" at bounding box center [644, 254] width 109 height 17
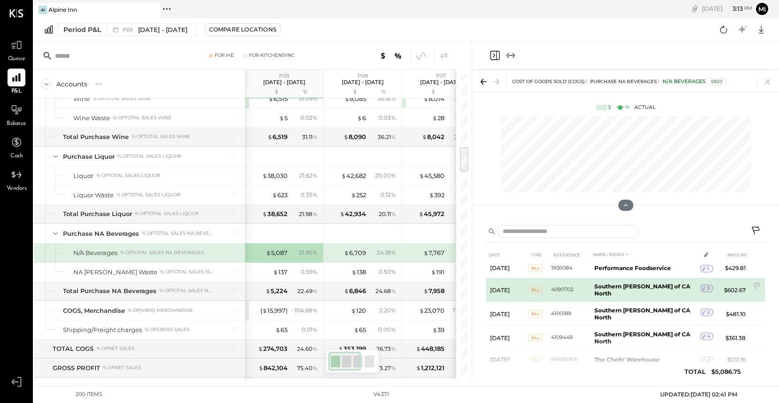
scroll to position [351, 0]
click at [631, 284] on b "Southern [PERSON_NAME] of CA North" at bounding box center [642, 289] width 96 height 14
click at [702, 287] on icon at bounding box center [703, 288] width 3 height 4
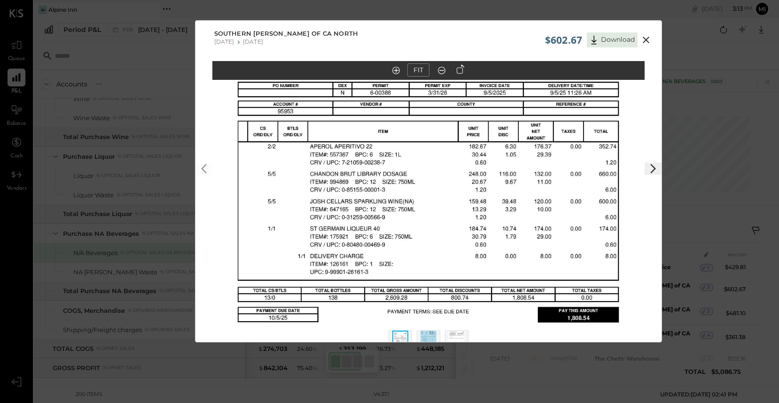
click at [644, 43] on icon at bounding box center [645, 39] width 11 height 11
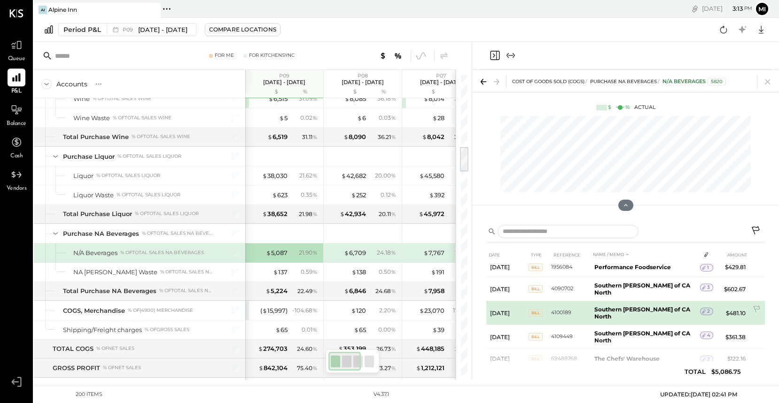
click at [621, 308] on b "Southern [PERSON_NAME] of CA North" at bounding box center [642, 313] width 96 height 14
click at [703, 308] on icon at bounding box center [703, 311] width 7 height 7
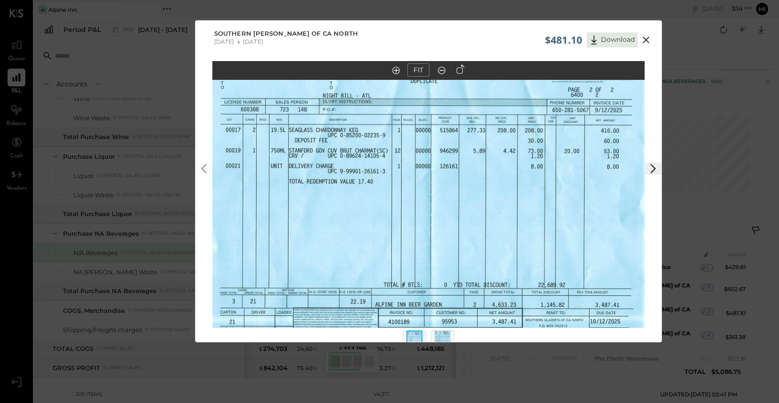
click at [652, 168] on icon at bounding box center [652, 168] width 11 height 11
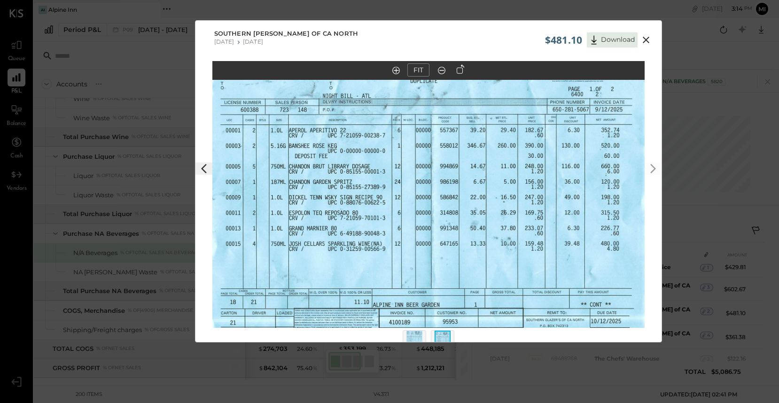
click at [645, 40] on icon at bounding box center [645, 39] width 11 height 11
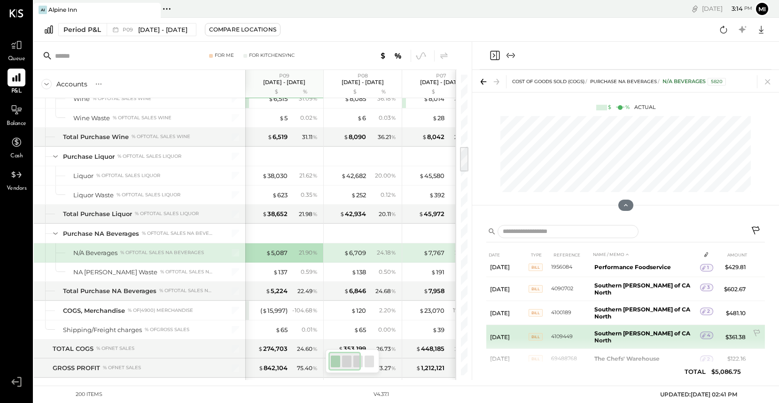
click at [564, 328] on td "4109449" at bounding box center [570, 337] width 39 height 24
click at [702, 332] on icon at bounding box center [703, 335] width 7 height 7
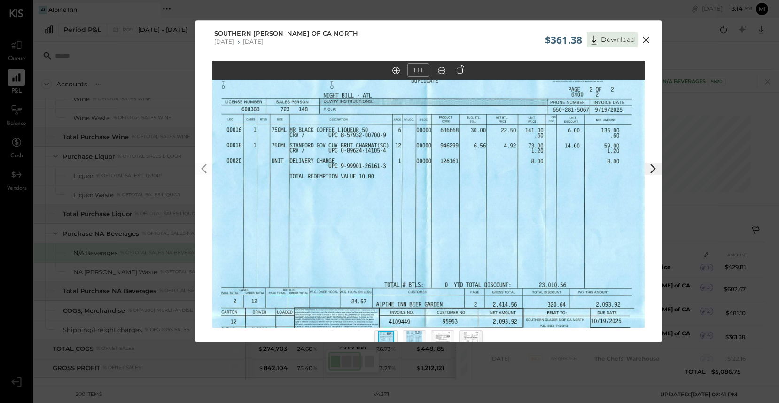
click at [653, 170] on polygon at bounding box center [653, 168] width 6 height 9
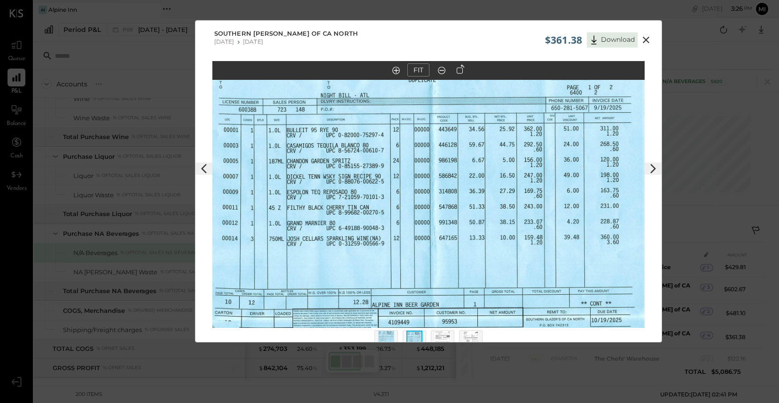
click at [643, 40] on icon at bounding box center [645, 39] width 11 height 11
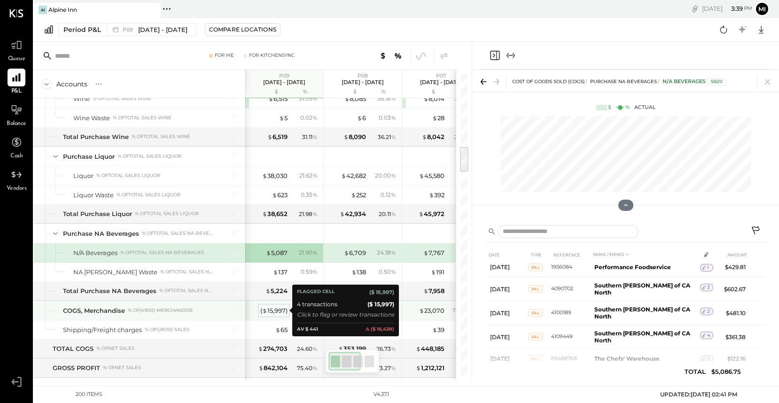
click at [274, 311] on div "( $ 15,997 )" at bounding box center [273, 310] width 27 height 9
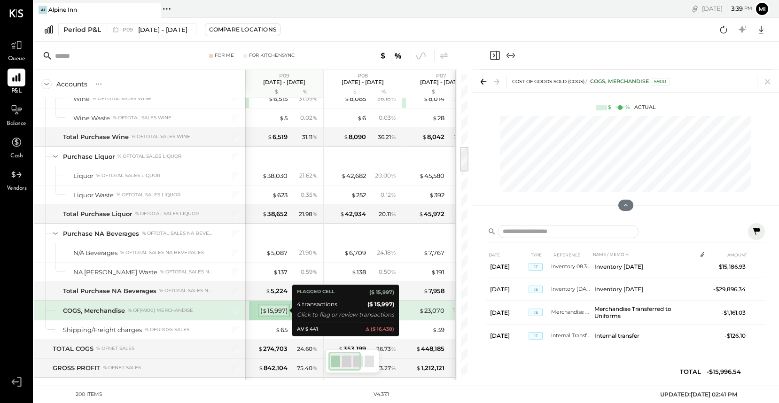
scroll to position [8, 0]
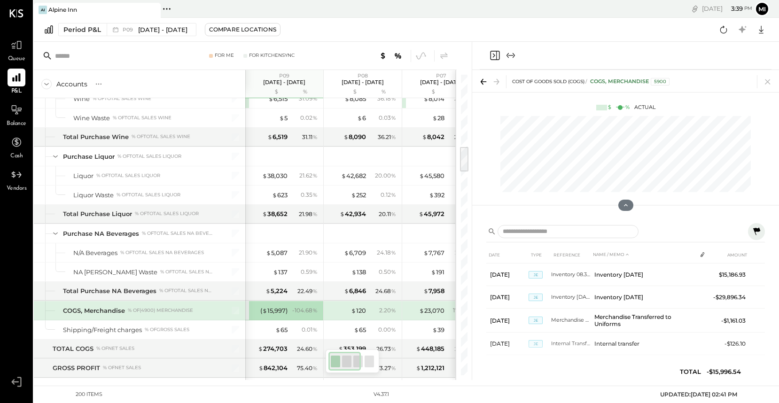
click at [759, 231] on icon at bounding box center [756, 231] width 7 height 8
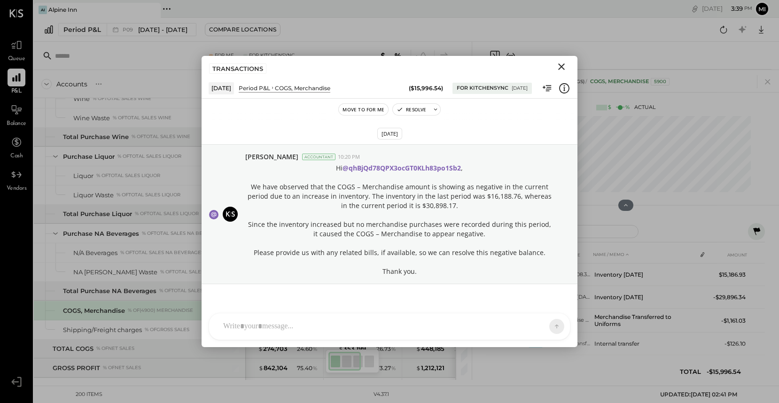
scroll to position [143, 0]
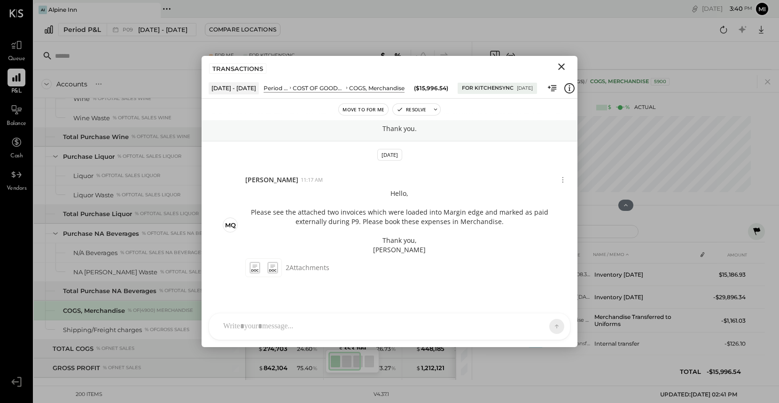
click at [559, 67] on icon "Close" at bounding box center [561, 66] width 11 height 11
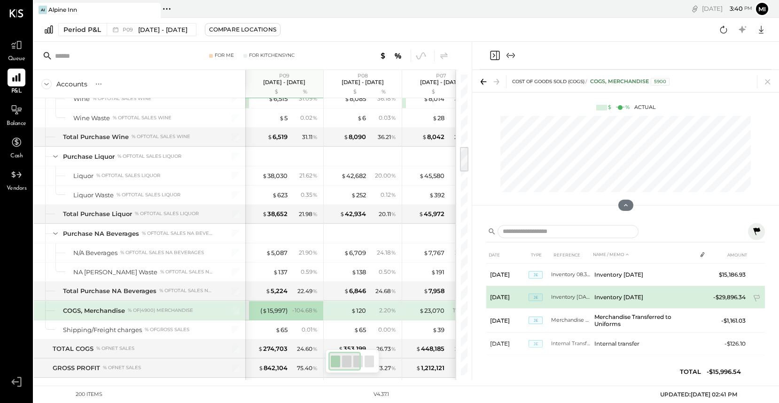
scroll to position [8, 0]
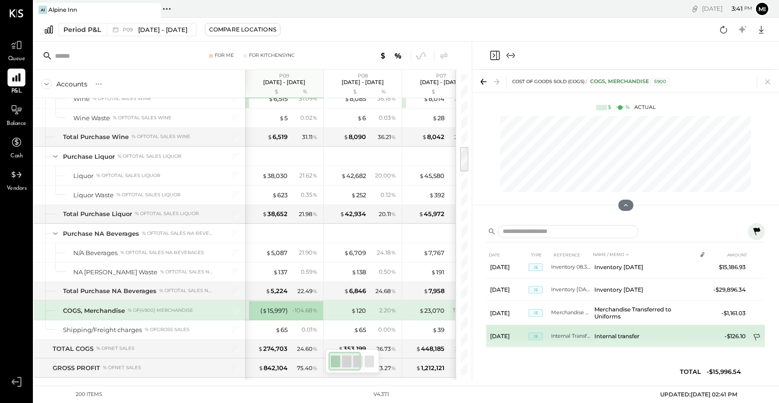
click at [757, 333] on icon at bounding box center [756, 337] width 9 height 9
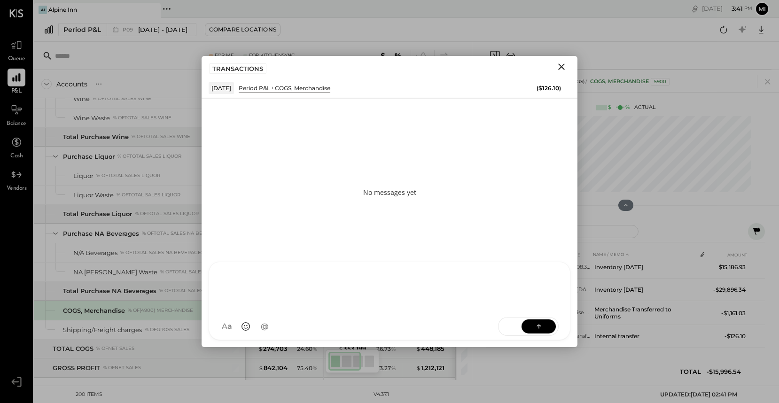
click at [361, 330] on div "NS [PERSON_NAME] B [PERSON_NAME] D [PERSON_NAME] [PERSON_NAME] R [PERSON_NAME] …" at bounding box center [390, 301] width 362 height 78
click at [377, 280] on div "**********" at bounding box center [389, 287] width 342 height 38
click at [425, 275] on div "**********" at bounding box center [389, 287] width 342 height 38
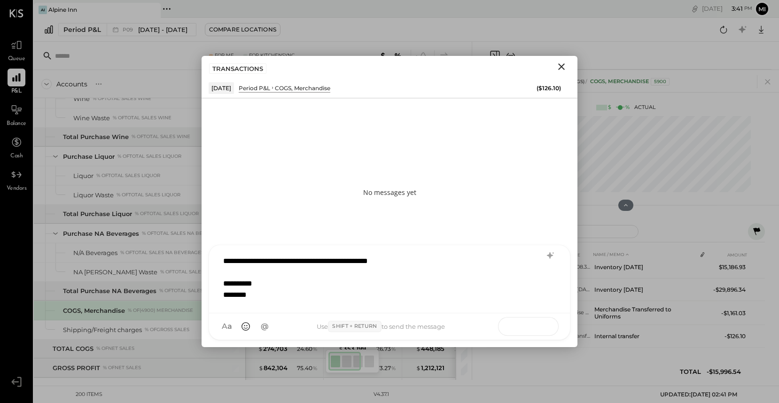
click at [544, 326] on button at bounding box center [538, 326] width 34 height 14
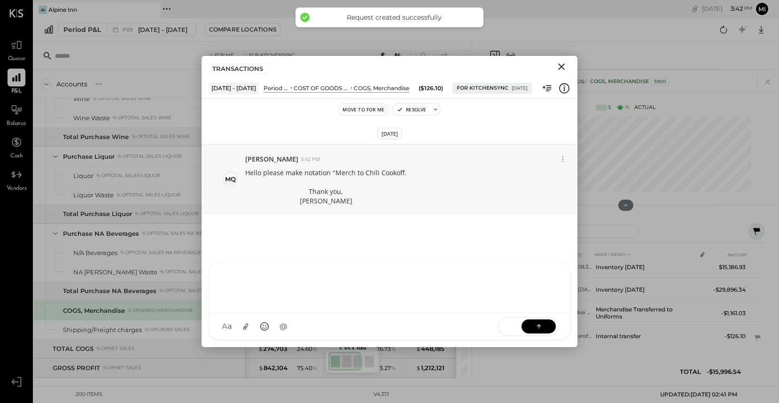
click at [561, 66] on icon "Close" at bounding box center [561, 66] width 7 height 7
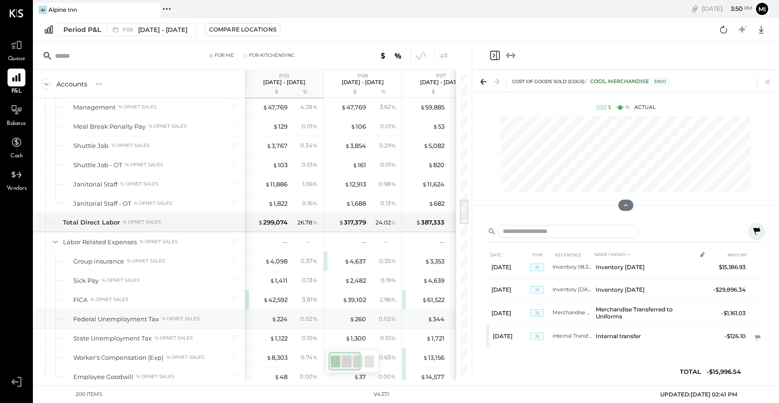
scroll to position [1450, 0]
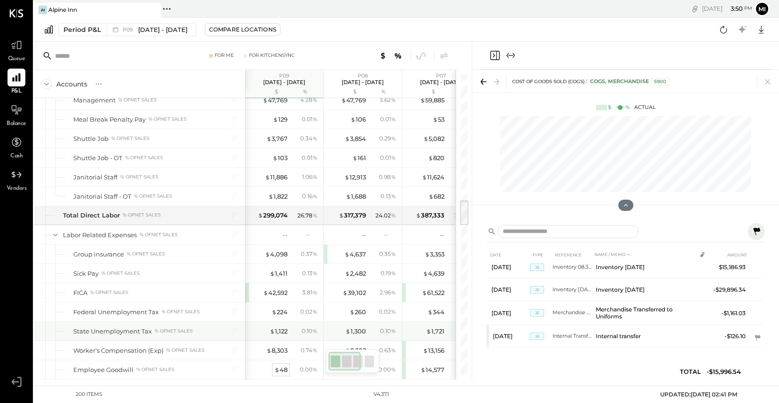
click at [281, 365] on div "$ 48" at bounding box center [280, 369] width 13 height 9
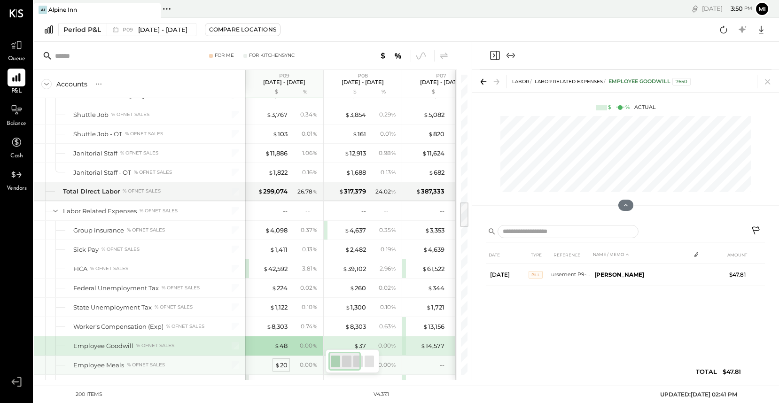
scroll to position [0, 0]
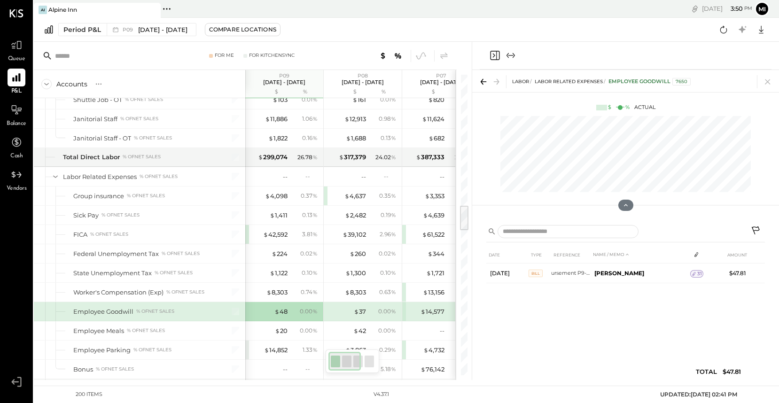
scroll to position [1517, 0]
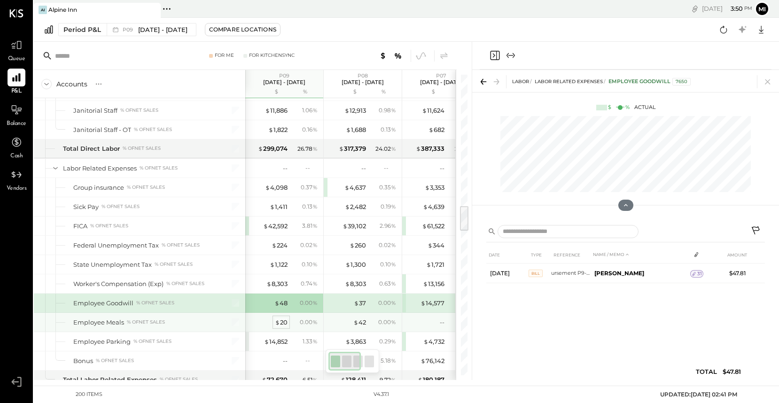
click at [281, 324] on div "$ 20" at bounding box center [281, 322] width 13 height 9
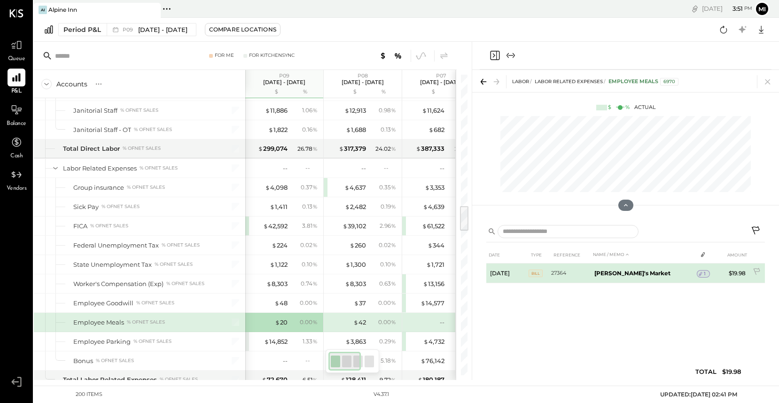
click at [697, 274] on icon at bounding box center [700, 274] width 7 height 7
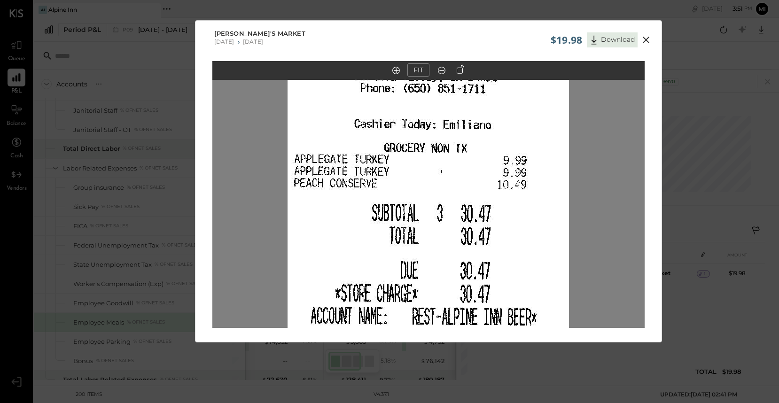
click at [645, 38] on icon at bounding box center [645, 39] width 11 height 11
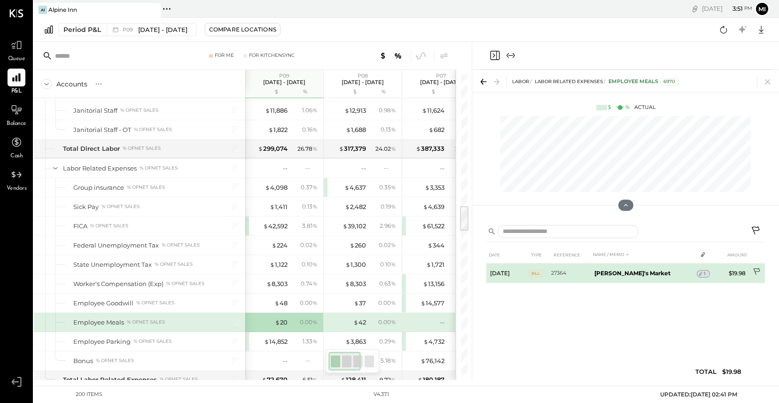
click at [758, 272] on icon at bounding box center [756, 272] width 9 height 9
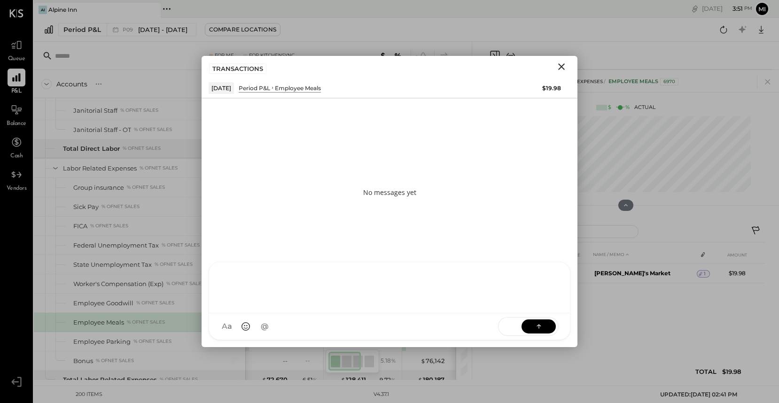
click at [433, 328] on div "NS [PERSON_NAME] B [PERSON_NAME] D [PERSON_NAME] [PERSON_NAME] R [PERSON_NAME] …" at bounding box center [390, 301] width 362 height 78
click at [542, 331] on button at bounding box center [538, 326] width 34 height 14
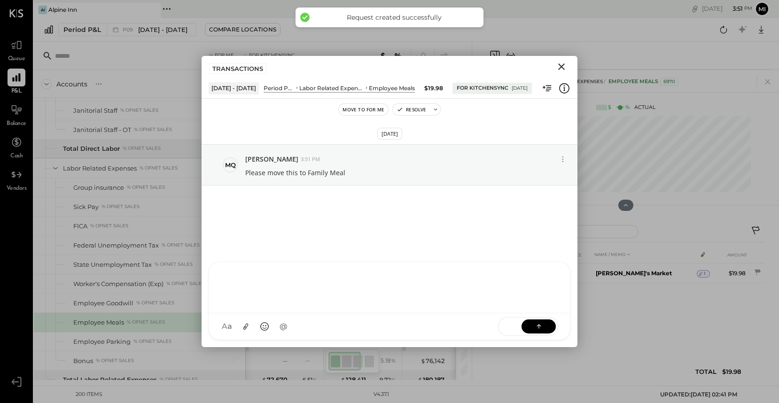
click at [560, 67] on icon "Close" at bounding box center [561, 66] width 7 height 7
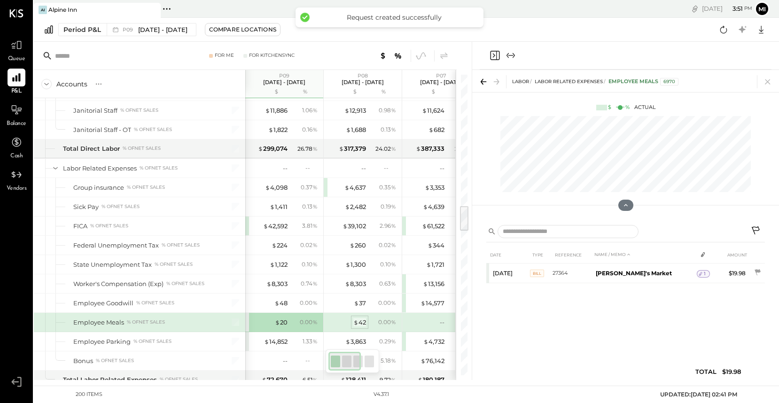
click at [358, 325] on span "$" at bounding box center [355, 322] width 5 height 8
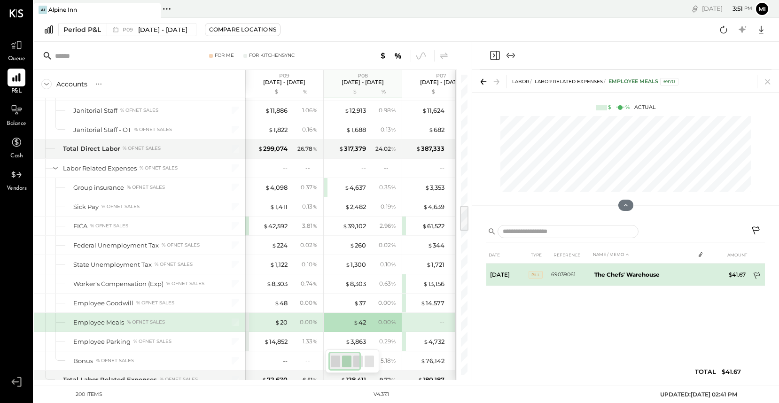
click at [758, 275] on icon at bounding box center [756, 275] width 7 height 7
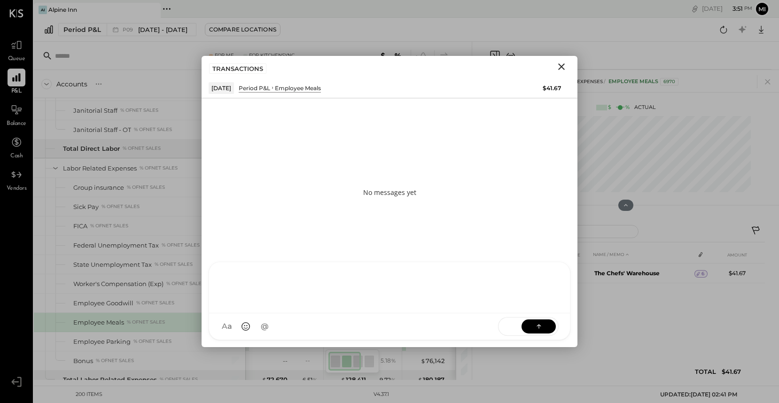
click at [394, 327] on div "NS [PERSON_NAME] B [PERSON_NAME] D [PERSON_NAME] [PERSON_NAME] R [PERSON_NAME] …" at bounding box center [390, 301] width 362 height 78
click at [535, 326] on icon at bounding box center [538, 325] width 9 height 9
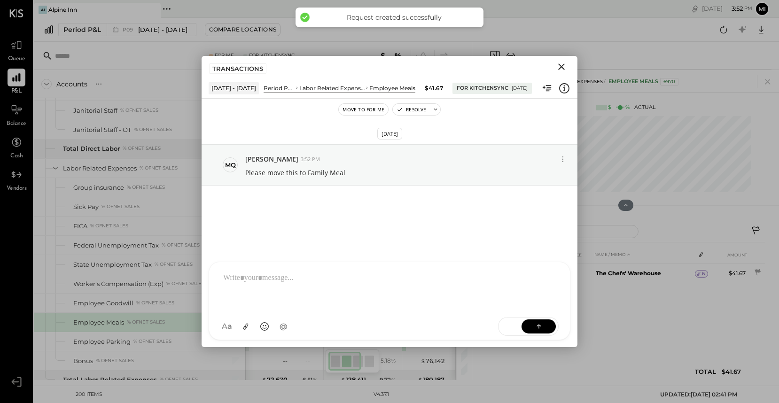
click at [557, 68] on icon "Close" at bounding box center [561, 66] width 11 height 11
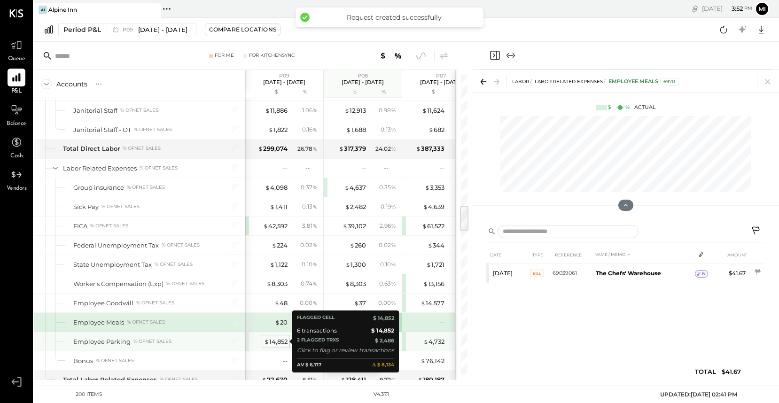
click at [271, 343] on div "$ 14,852" at bounding box center [275, 341] width 23 height 9
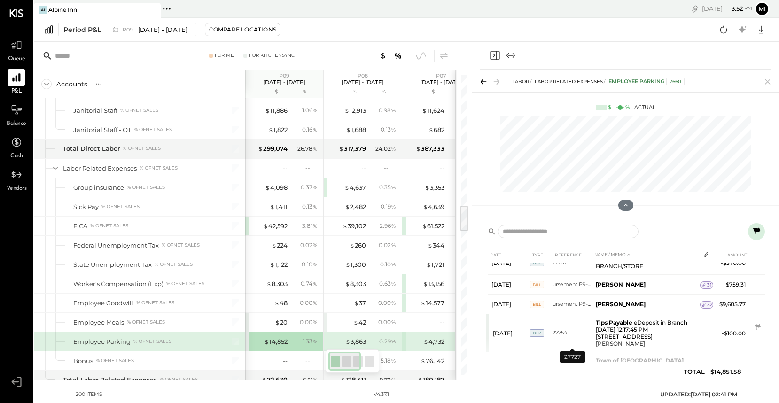
scroll to position [9, 0]
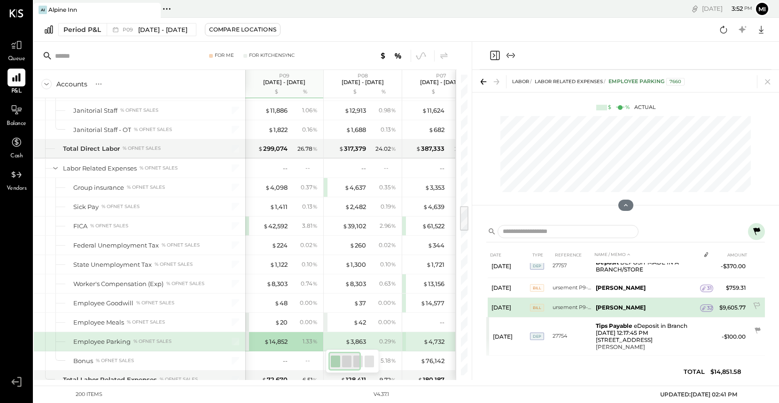
click at [709, 308] on span "32" at bounding box center [710, 308] width 6 height 7
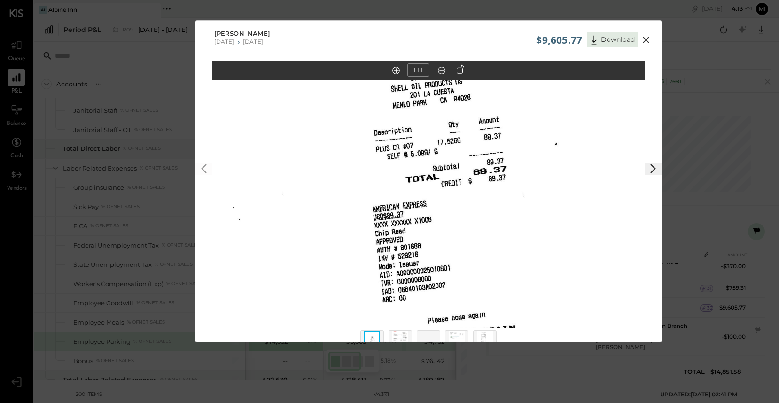
click at [646, 39] on icon at bounding box center [645, 40] width 7 height 7
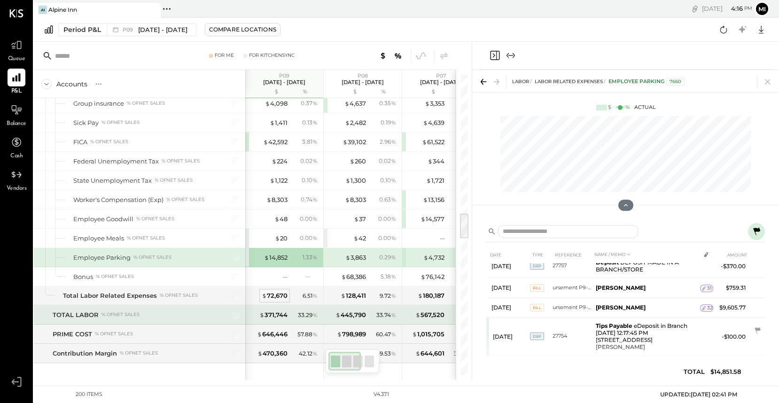
scroll to position [1602, 0]
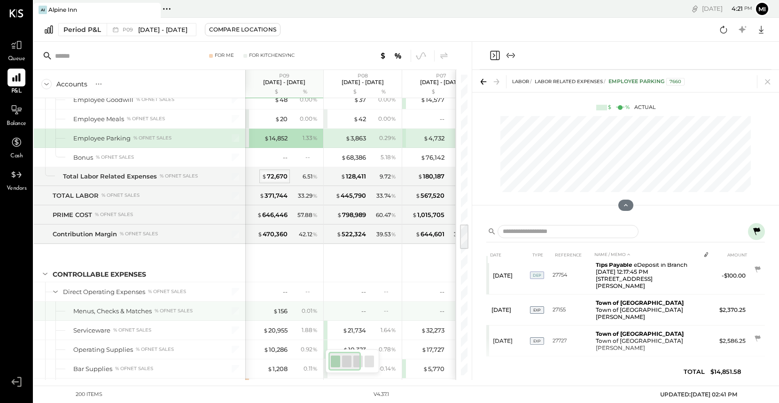
scroll to position [1735, 0]
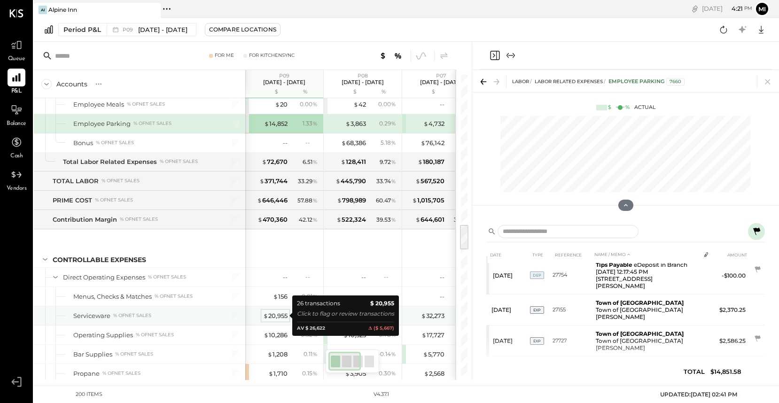
click at [276, 314] on div "$ 20,955" at bounding box center [275, 315] width 24 height 9
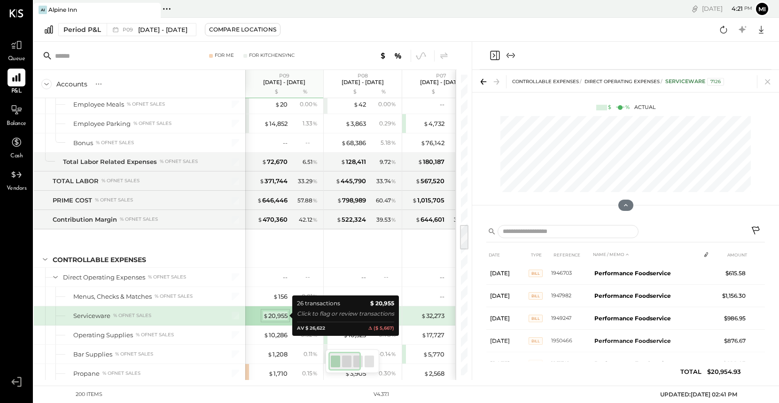
scroll to position [75, 0]
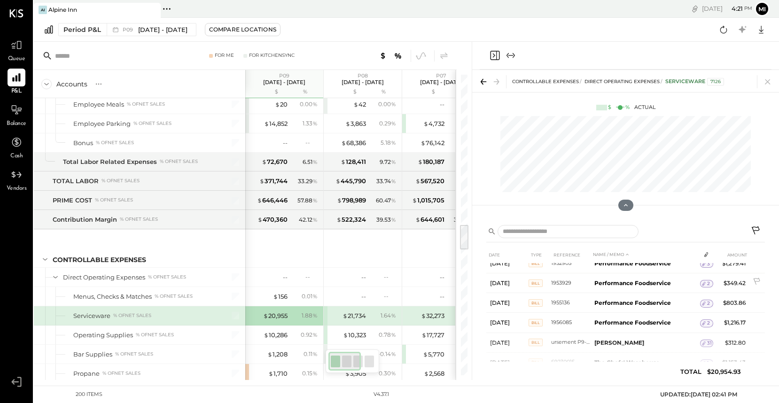
scroll to position [194, 0]
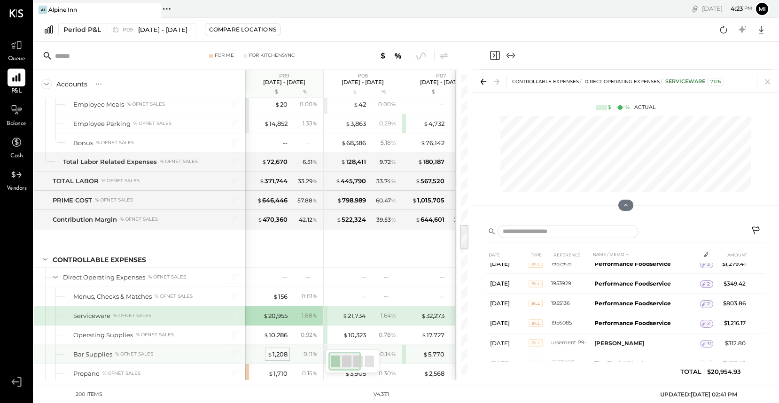
click at [279, 355] on div "$ 1,208" at bounding box center [277, 354] width 20 height 9
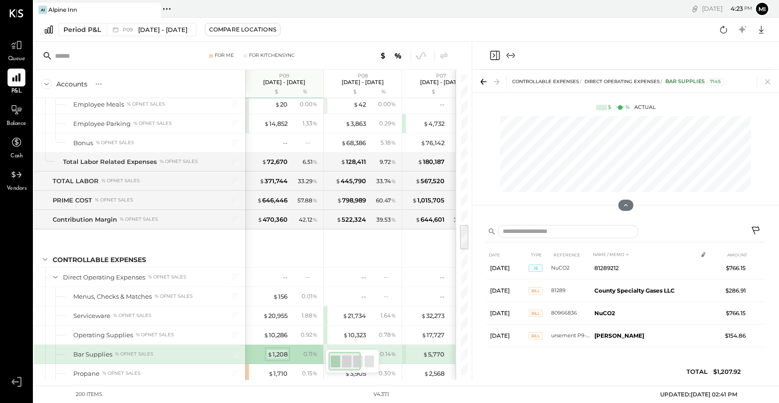
scroll to position [29, 0]
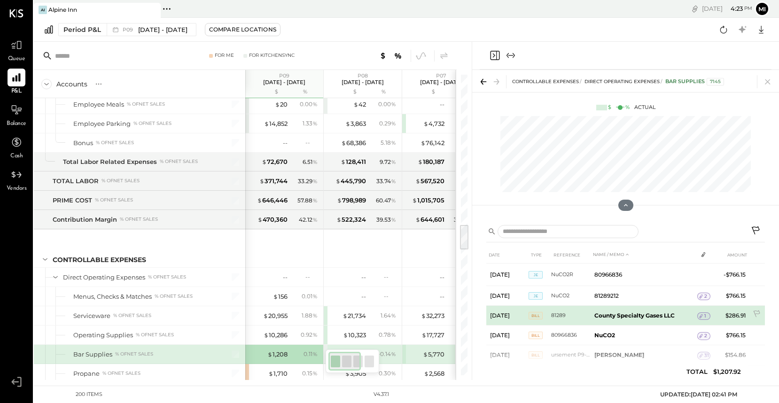
click at [704, 317] on span "1" at bounding box center [705, 316] width 2 height 7
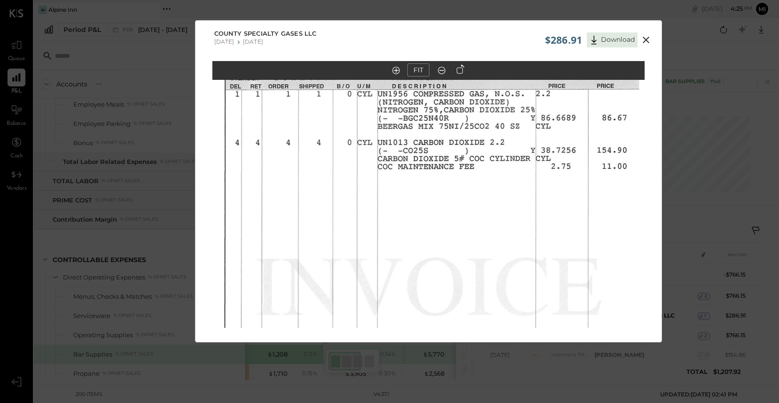
click at [643, 40] on icon at bounding box center [645, 39] width 11 height 11
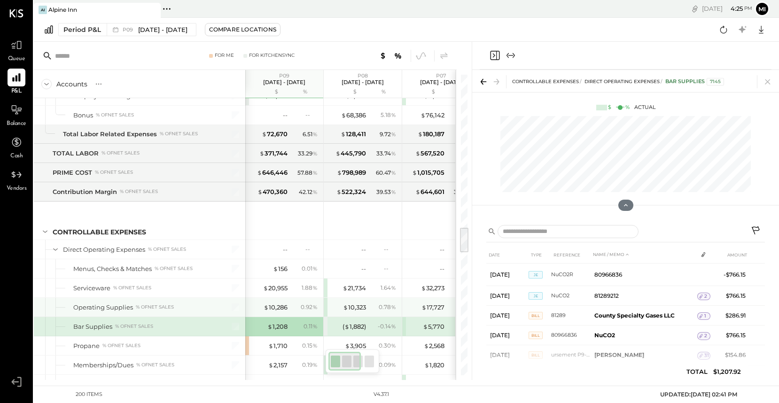
scroll to position [1768, 0]
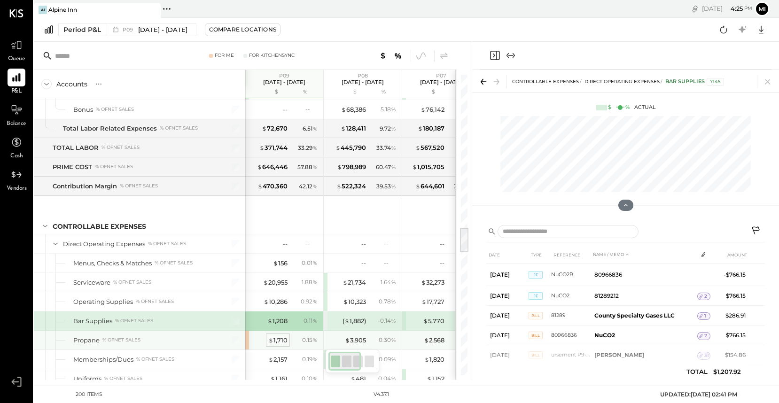
click at [279, 341] on div "$ 1,710" at bounding box center [277, 340] width 19 height 9
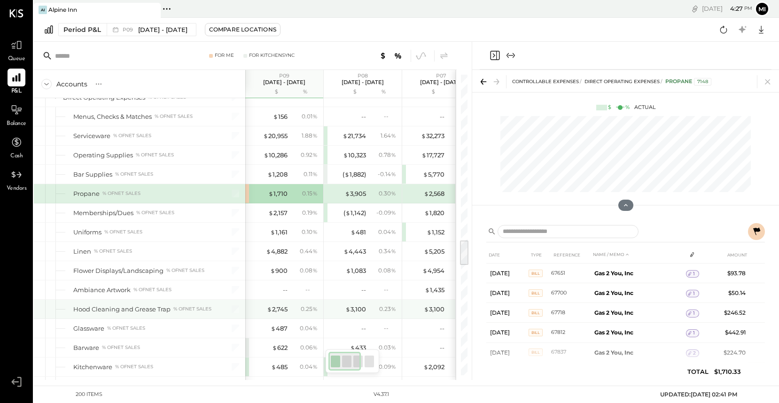
scroll to position [1915, 0]
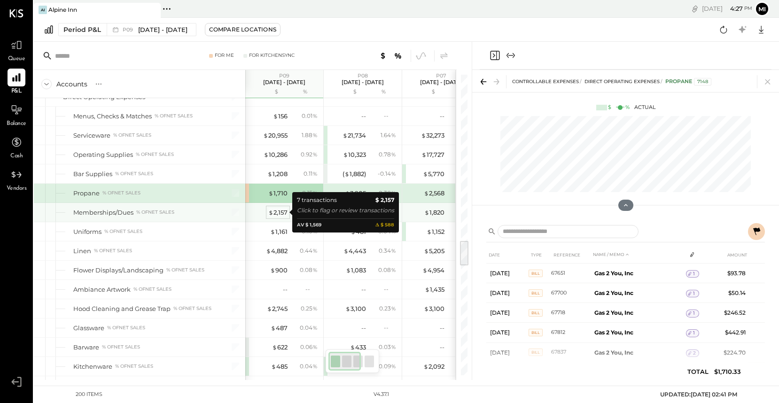
click at [277, 212] on div "$ 2,157" at bounding box center [277, 212] width 19 height 9
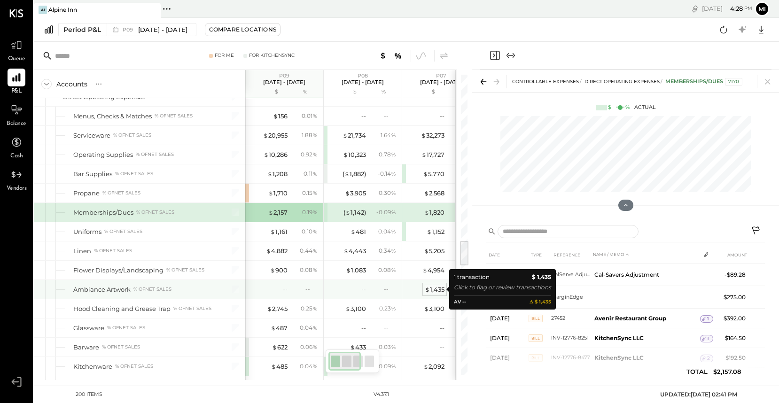
click at [435, 289] on div "$ 1,435" at bounding box center [435, 289] width 20 height 9
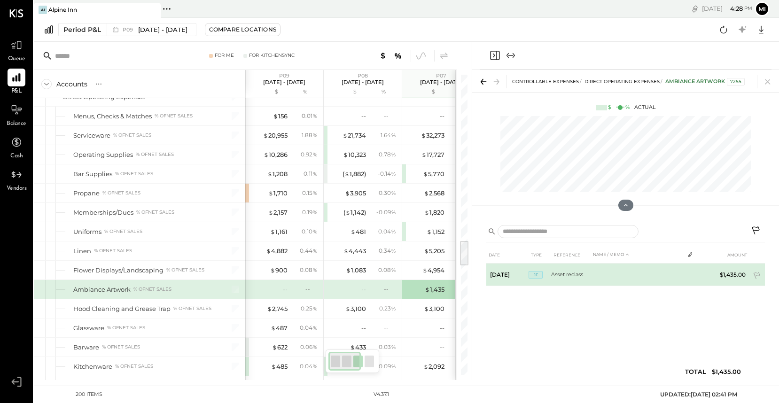
click at [596, 276] on td at bounding box center [636, 274] width 93 height 23
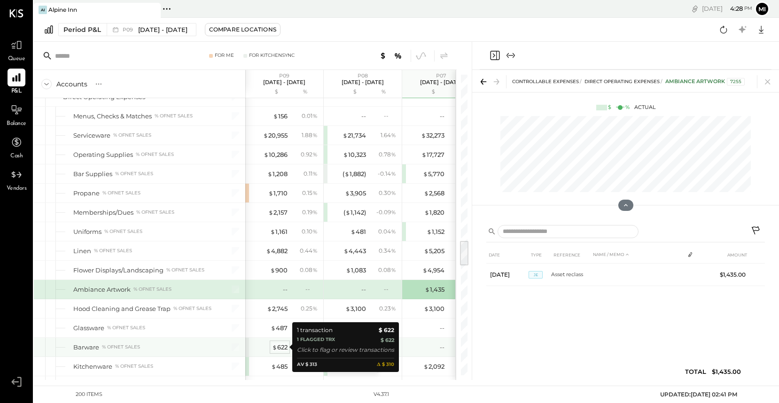
click at [280, 348] on div "$ 622" at bounding box center [279, 347] width 15 height 9
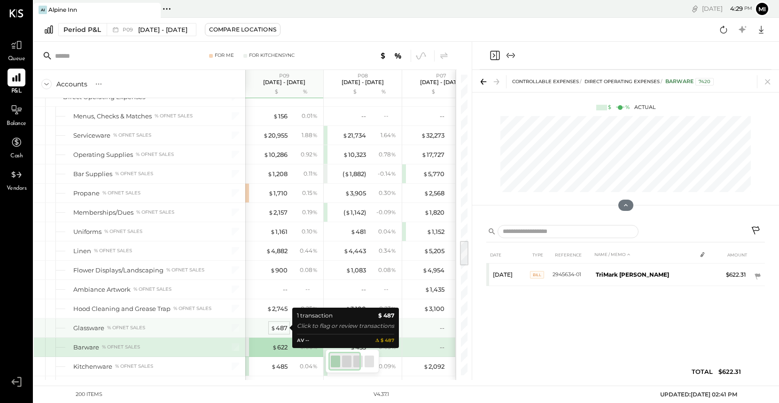
click at [279, 328] on div "$ 487" at bounding box center [279, 328] width 17 height 9
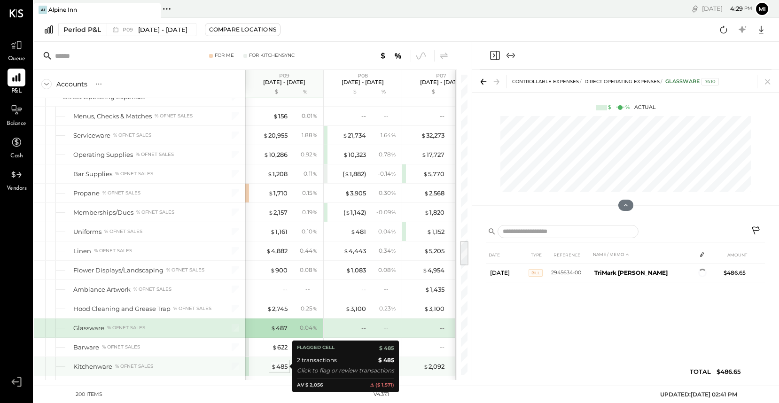
click at [279, 365] on div "$ 485" at bounding box center [279, 366] width 16 height 9
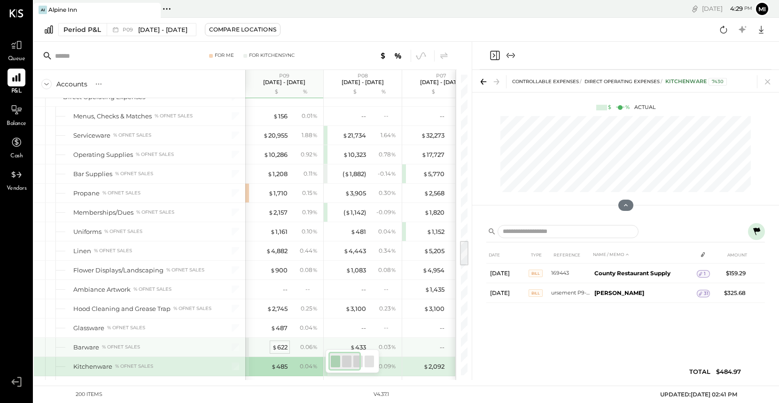
click at [273, 348] on span "$" at bounding box center [274, 347] width 5 height 8
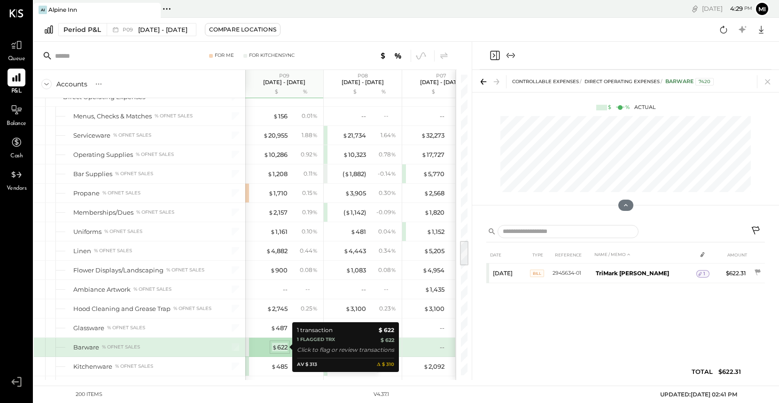
click at [279, 347] on div "$ 622" at bounding box center [279, 347] width 15 height 9
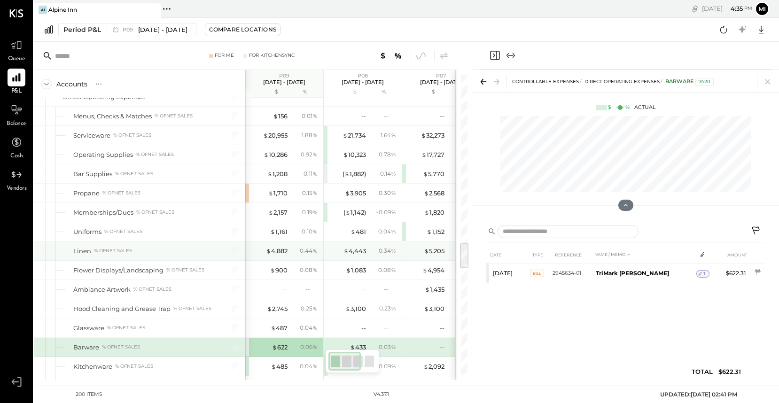
scroll to position [1961, 0]
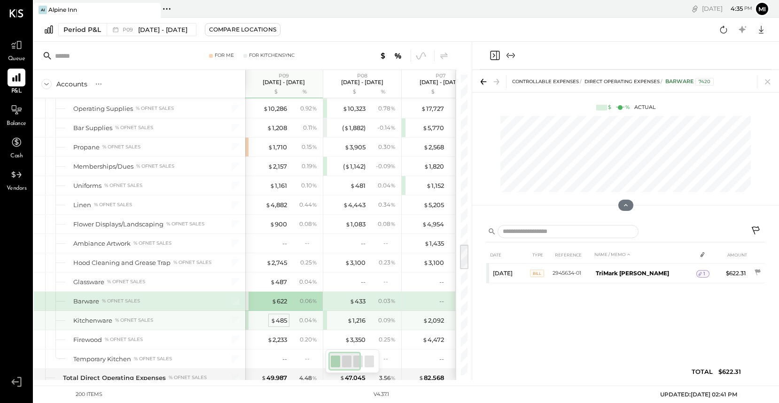
click at [281, 319] on div "$ 485" at bounding box center [279, 320] width 16 height 9
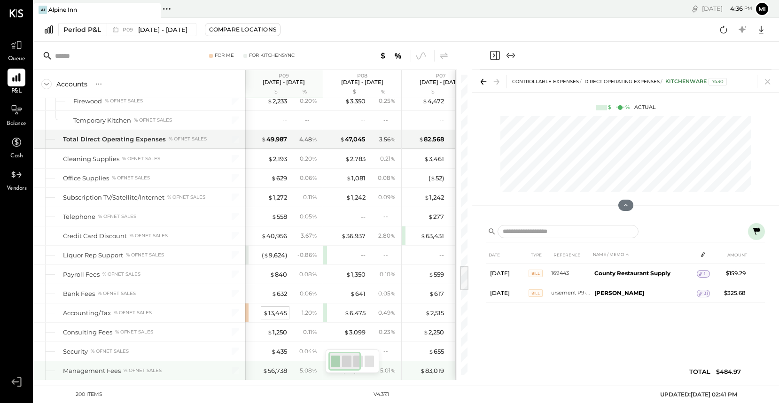
scroll to position [2212, 0]
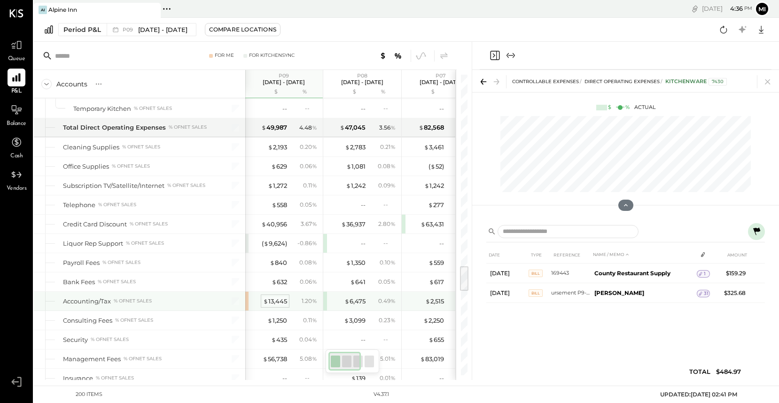
click at [275, 299] on div "$ 13,445" at bounding box center [275, 301] width 24 height 9
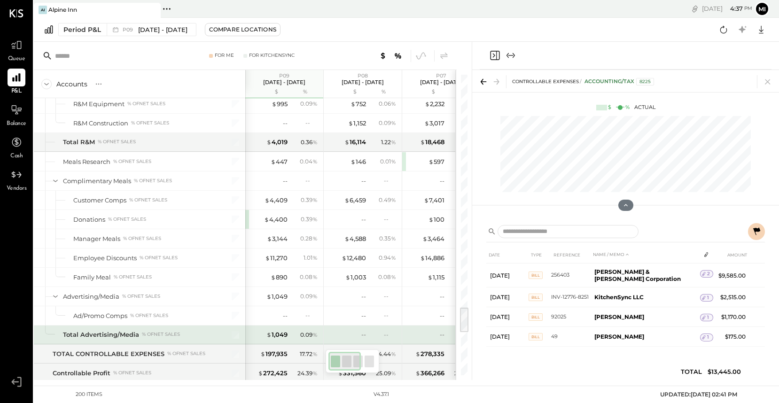
scroll to position [2722, 0]
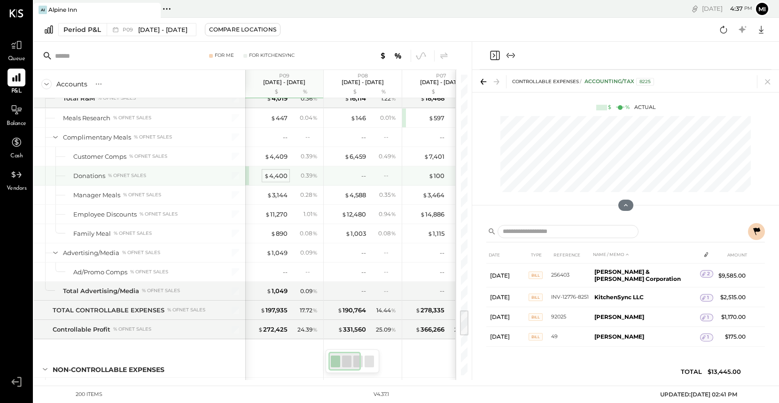
click at [274, 176] on div "$ 4,400" at bounding box center [275, 175] width 23 height 9
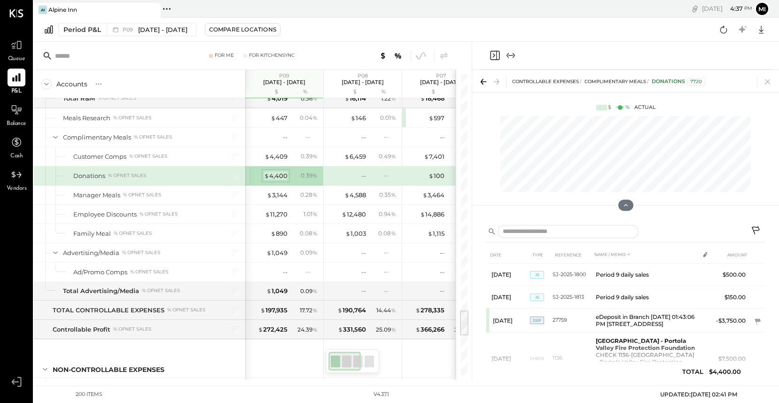
click at [281, 176] on div "$ 4,400" at bounding box center [275, 175] width 23 height 9
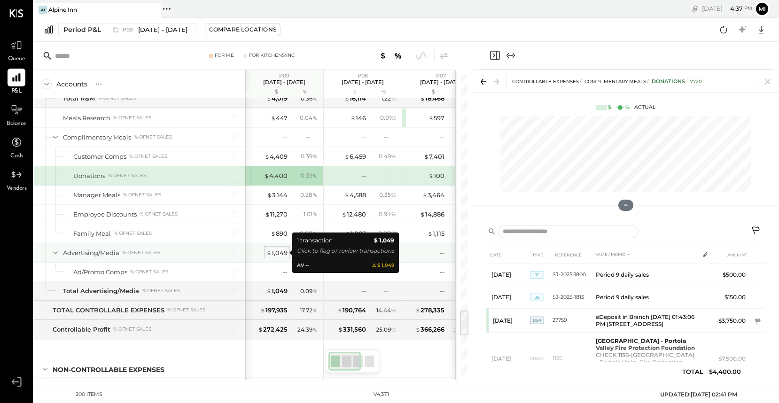
click at [277, 250] on div "$ 1,049" at bounding box center [276, 252] width 21 height 9
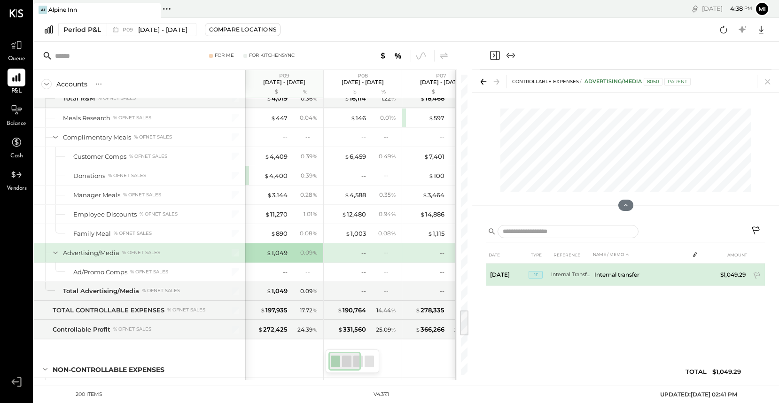
click at [593, 274] on td "Internal transfer" at bounding box center [639, 274] width 98 height 23
click at [535, 275] on span "JE" at bounding box center [535, 275] width 14 height 8
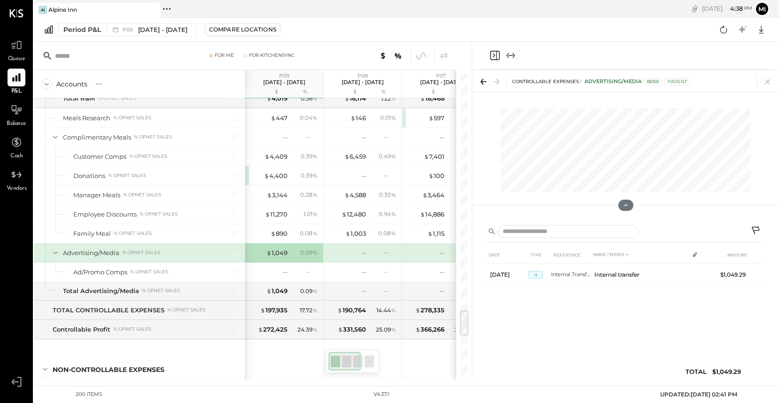
click at [693, 255] on icon at bounding box center [695, 254] width 4 height 5
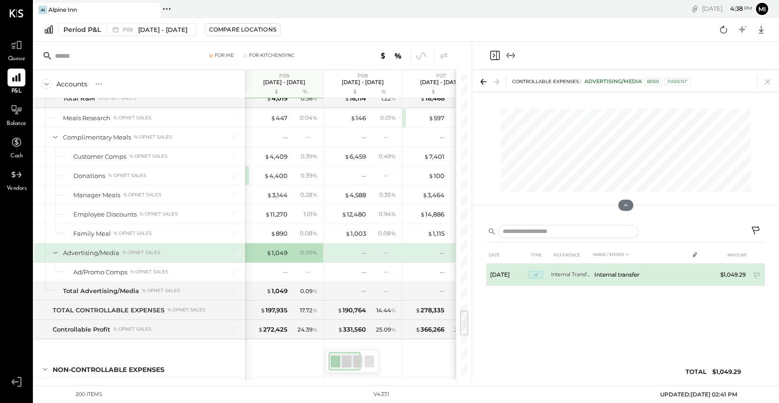
click at [689, 279] on td at bounding box center [695, 272] width 13 height 18
